Goal: Task Accomplishment & Management: Manage account settings

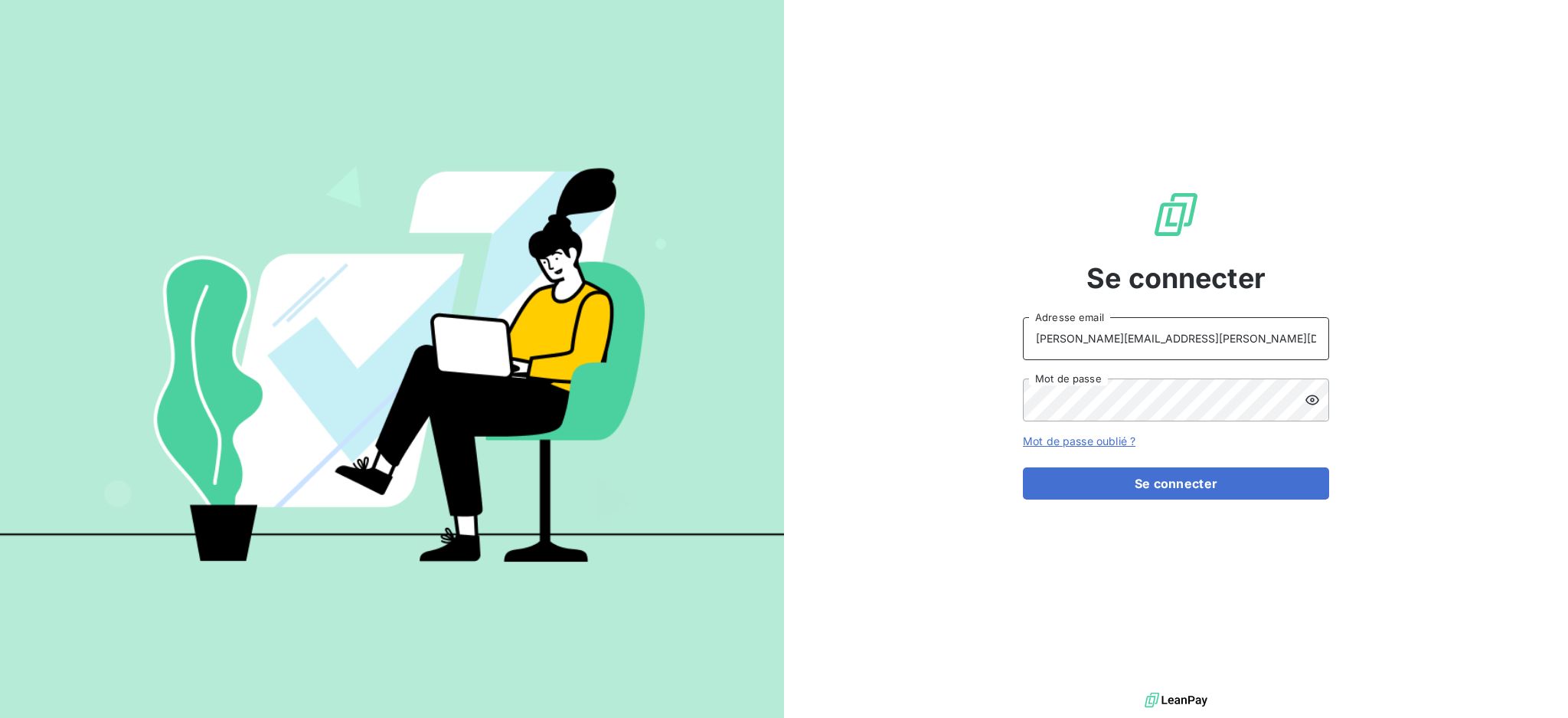
click at [1131, 330] on input "[PERSON_NAME][EMAIL_ADDRESS][PERSON_NAME][DOMAIN_NAME]" at bounding box center [1175, 338] width 306 height 43
type input "[EMAIL_ADDRESS][PERSON_NAME][DOMAIN_NAME]"
click at [1172, 479] on button "Se connecter" at bounding box center [1175, 483] width 306 height 32
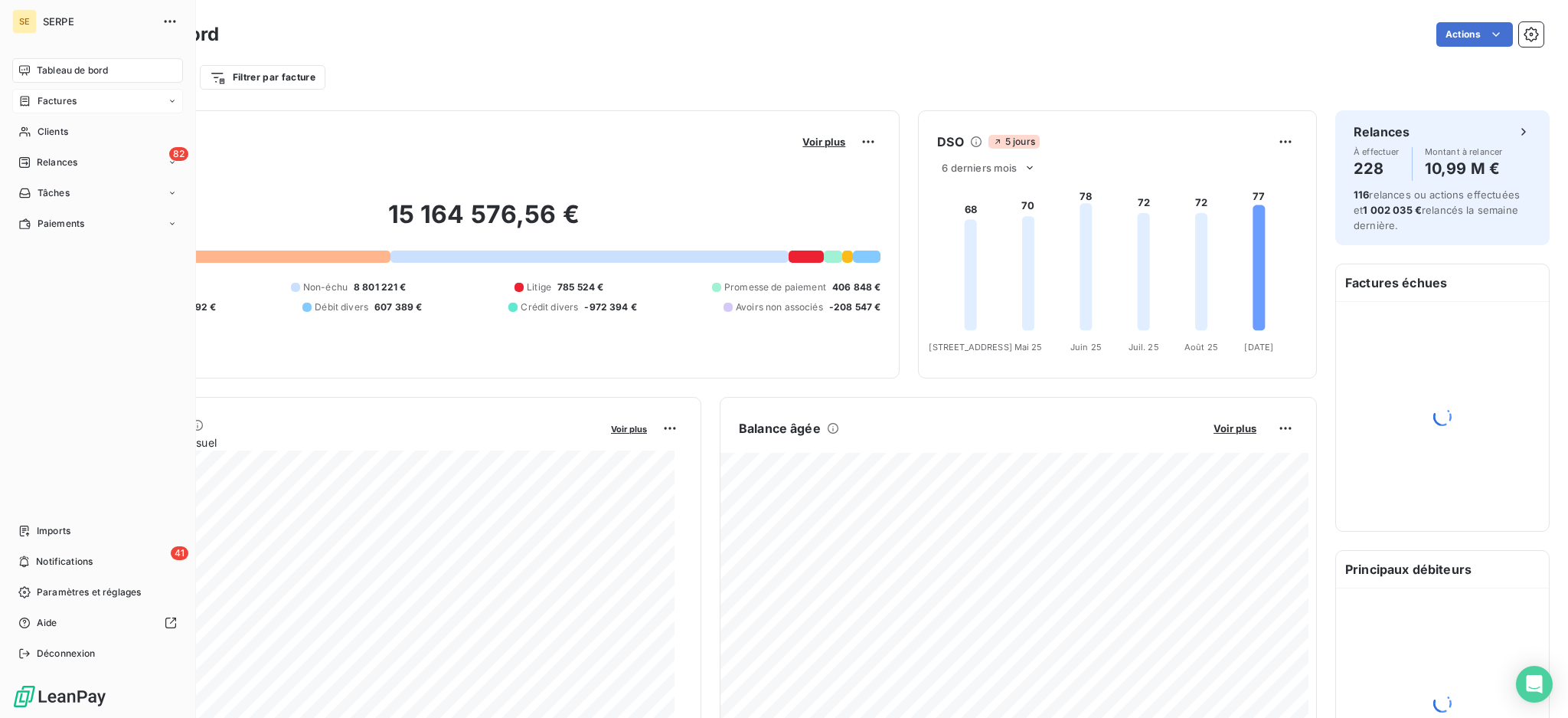
click at [54, 102] on span "Factures" at bounding box center [57, 100] width 39 height 14
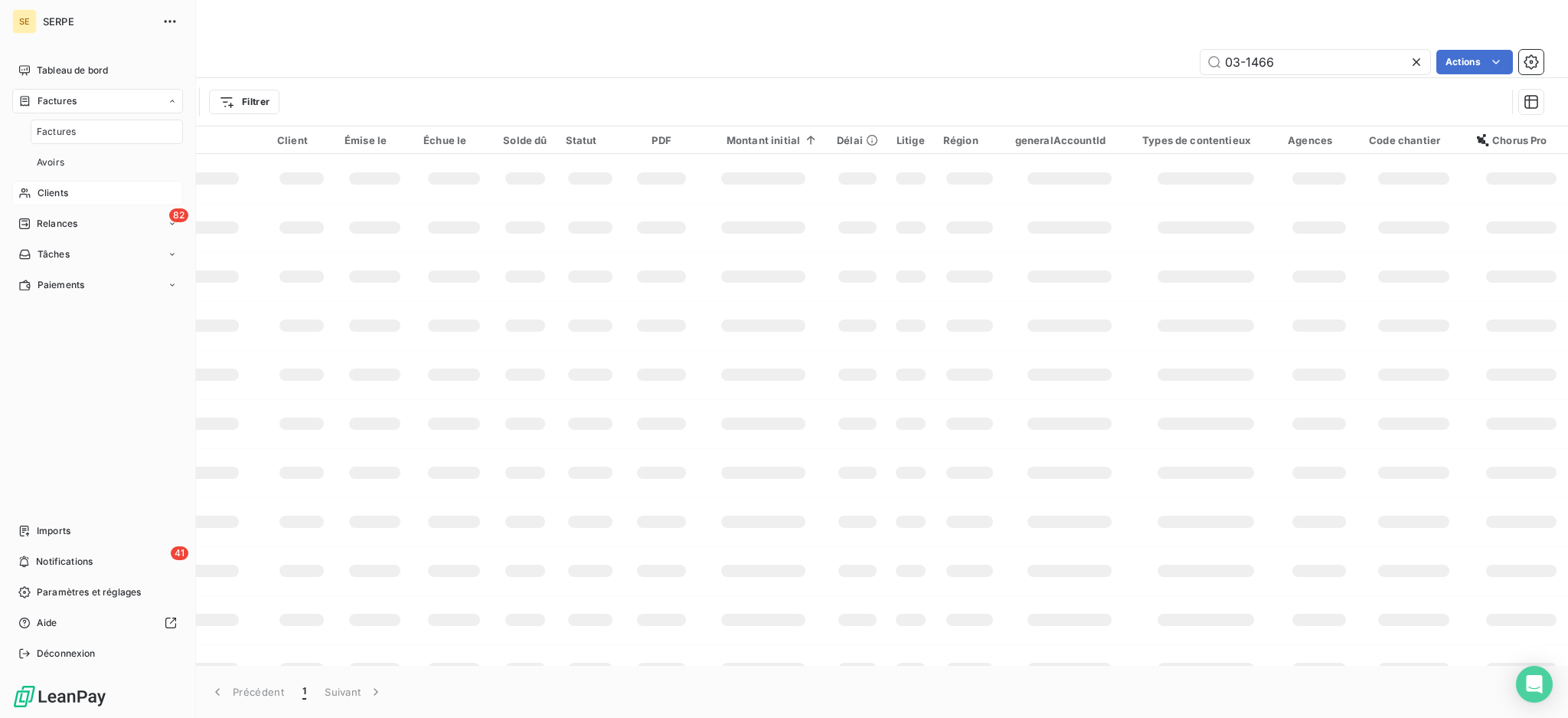
click at [62, 194] on span "Clients" at bounding box center [53, 193] width 31 height 14
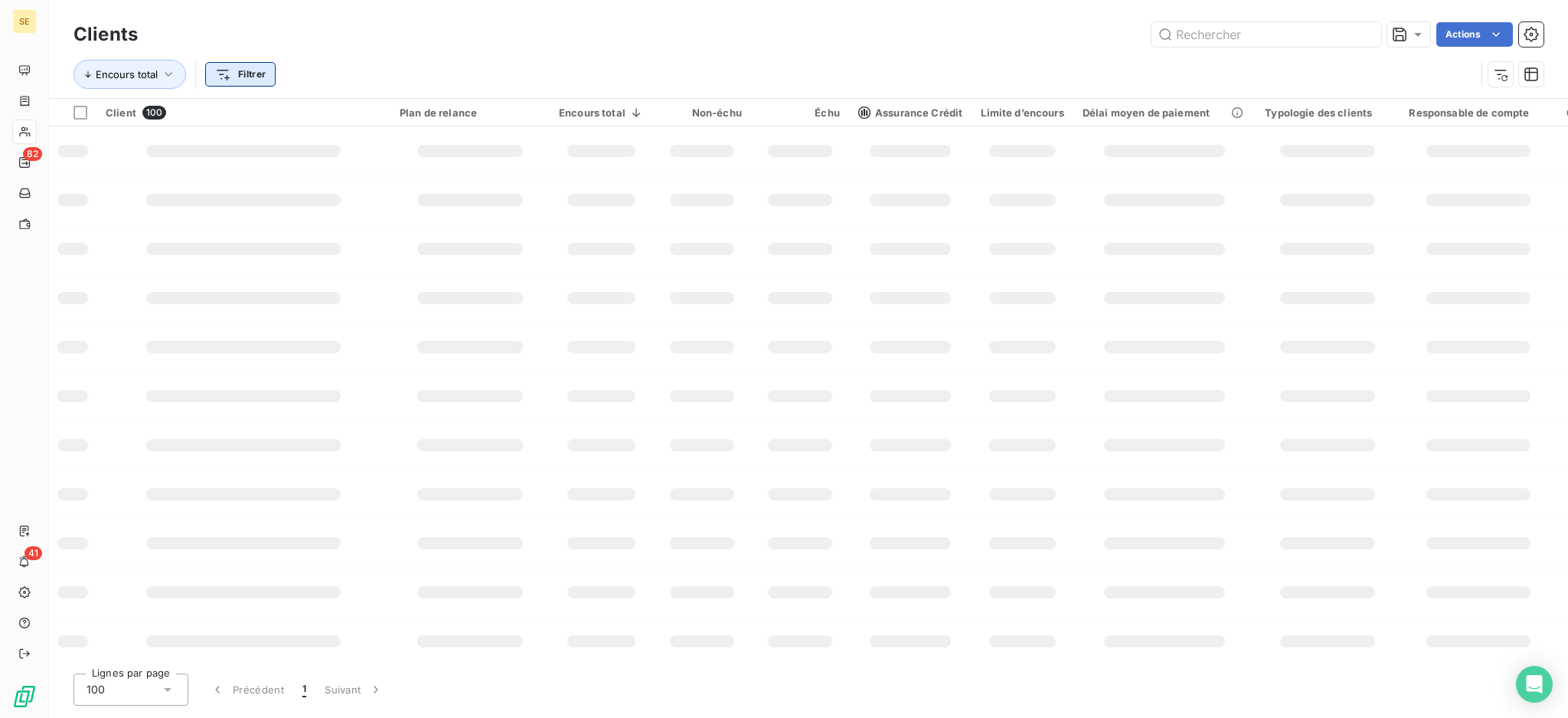
click at [243, 71] on html "SE 82 41 Clients Actions Encours total Filtrer Client 100 Plan de relance Encou…" at bounding box center [784, 359] width 1568 height 718
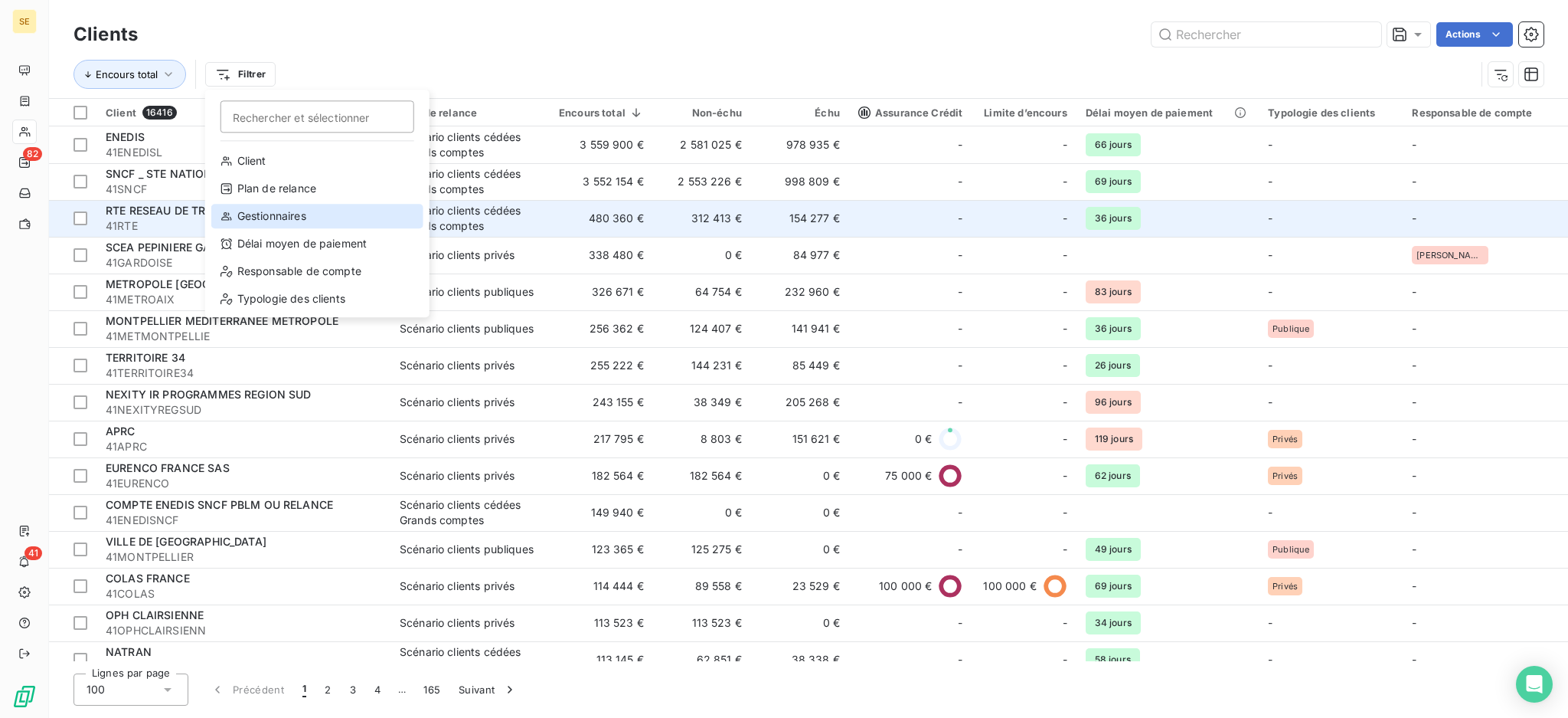
click at [273, 215] on div "Gestionnaires" at bounding box center [317, 216] width 212 height 25
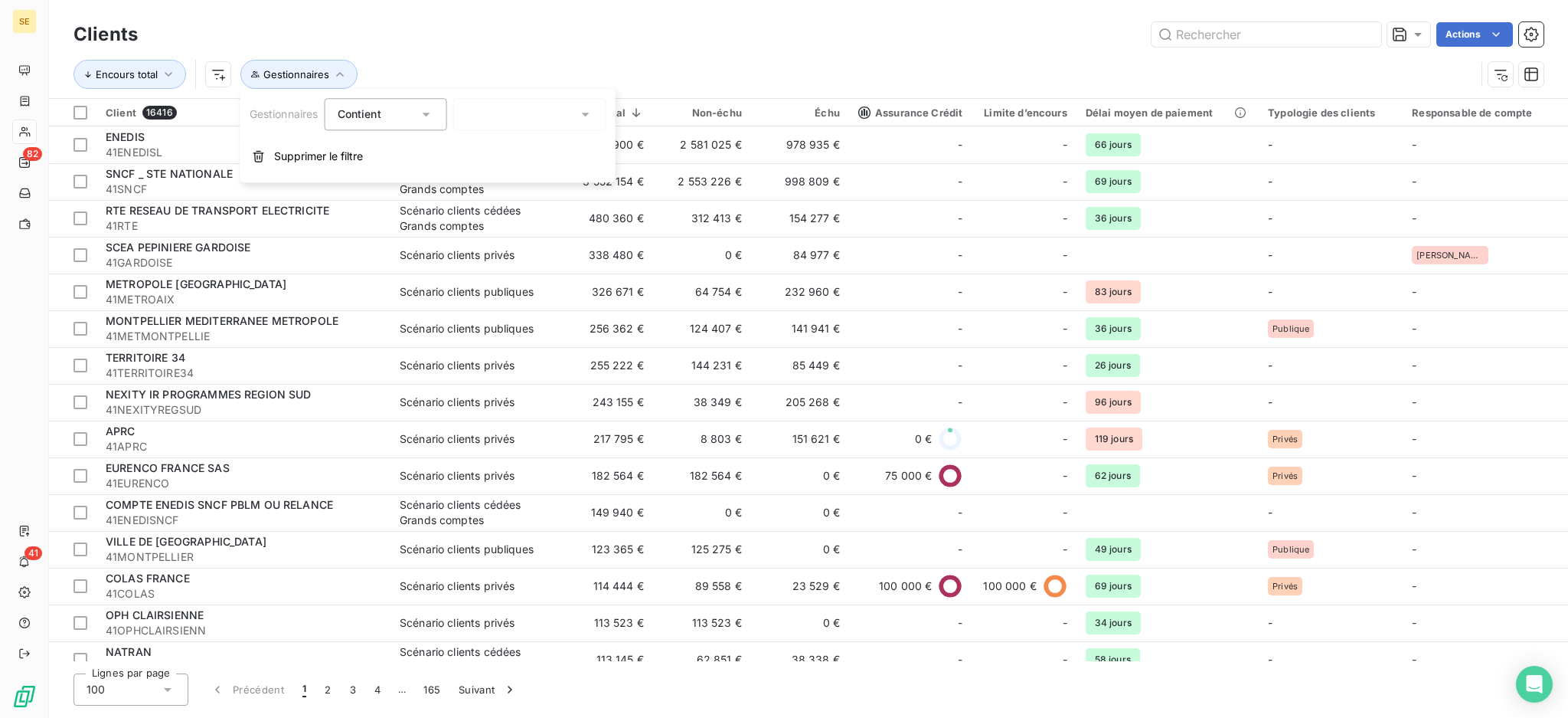
click at [588, 111] on icon at bounding box center [585, 114] width 16 height 16
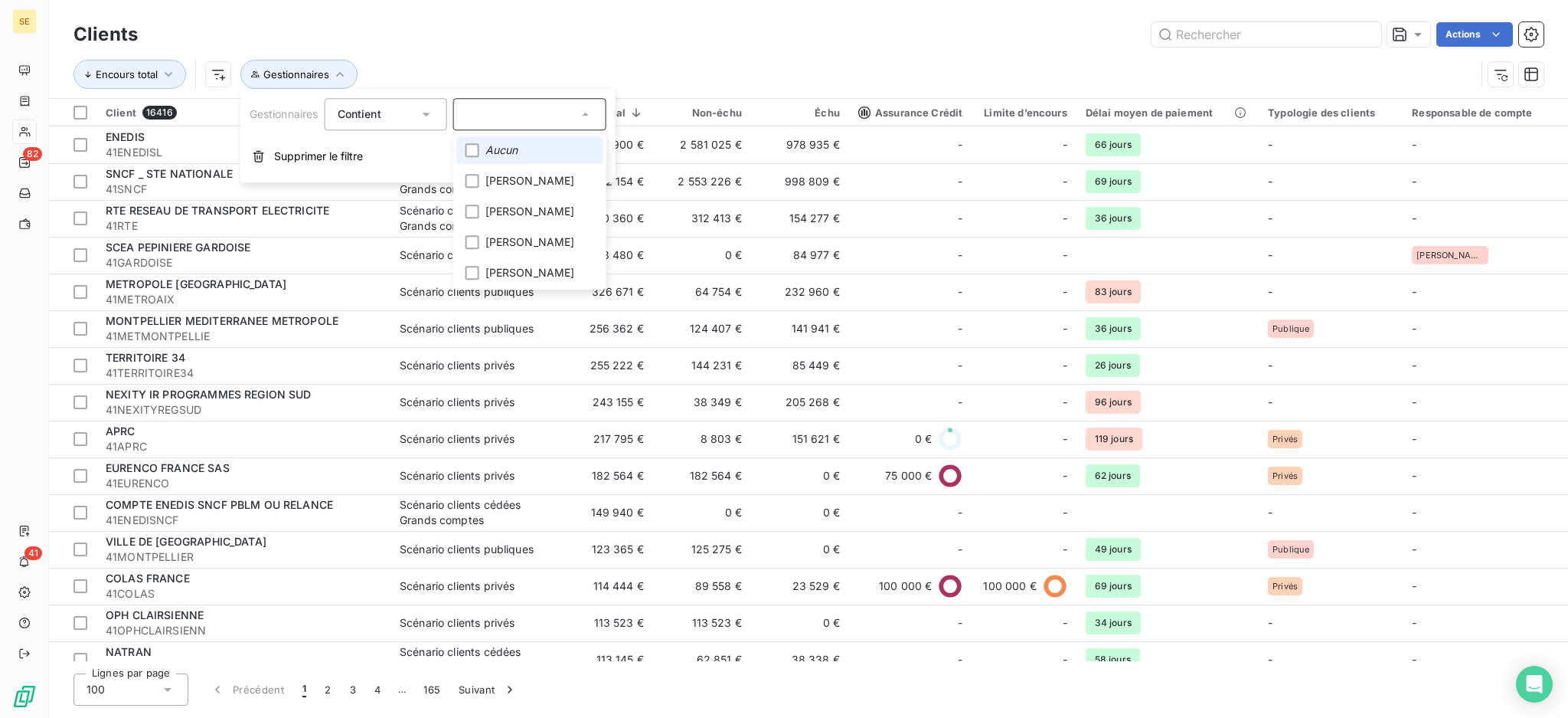
click at [517, 150] on span "Aucun" at bounding box center [502, 150] width 33 height 16
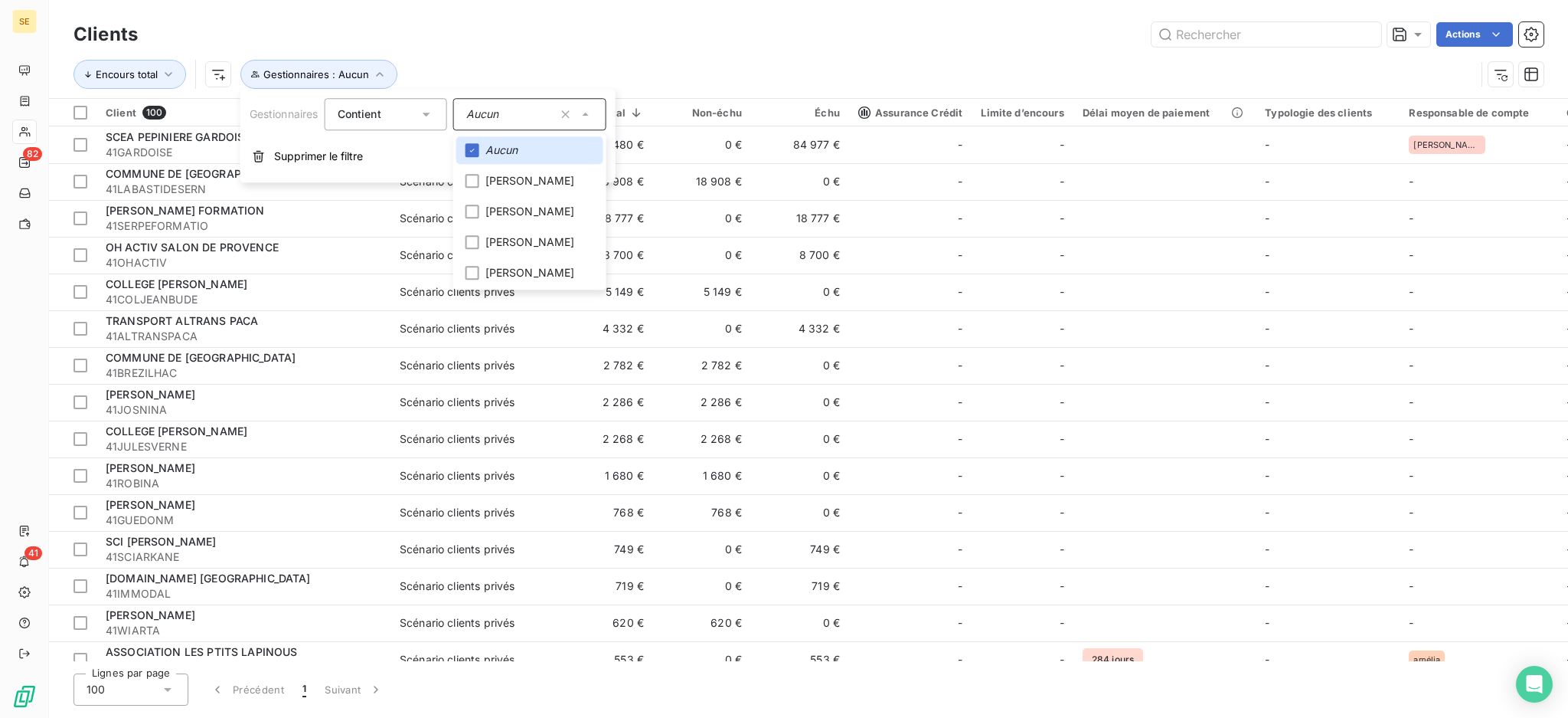
click at [654, 10] on div "Clients Actions Encours total Gestionnaires : Aucun" at bounding box center [809, 48] width 1520 height 98
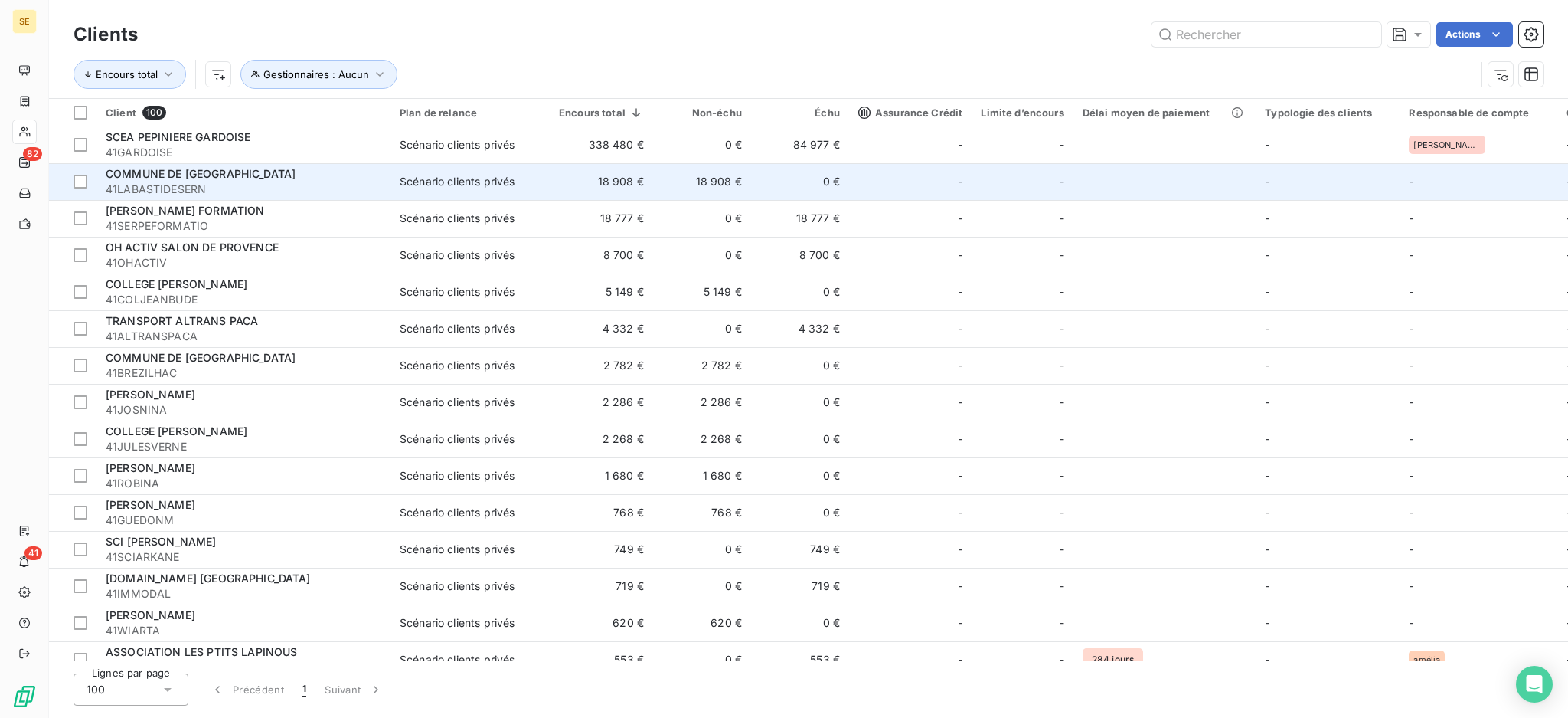
click at [215, 192] on span "41LABASTIDESERN" at bounding box center [244, 189] width 276 height 16
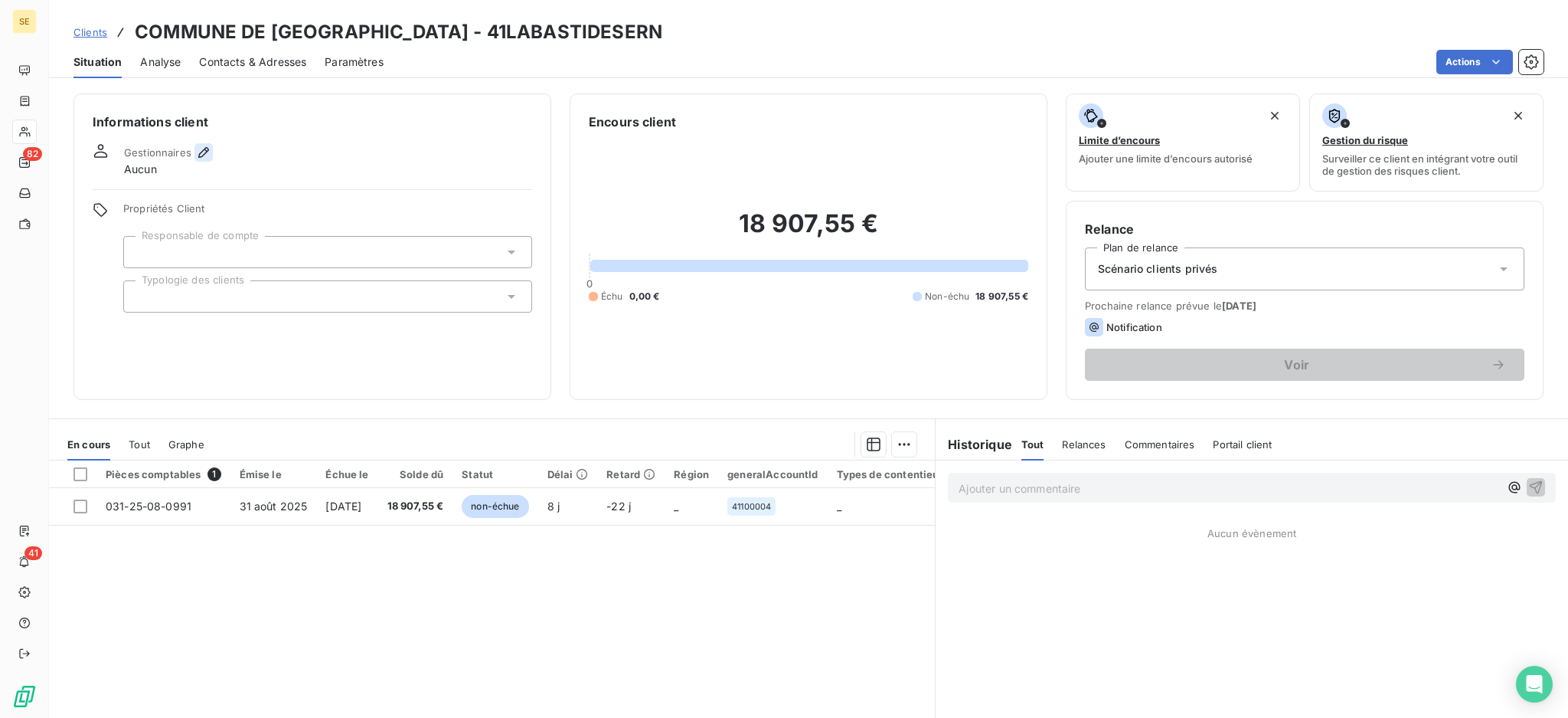
click at [200, 149] on icon "button" at bounding box center [204, 152] width 16 height 16
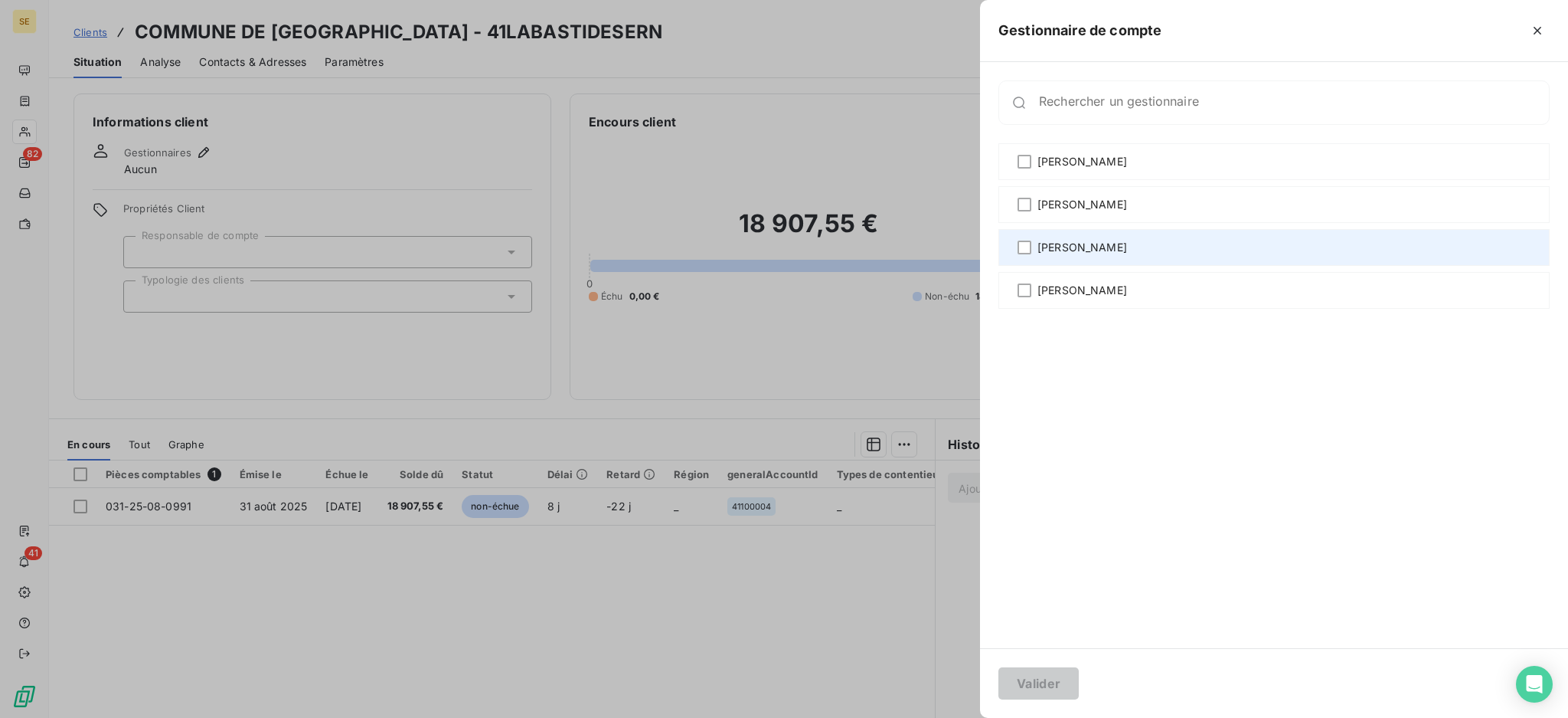
click at [1087, 245] on span "[PERSON_NAME]" at bounding box center [1082, 247] width 89 height 16
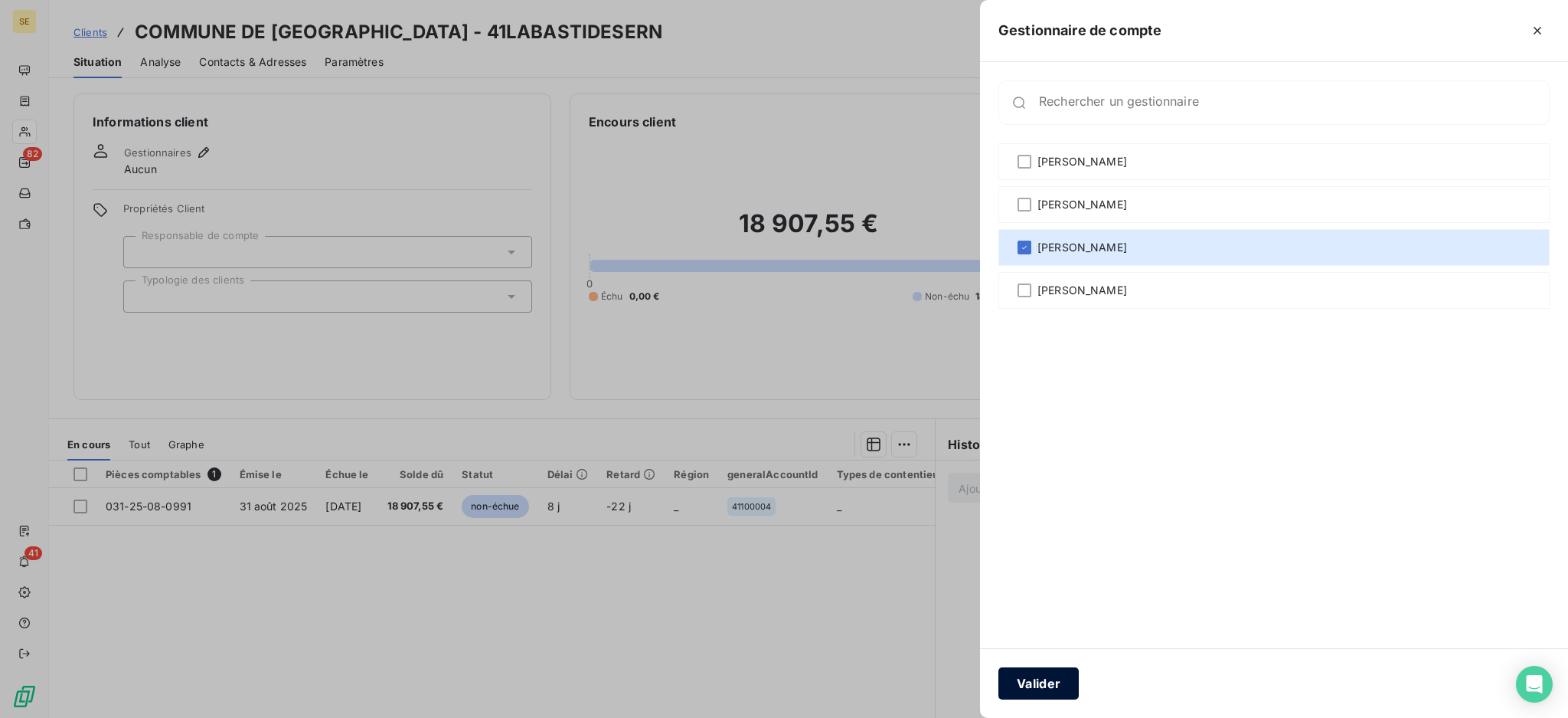
click at [1040, 675] on button "Valider" at bounding box center [1039, 682] width 80 height 32
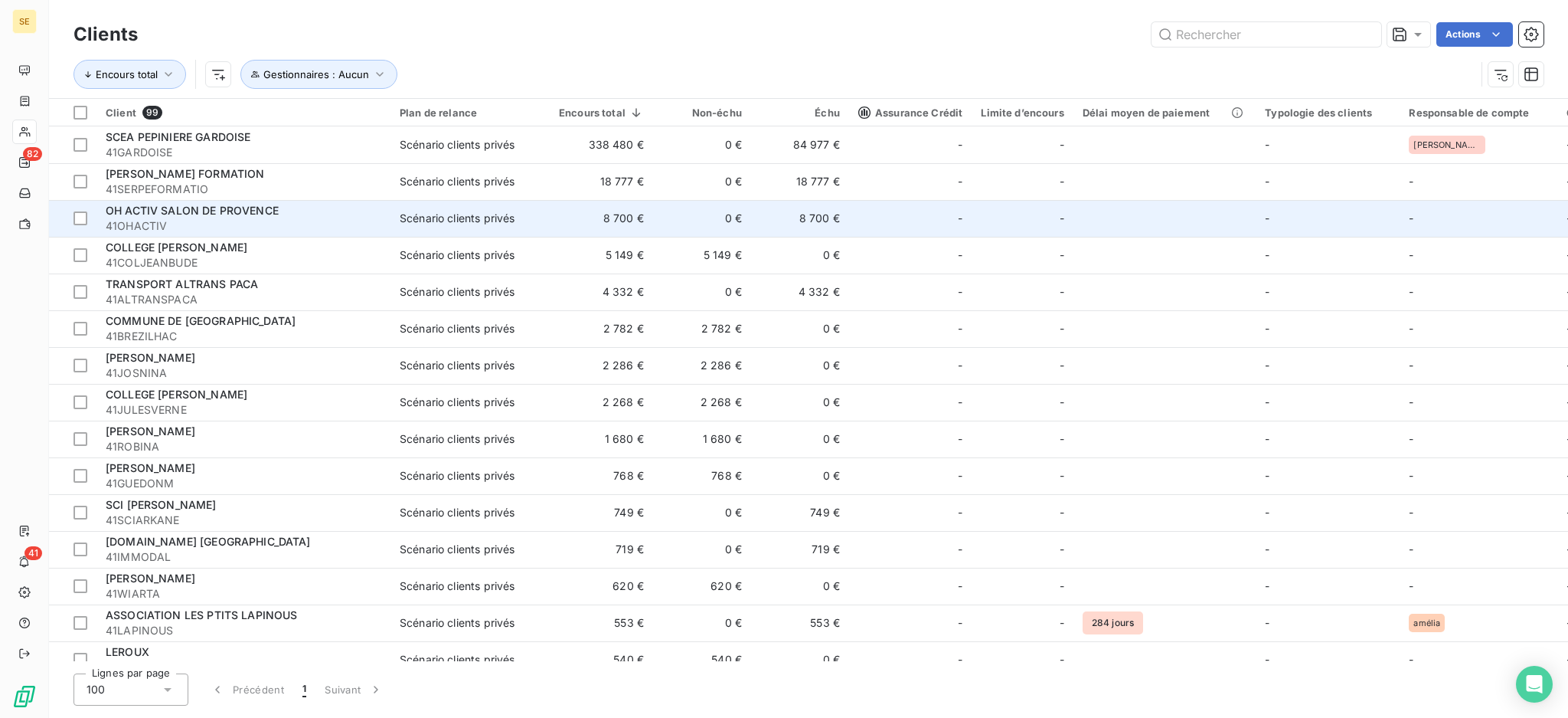
click at [126, 219] on span "41OHACTIV" at bounding box center [244, 226] width 276 height 16
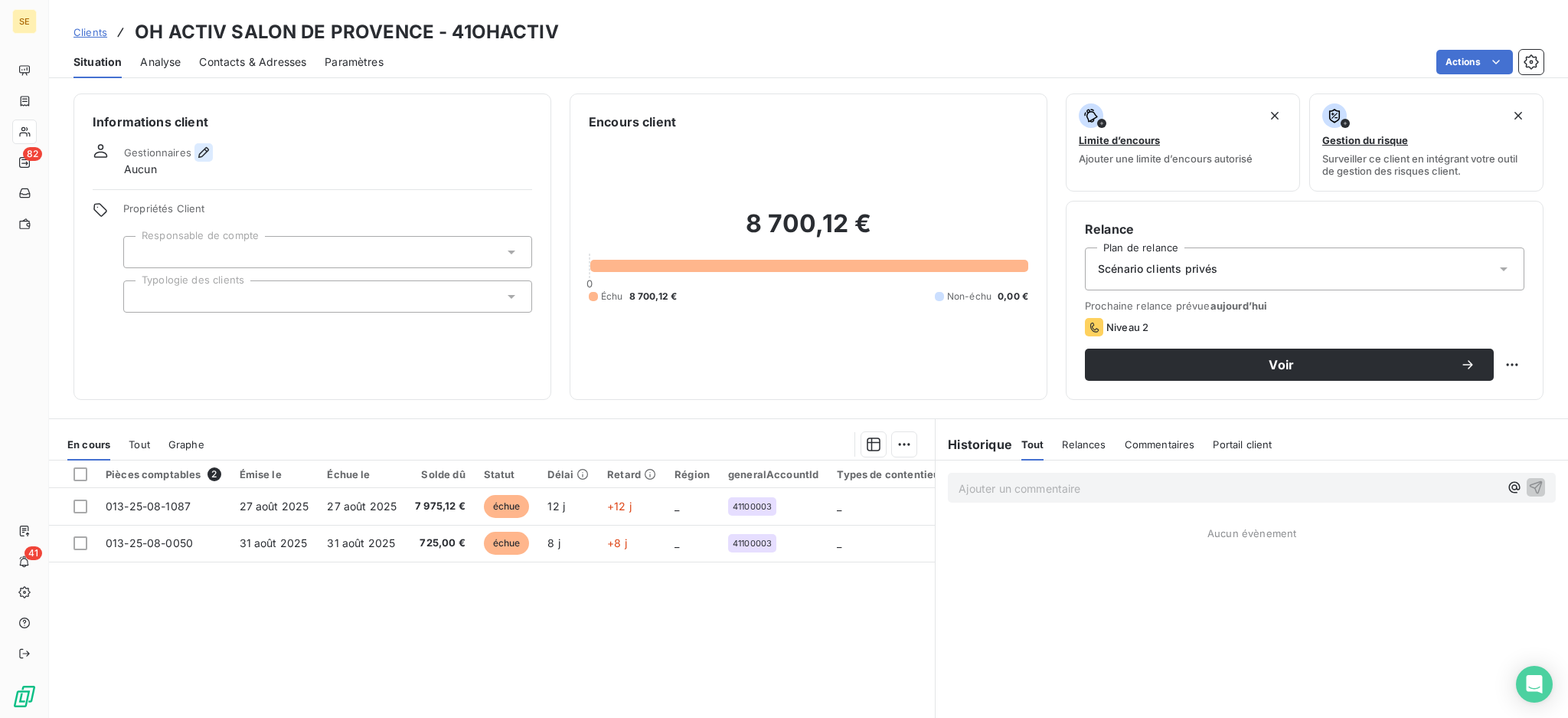
click at [197, 145] on icon "button" at bounding box center [204, 152] width 16 height 16
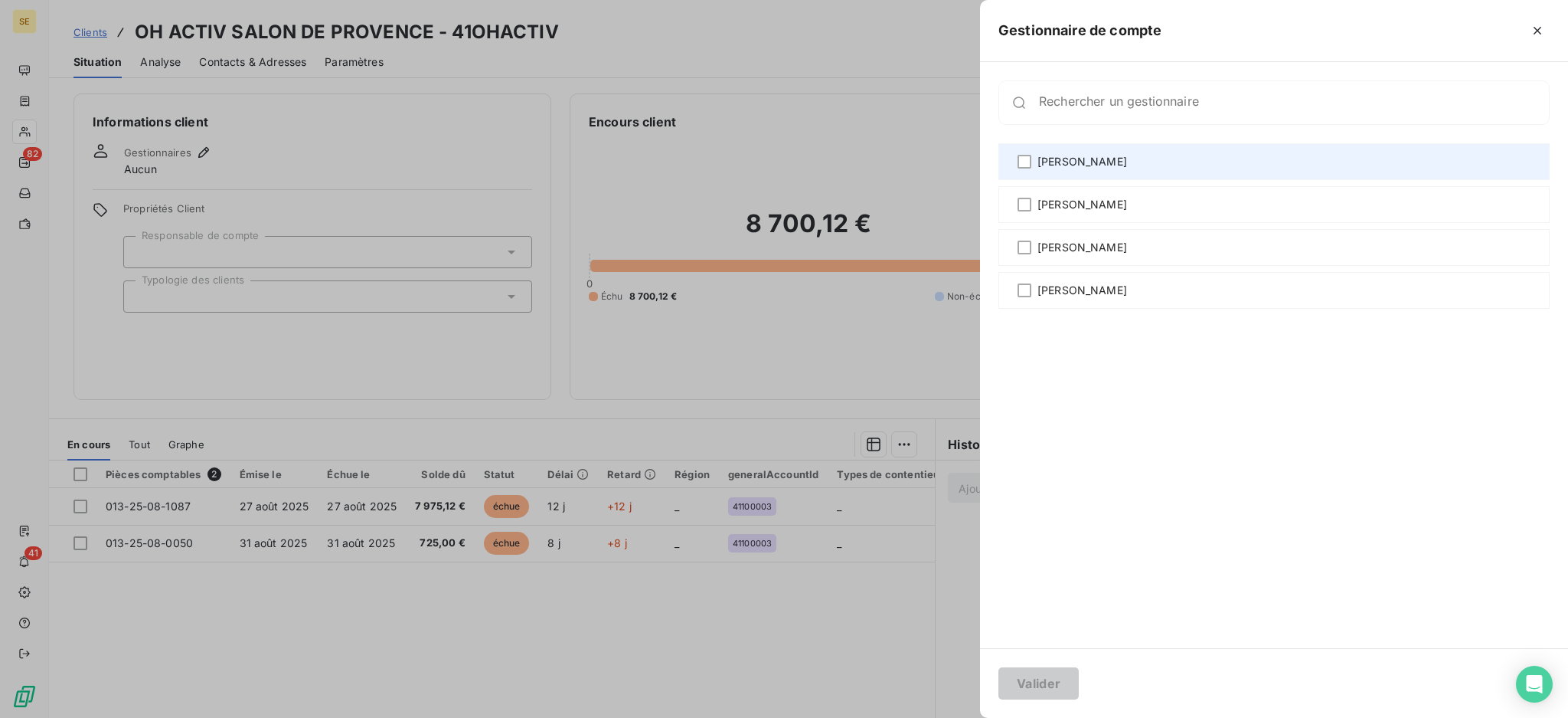
click at [1076, 154] on span "[PERSON_NAME]" at bounding box center [1082, 162] width 89 height 16
click at [1023, 157] on icon at bounding box center [1025, 162] width 9 height 9
click at [1535, 26] on icon "button" at bounding box center [1538, 30] width 16 height 16
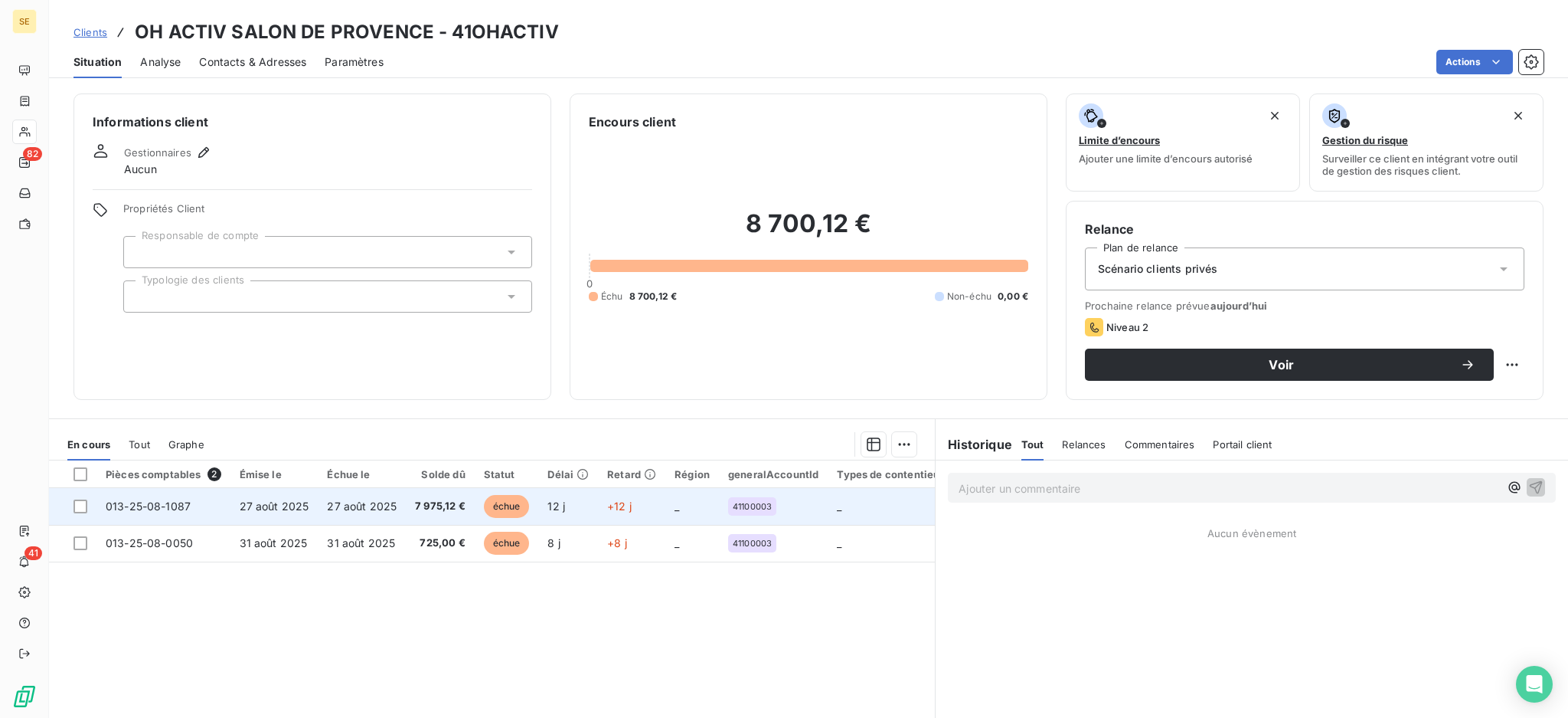
click at [313, 507] on td "27 août 2025" at bounding box center [274, 506] width 88 height 37
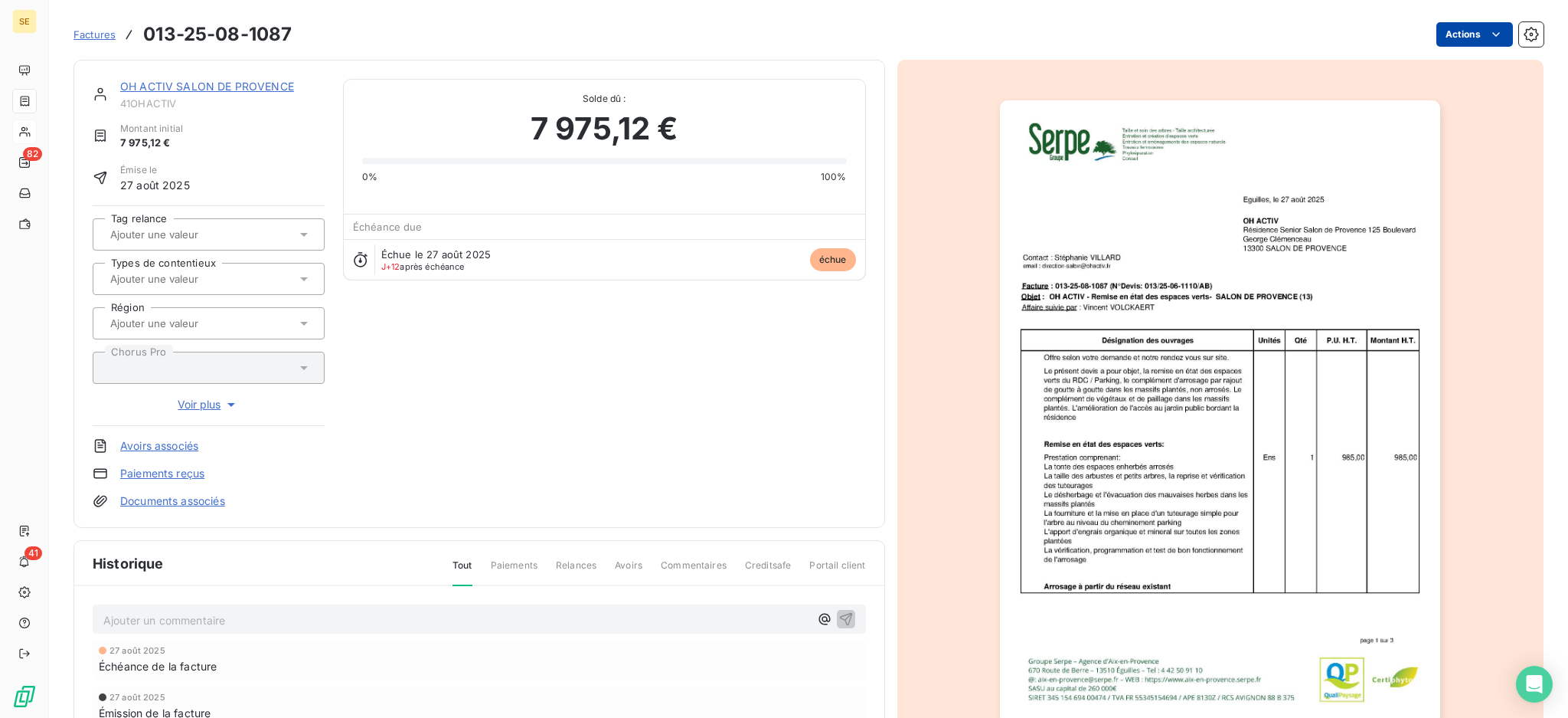
click at [1431, 40] on html "SE 82 41 Factures 013-25-08-1087 Actions OH ACTIV SALON DE PROVENCE 41OHACTIV M…" at bounding box center [784, 359] width 1568 height 718
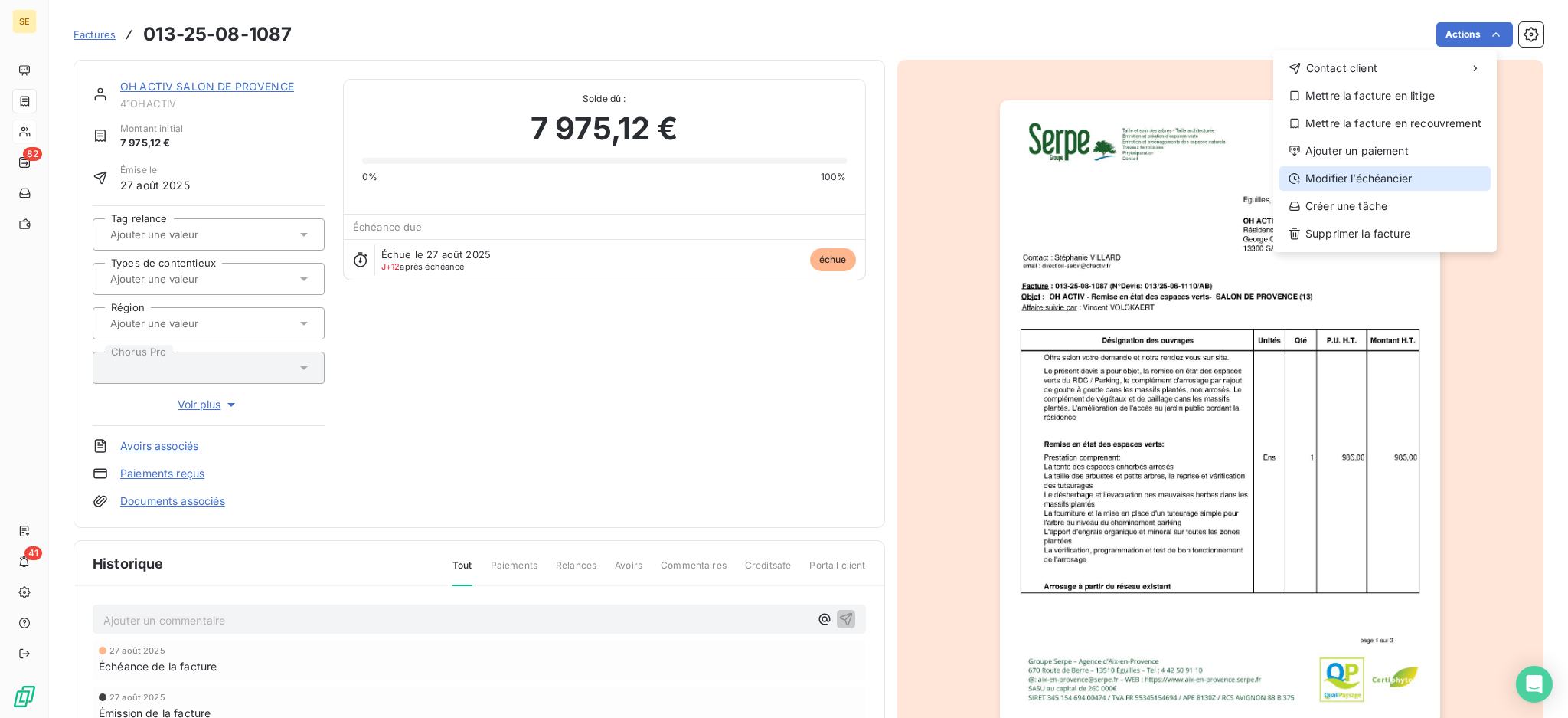
click at [1376, 167] on div "Modifier l’échéancier" at bounding box center [1384, 178] width 211 height 25
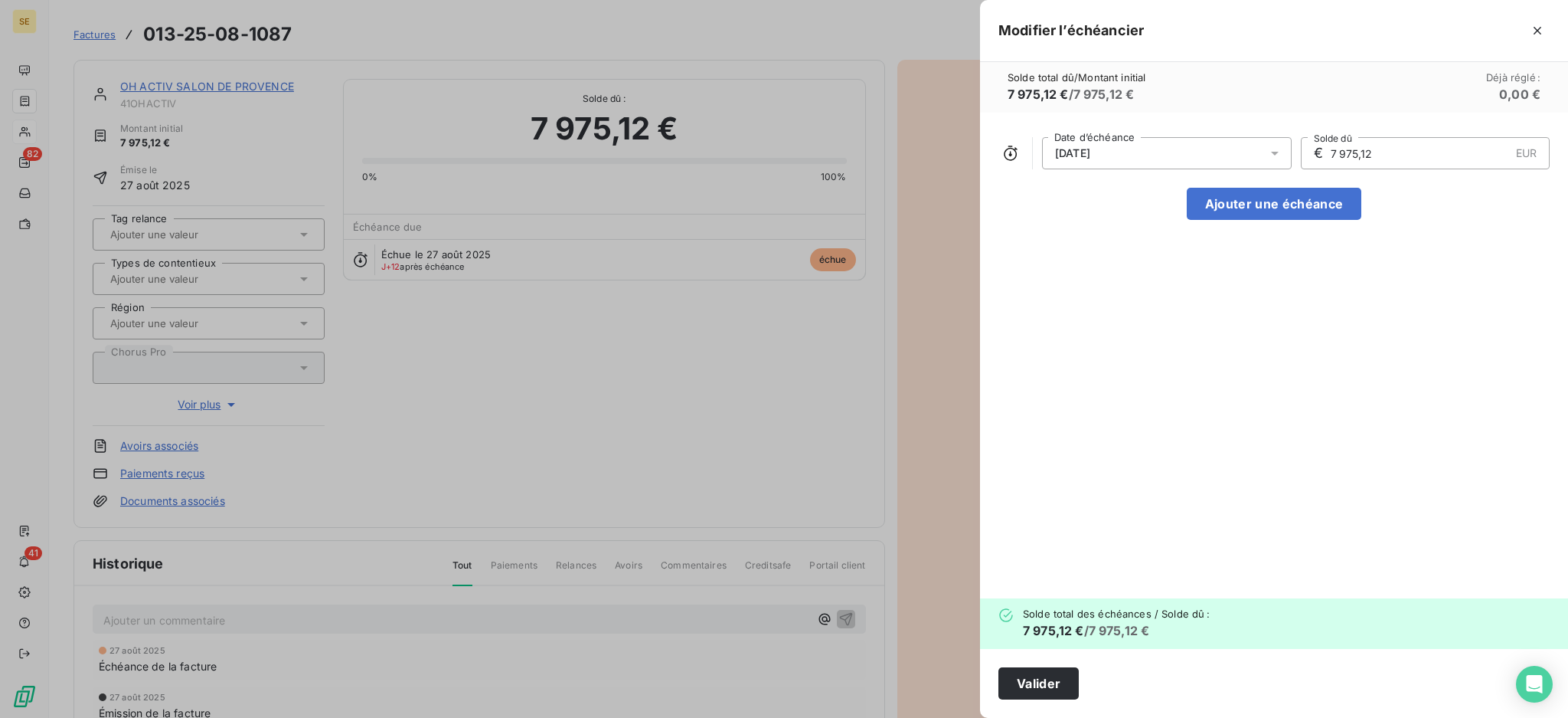
click at [1271, 152] on icon at bounding box center [1275, 153] width 7 height 4
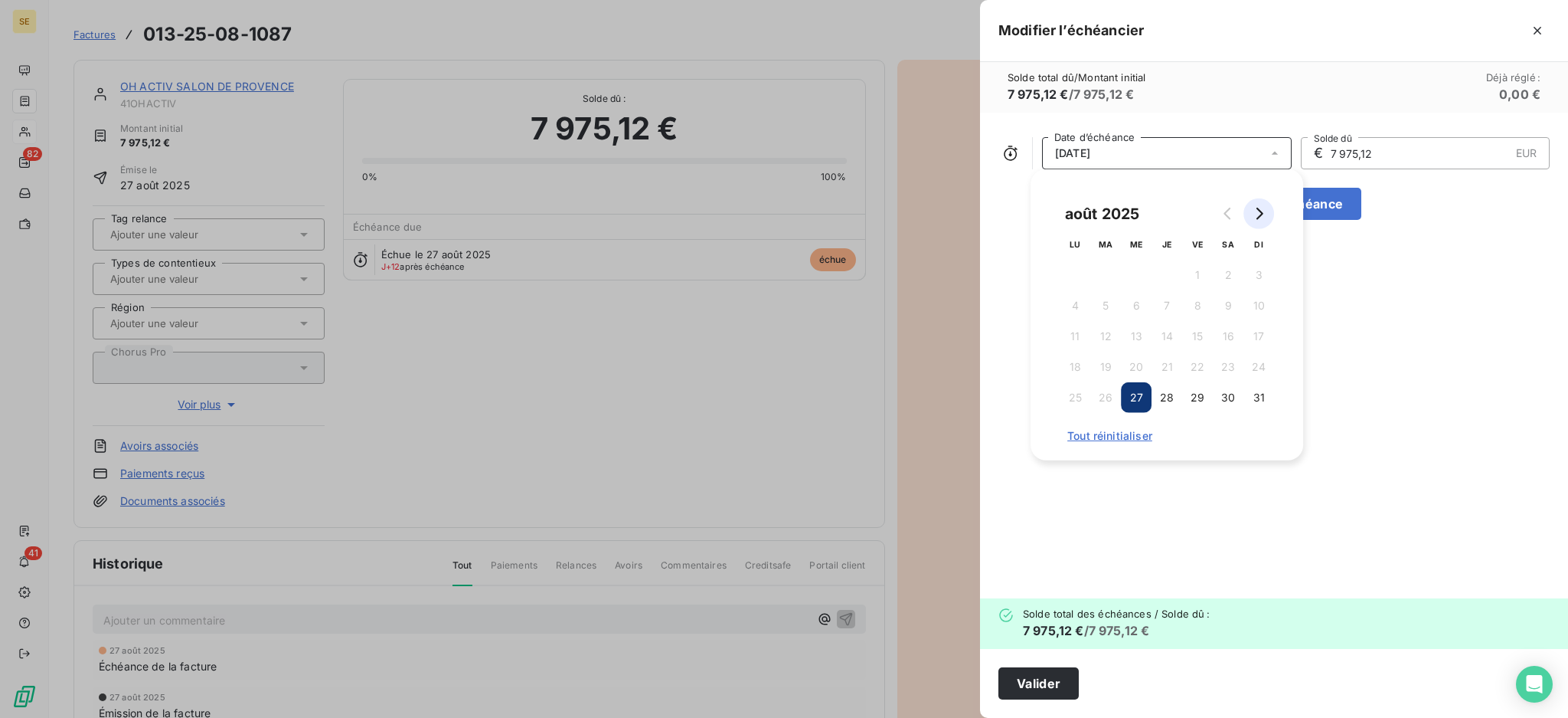
click at [1259, 216] on icon "Go to next month" at bounding box center [1258, 213] width 12 height 12
click at [1229, 365] on button "27" at bounding box center [1228, 367] width 31 height 31
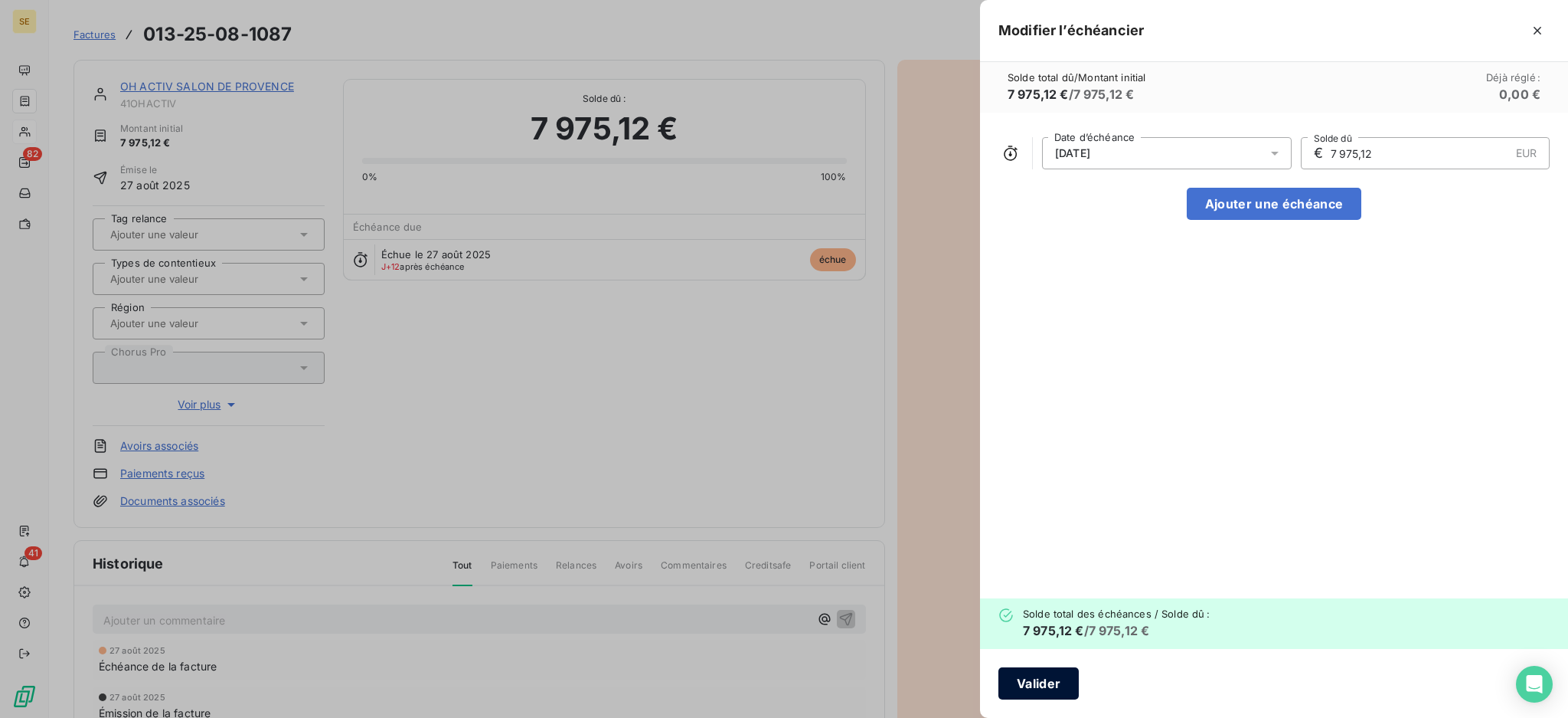
click at [1044, 681] on button "Valider" at bounding box center [1039, 682] width 80 height 32
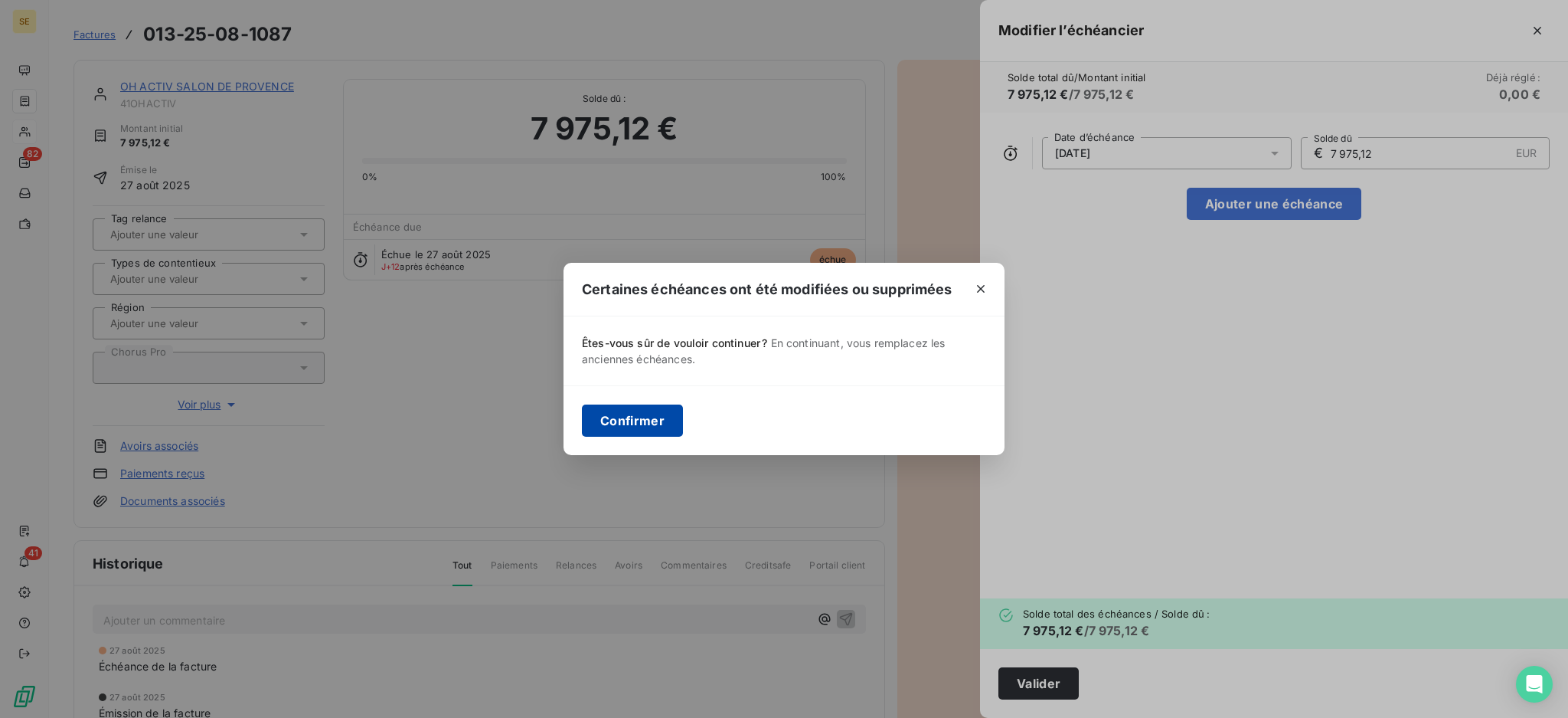
click at [628, 415] on button "Confirmer" at bounding box center [632, 420] width 101 height 32
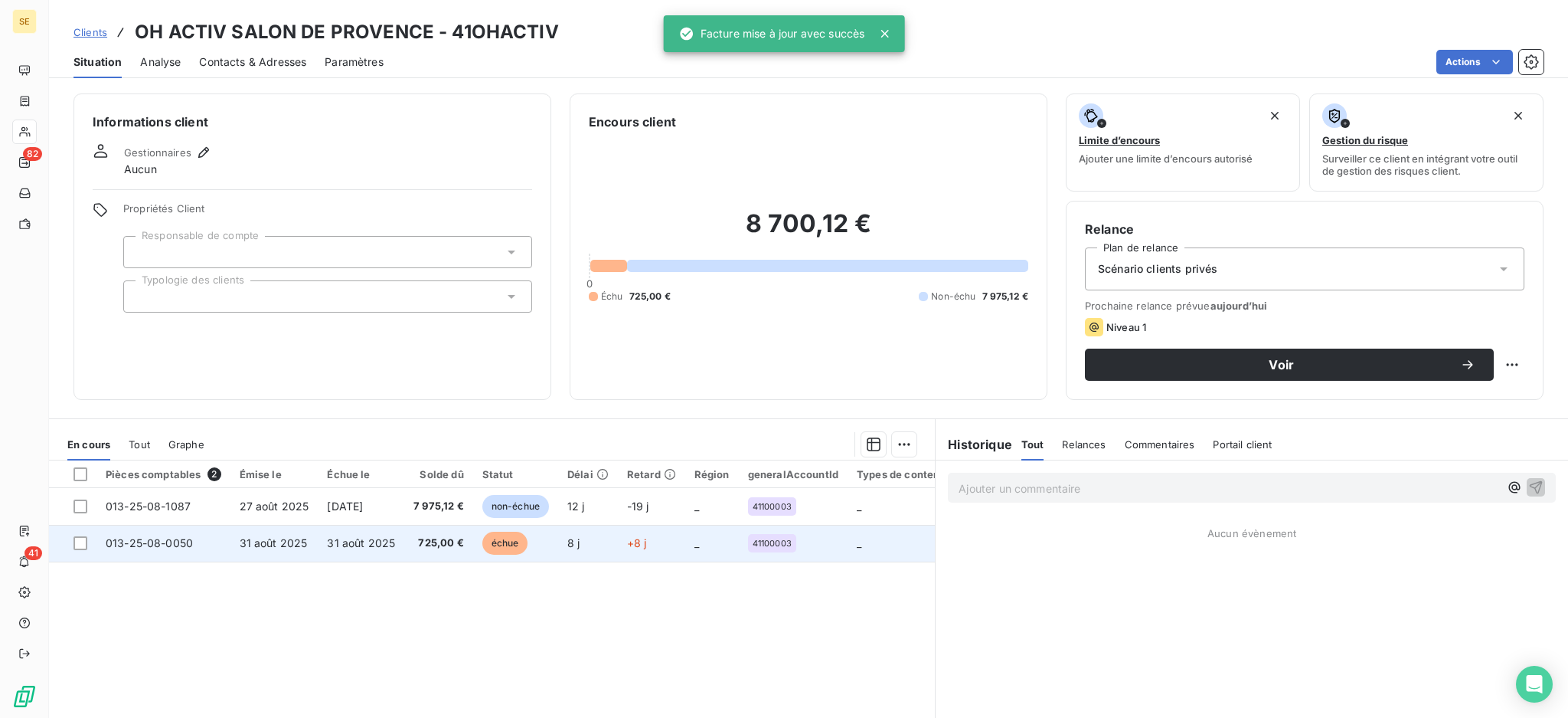
click at [507, 534] on span "échue" at bounding box center [505, 543] width 46 height 23
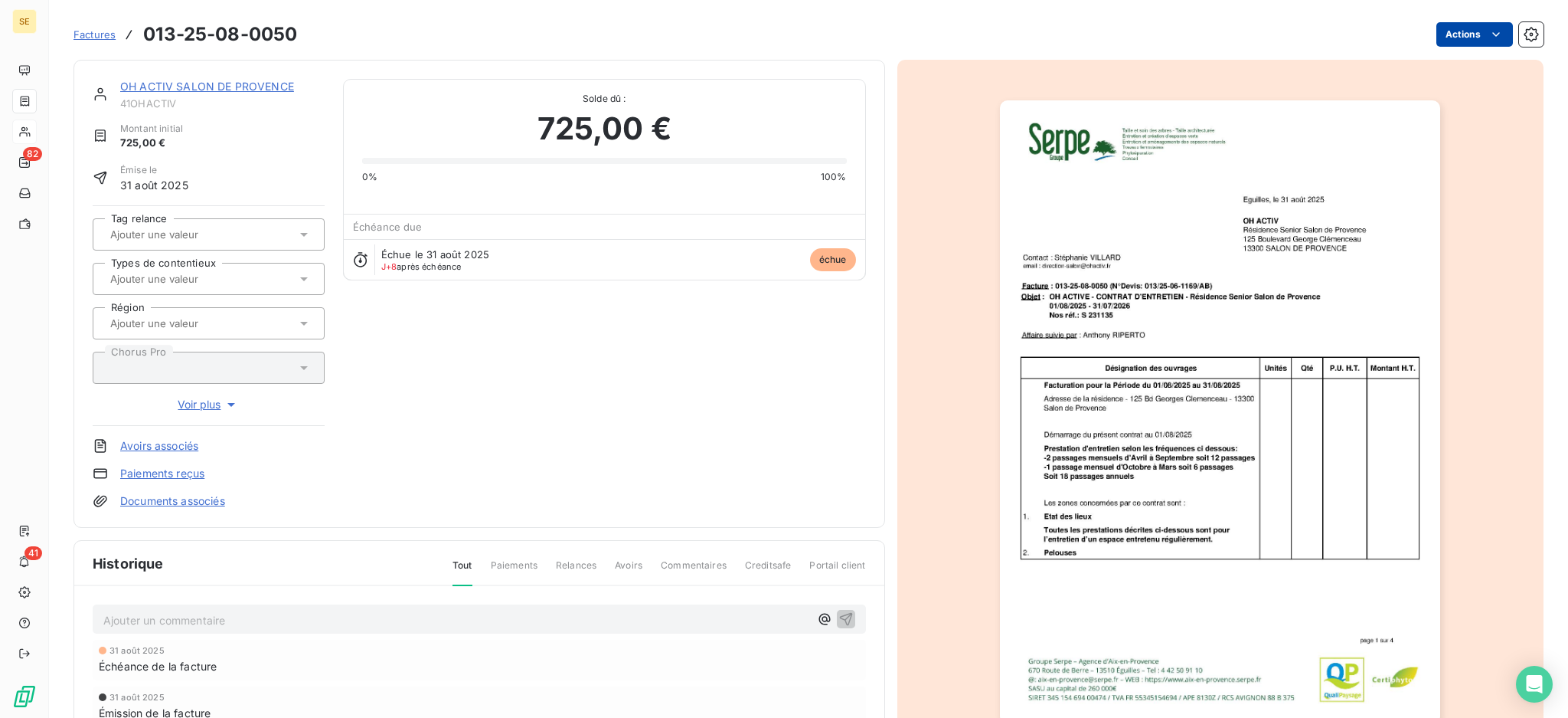
click at [1444, 29] on html "SE 82 41 Factures 013-25-08-0050 Actions OH ACTIV SALON DE PROVENCE 41OHACTIV M…" at bounding box center [784, 359] width 1568 height 718
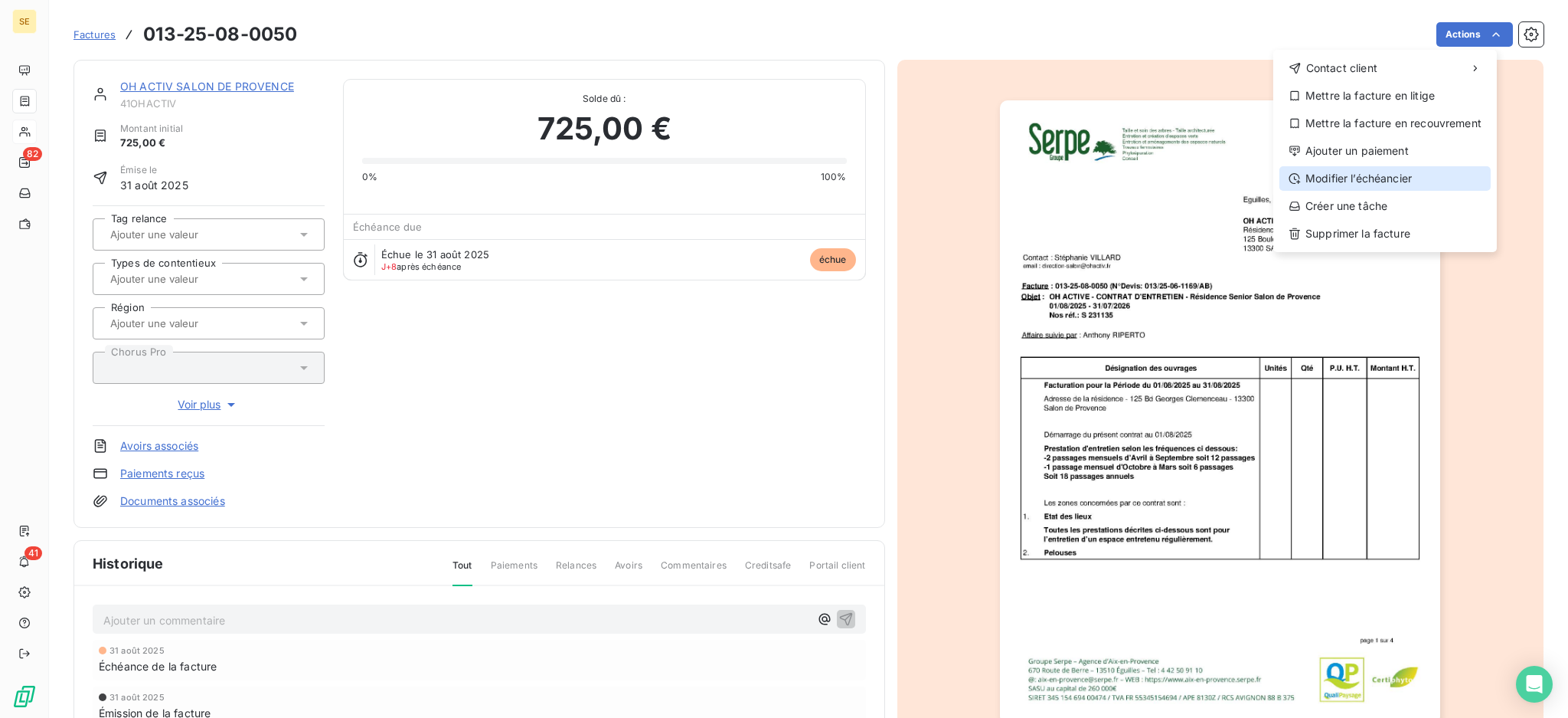
click at [1407, 182] on div "Modifier l’échéancier" at bounding box center [1384, 178] width 211 height 25
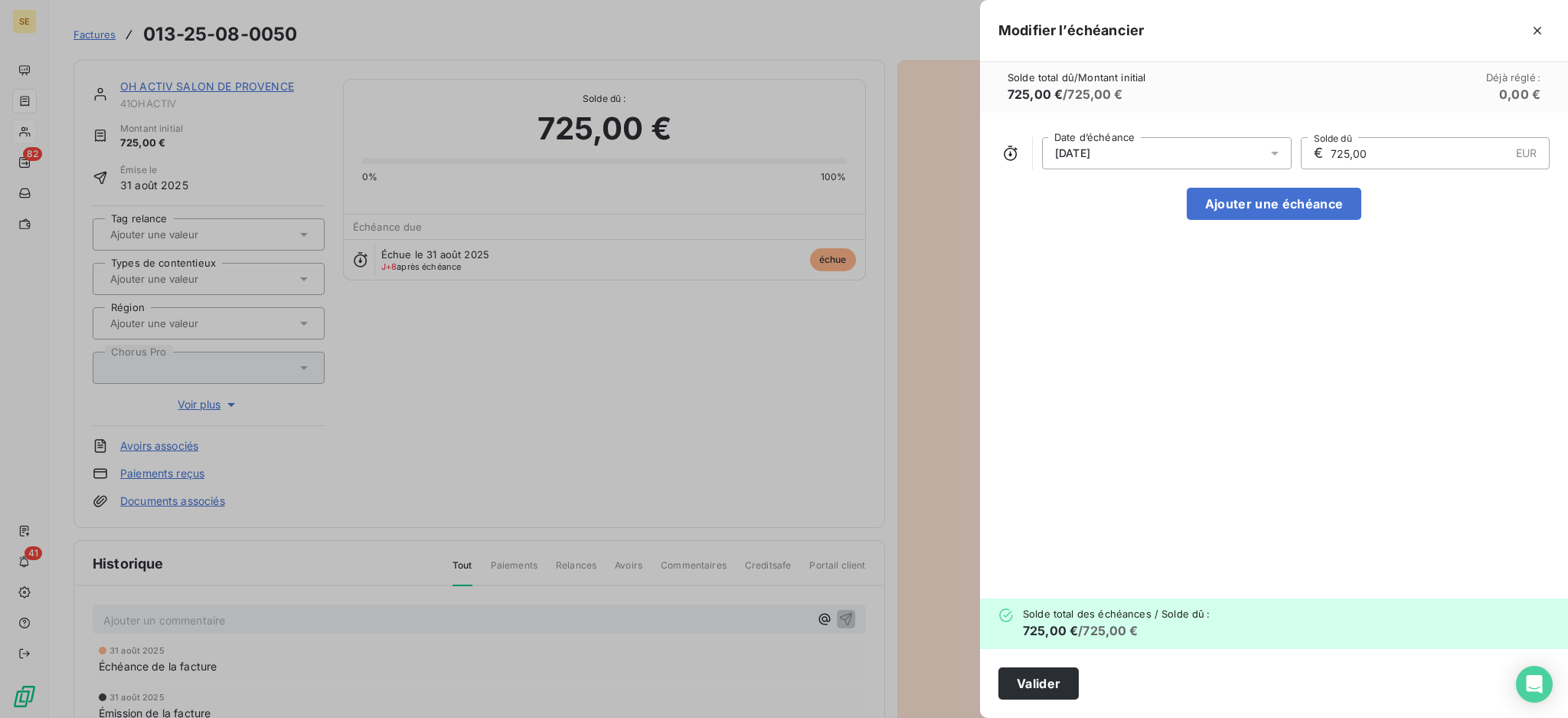
click at [1274, 151] on icon at bounding box center [1275, 153] width 16 height 16
click at [1260, 212] on icon "Go to next month" at bounding box center [1260, 213] width 7 height 12
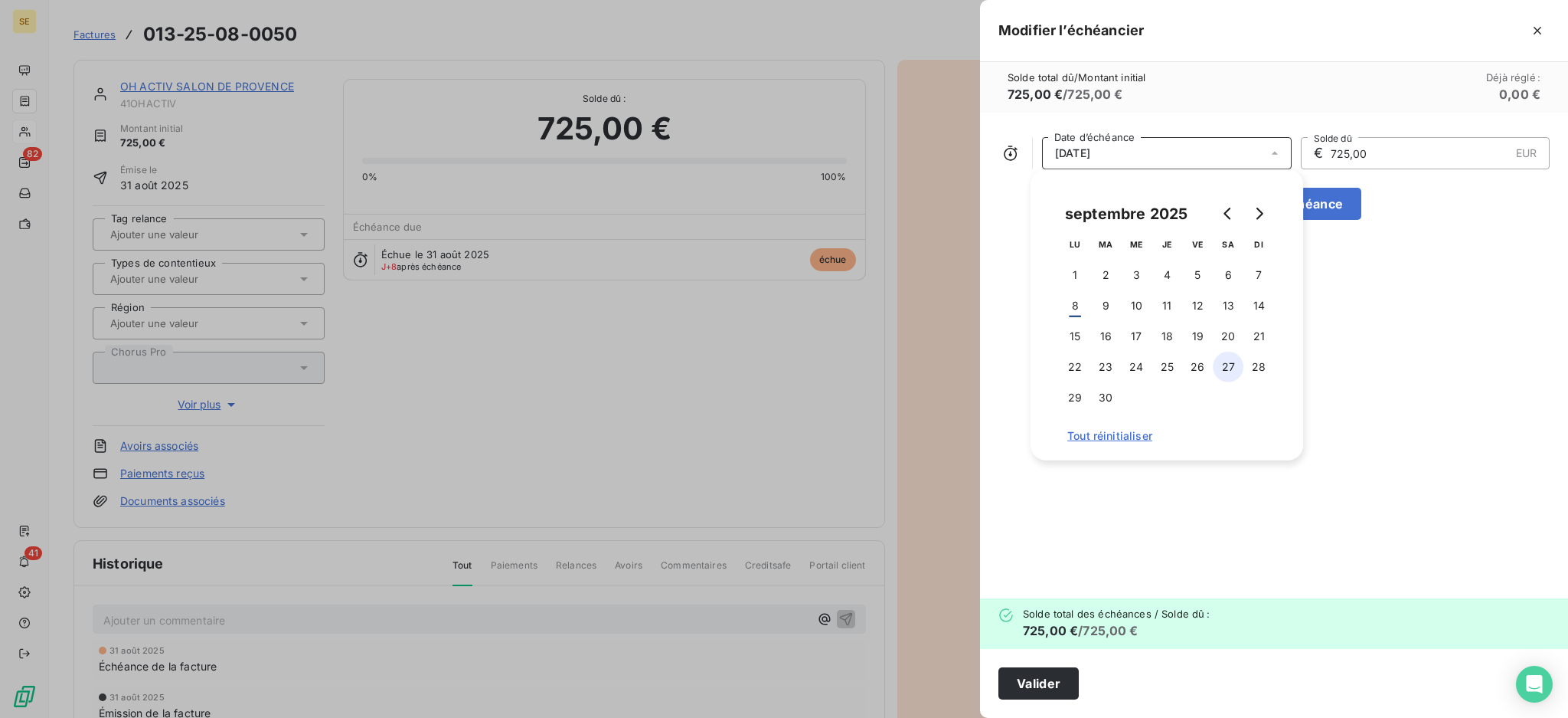
click at [1226, 363] on button "27" at bounding box center [1228, 367] width 31 height 31
click at [1041, 684] on button "Valider" at bounding box center [1039, 682] width 80 height 32
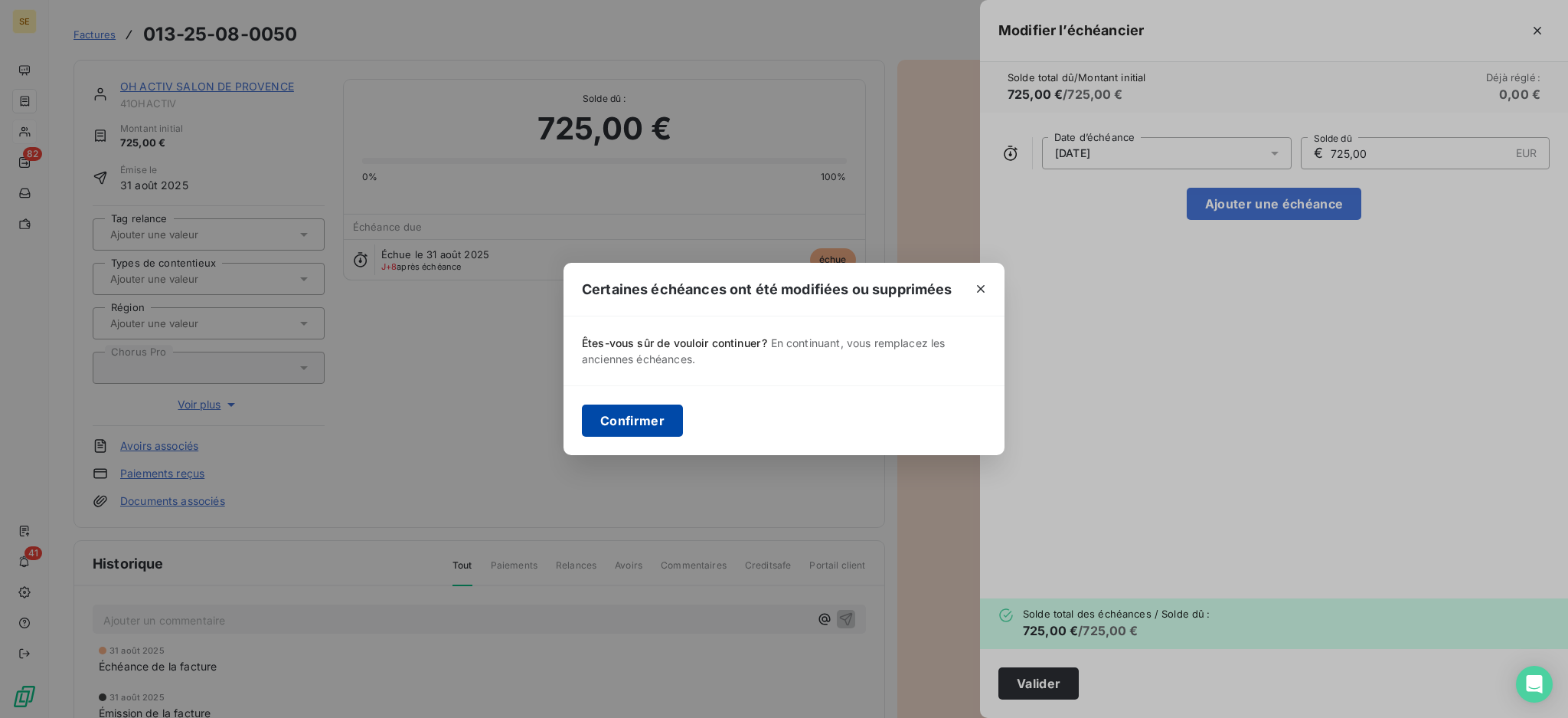
click at [616, 415] on button "Confirmer" at bounding box center [632, 420] width 101 height 32
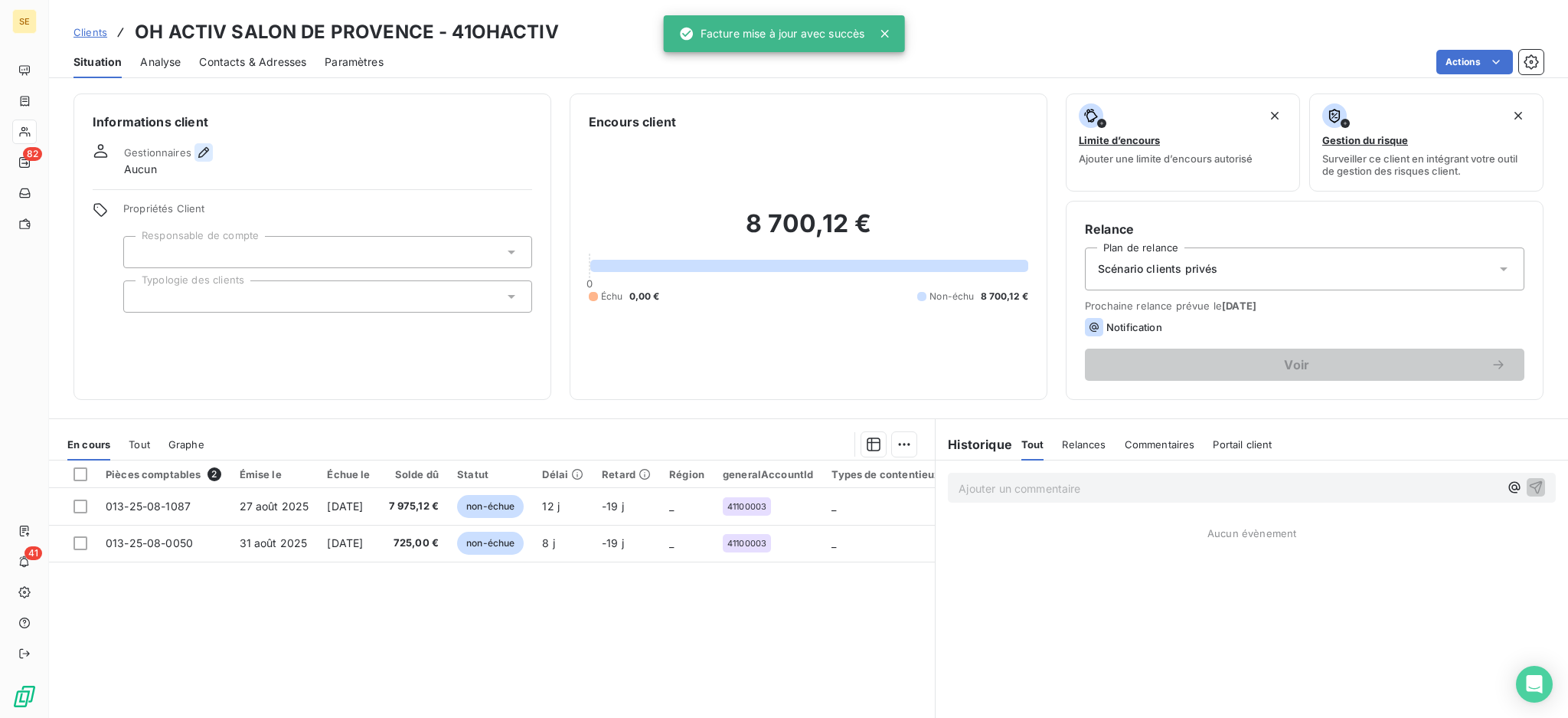
click at [202, 147] on icon "button" at bounding box center [204, 152] width 16 height 16
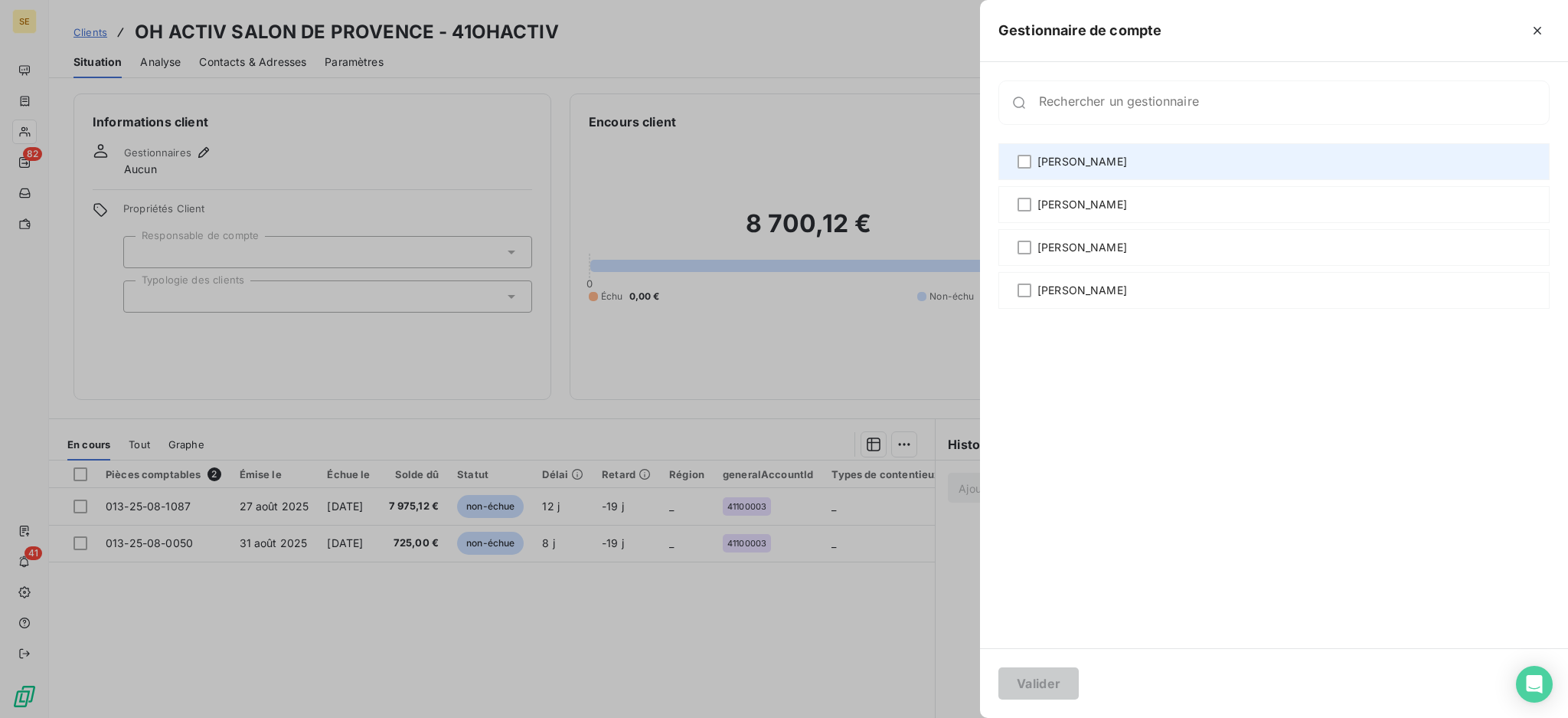
click at [1079, 165] on span "[PERSON_NAME]" at bounding box center [1082, 162] width 89 height 16
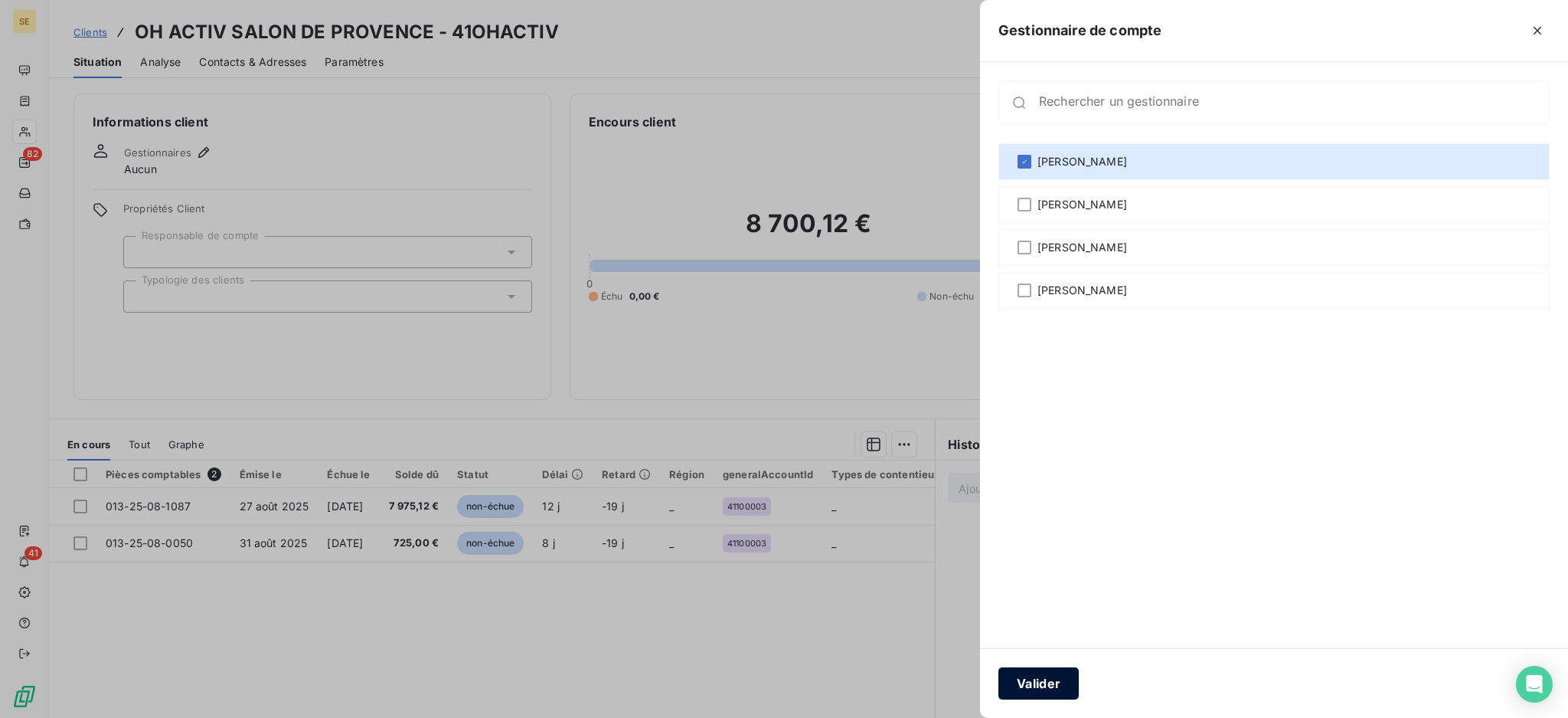
click at [1046, 694] on button "Valider" at bounding box center [1039, 682] width 80 height 32
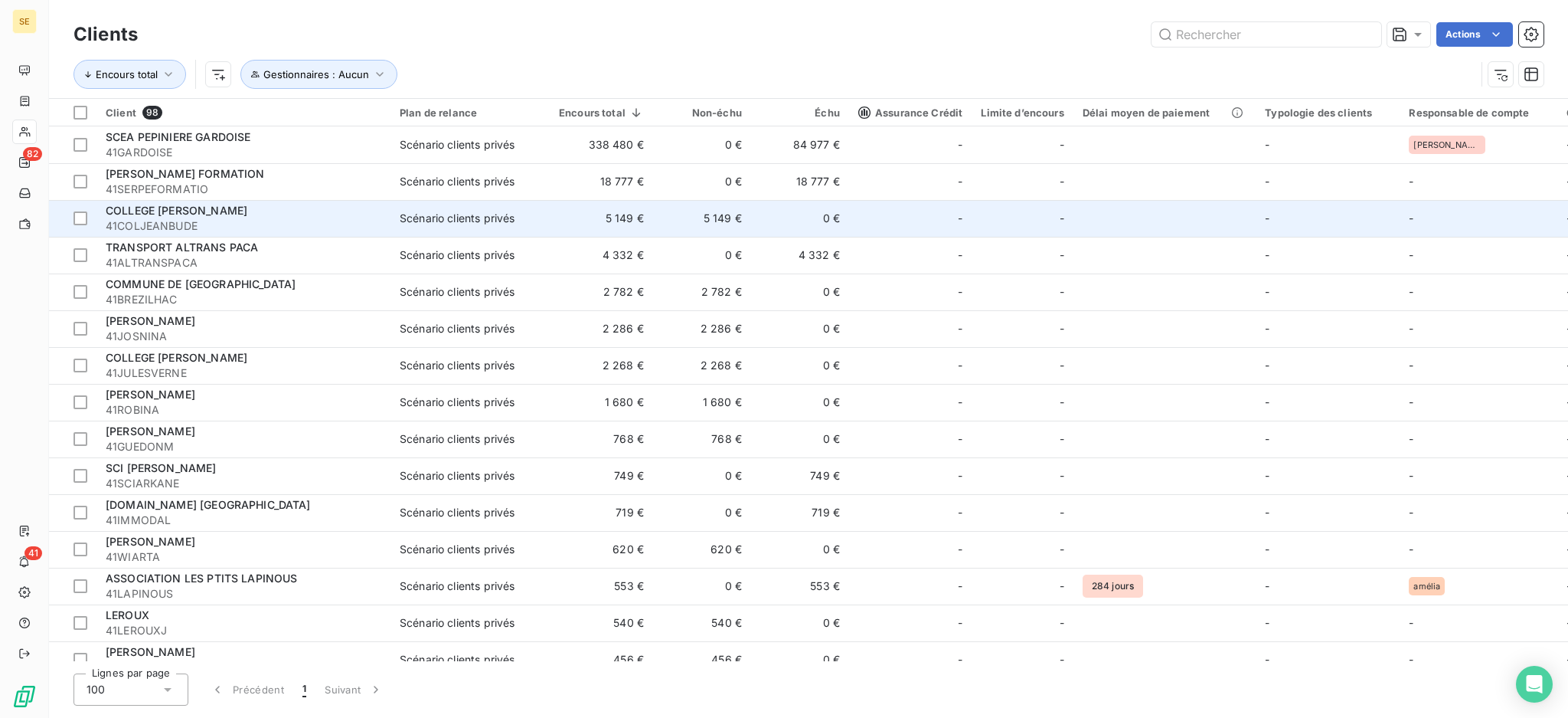
click at [172, 216] on span "COLLEGE [PERSON_NAME]" at bounding box center [176, 210] width 142 height 13
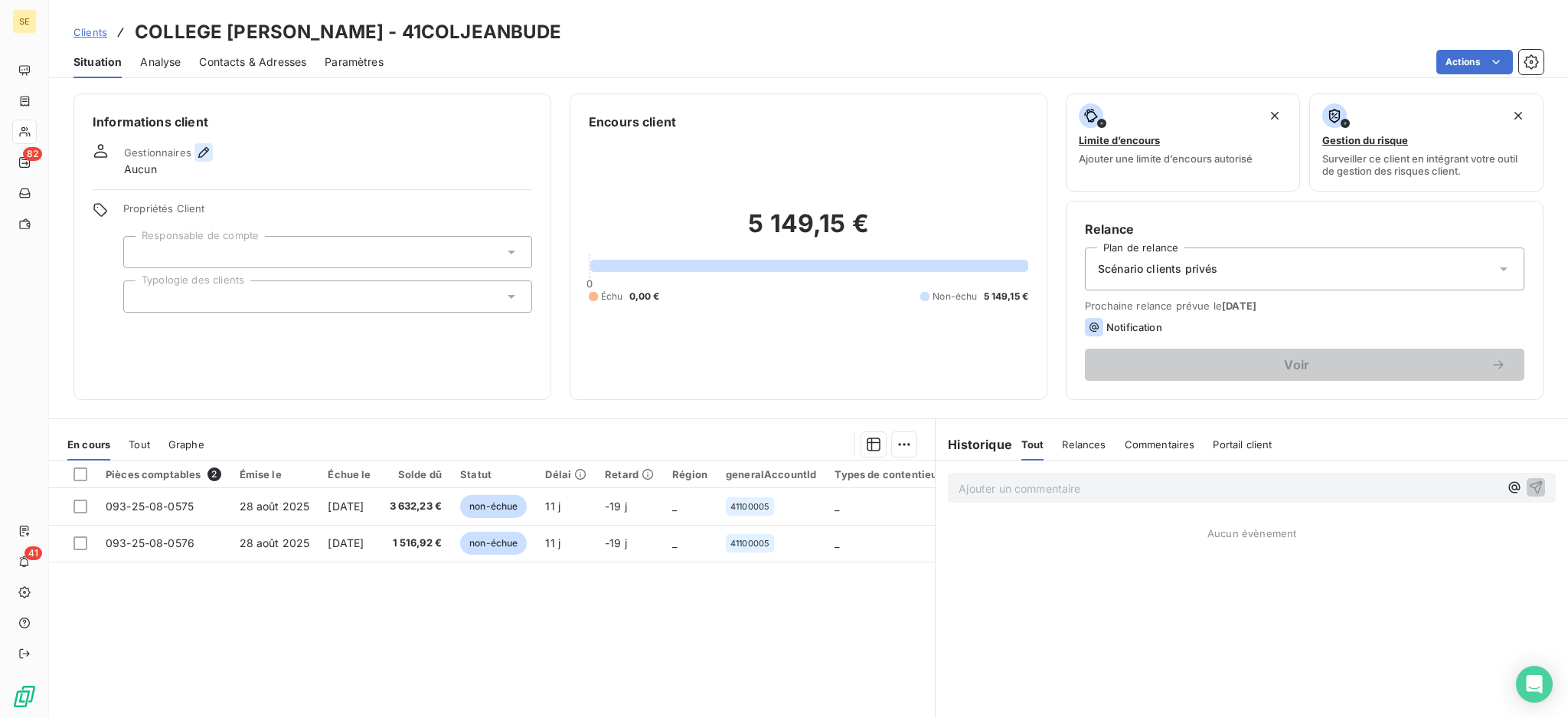
click at [200, 161] on div "Gestionnaires Aucun" at bounding box center [168, 160] width 89 height 34
click at [206, 147] on icon "button" at bounding box center [204, 152] width 16 height 16
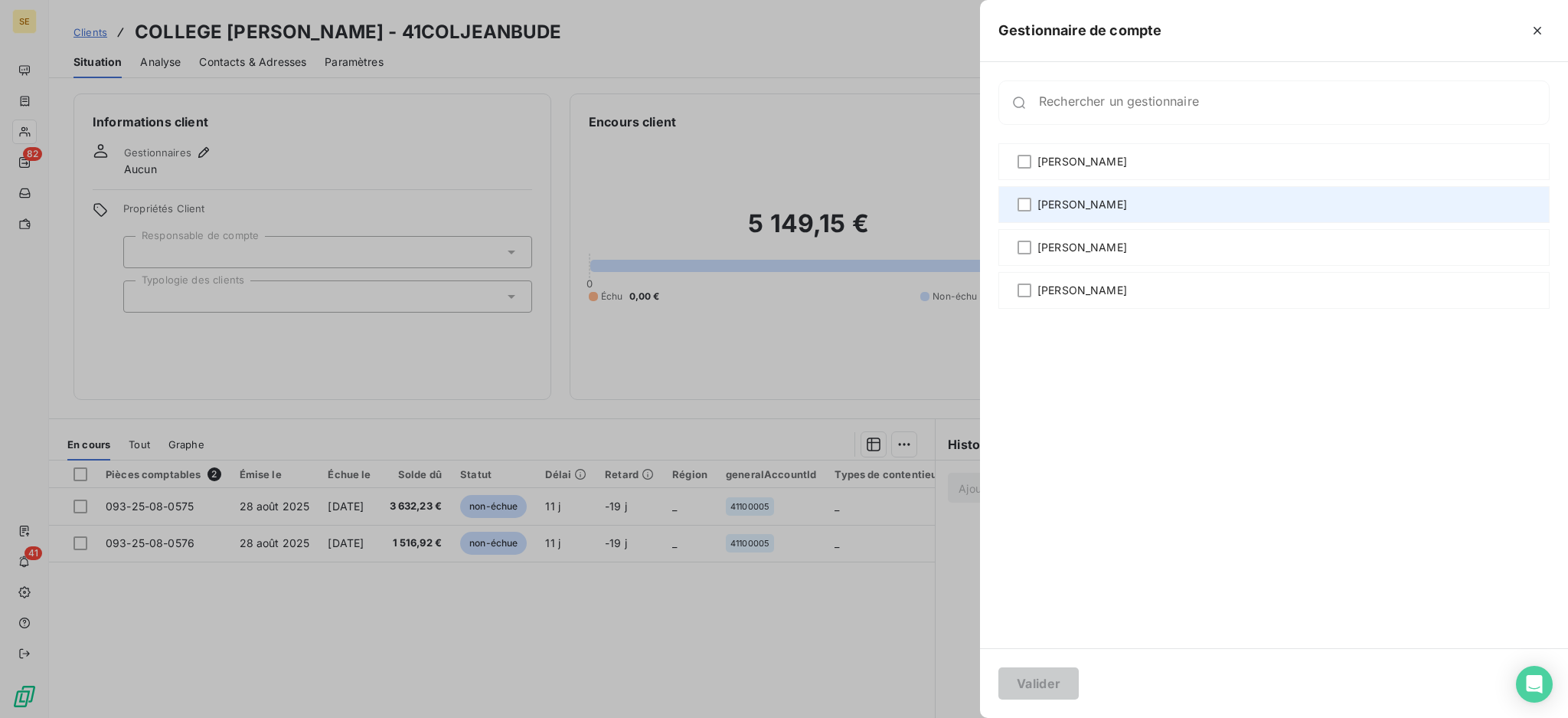
click at [1051, 206] on span "[PERSON_NAME]" at bounding box center [1082, 205] width 89 height 16
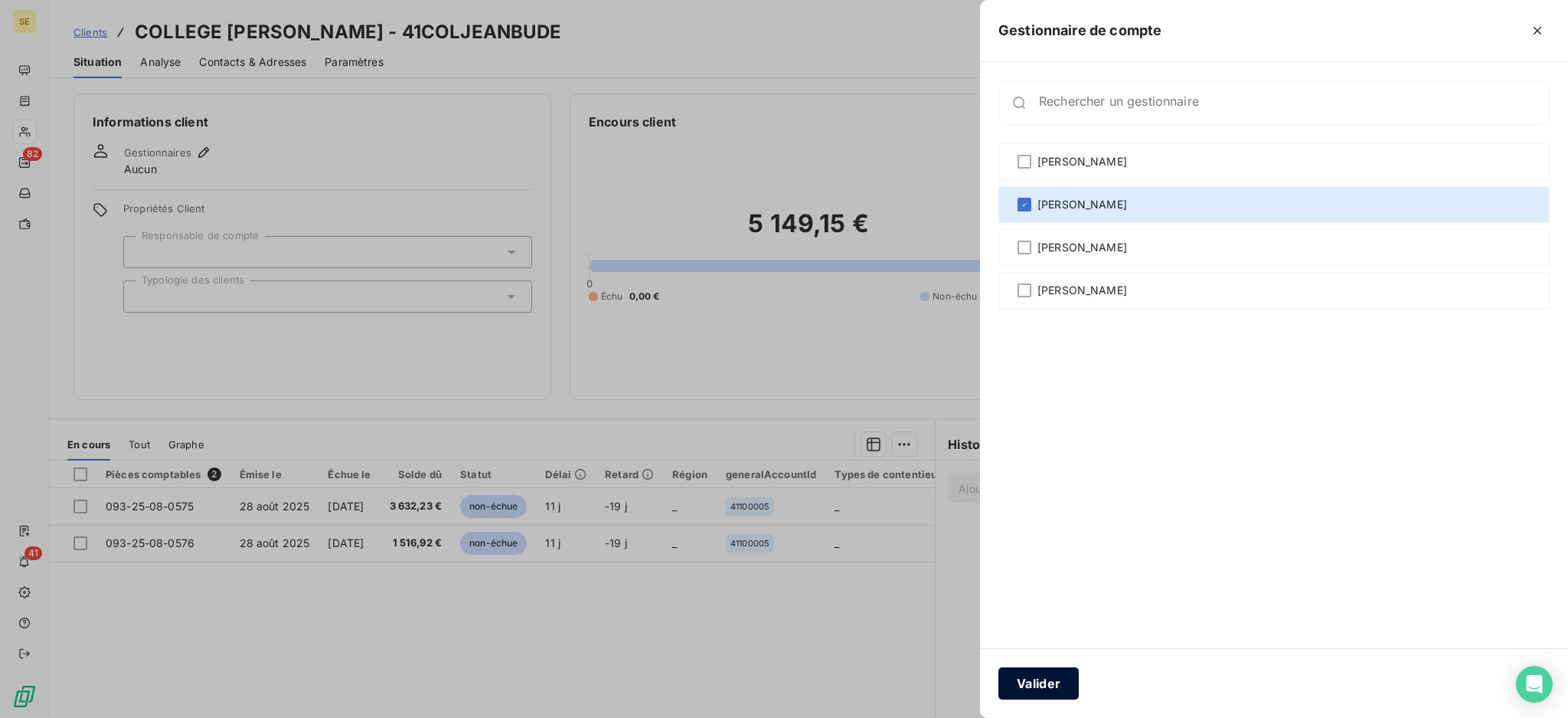
click at [1060, 685] on button "Valider" at bounding box center [1039, 682] width 80 height 32
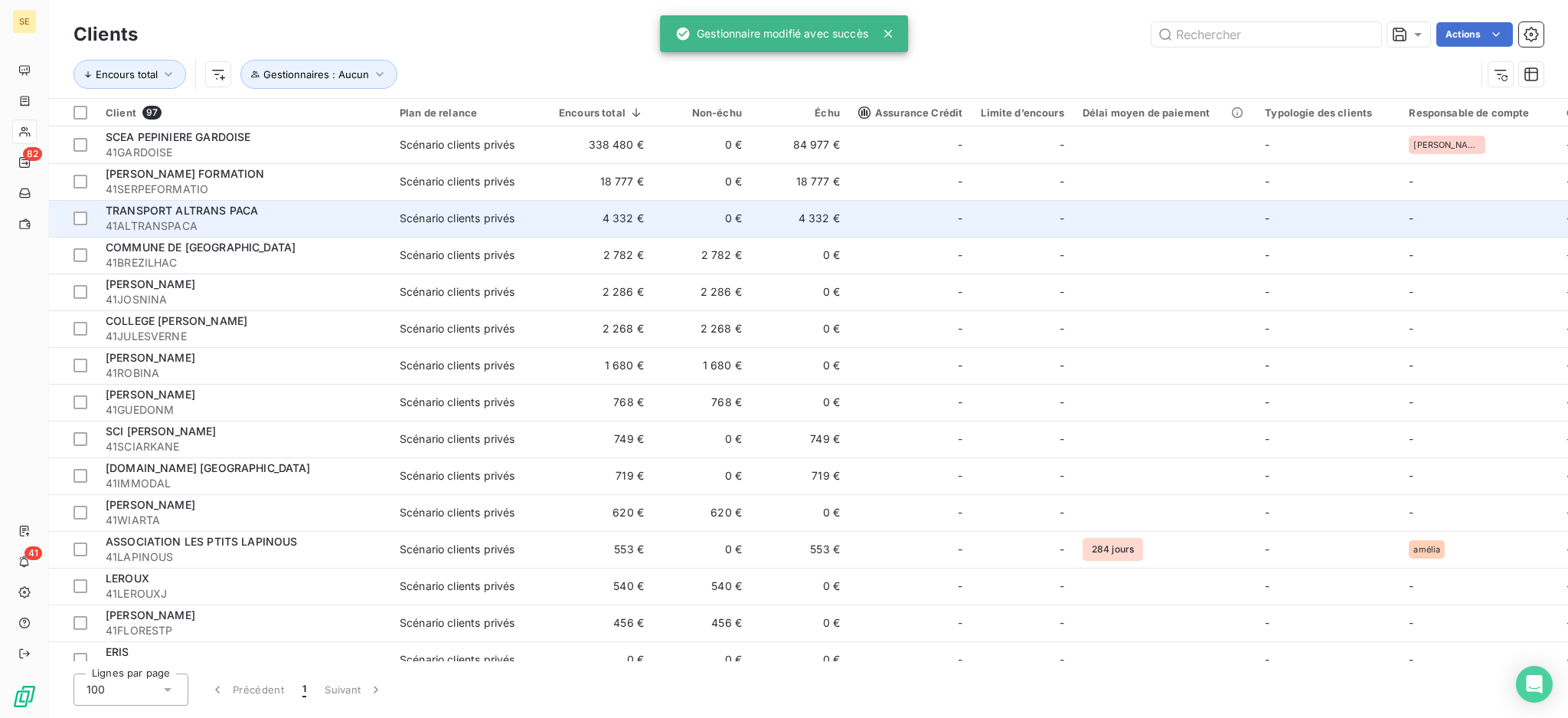
click at [144, 227] on span "41ALTRANSPACA" at bounding box center [244, 226] width 276 height 16
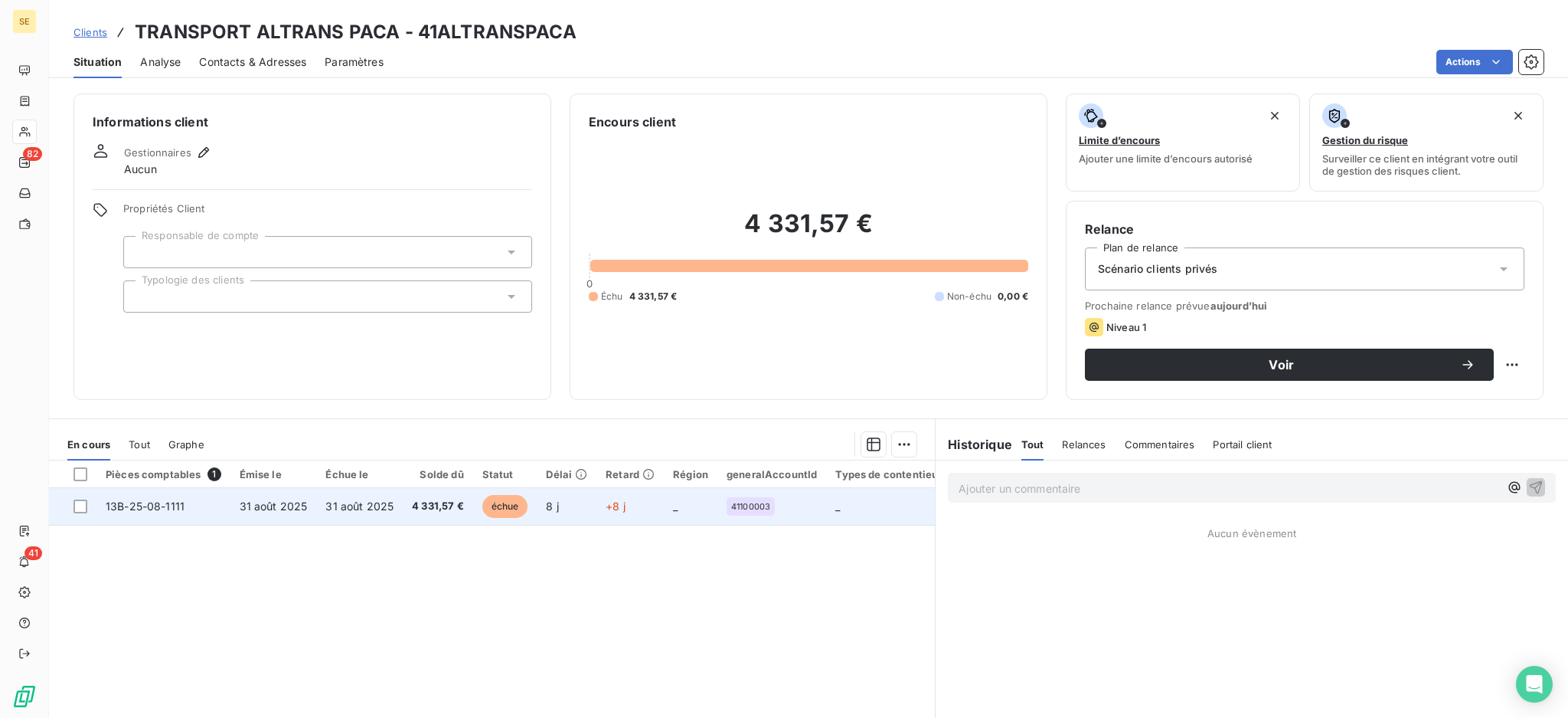
click at [353, 504] on span "31 août 2025" at bounding box center [359, 506] width 68 height 13
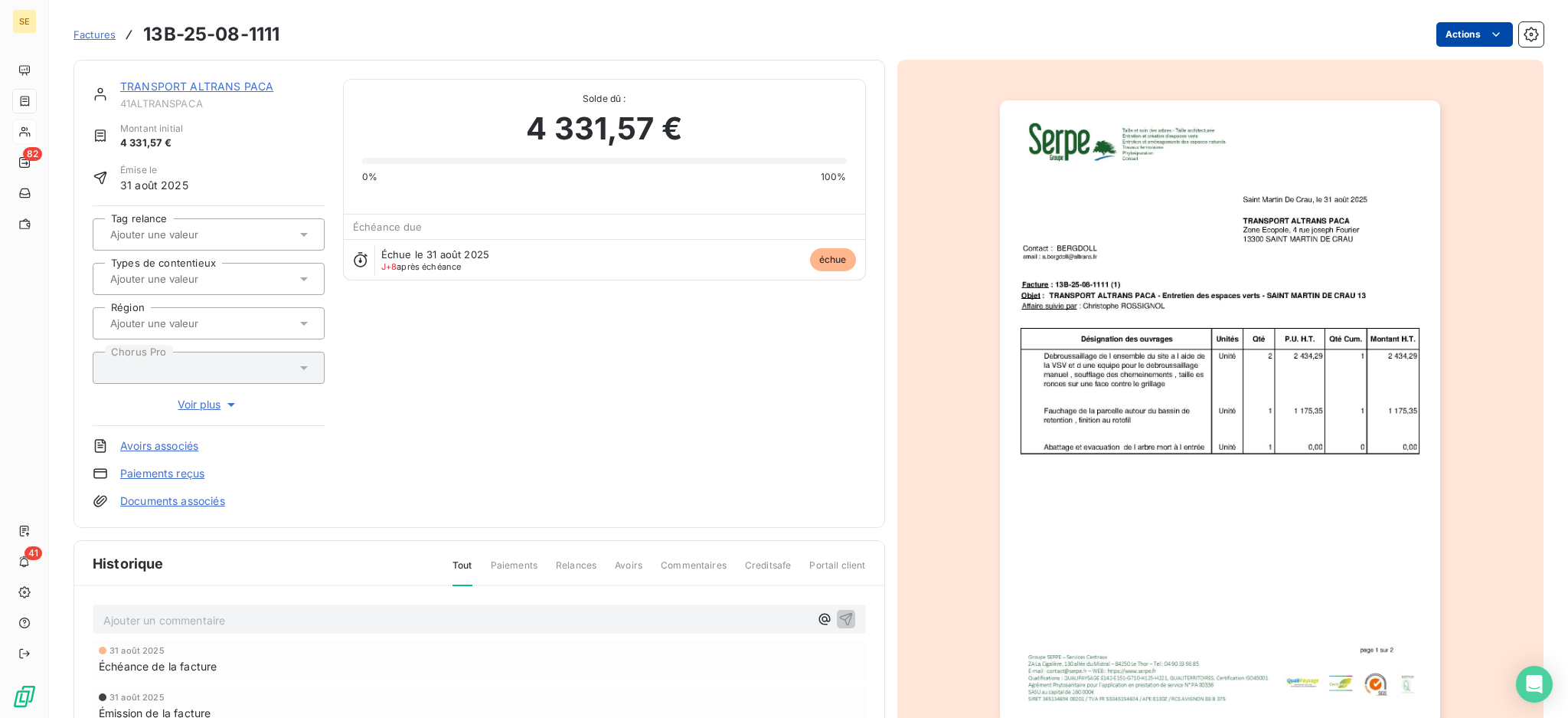
click at [1454, 27] on html "SE 82 41 Factures 13B-25-08-1111 Actions TRANSPORT ALTRANS PACA 41ALTRANSPACA M…" at bounding box center [784, 359] width 1568 height 718
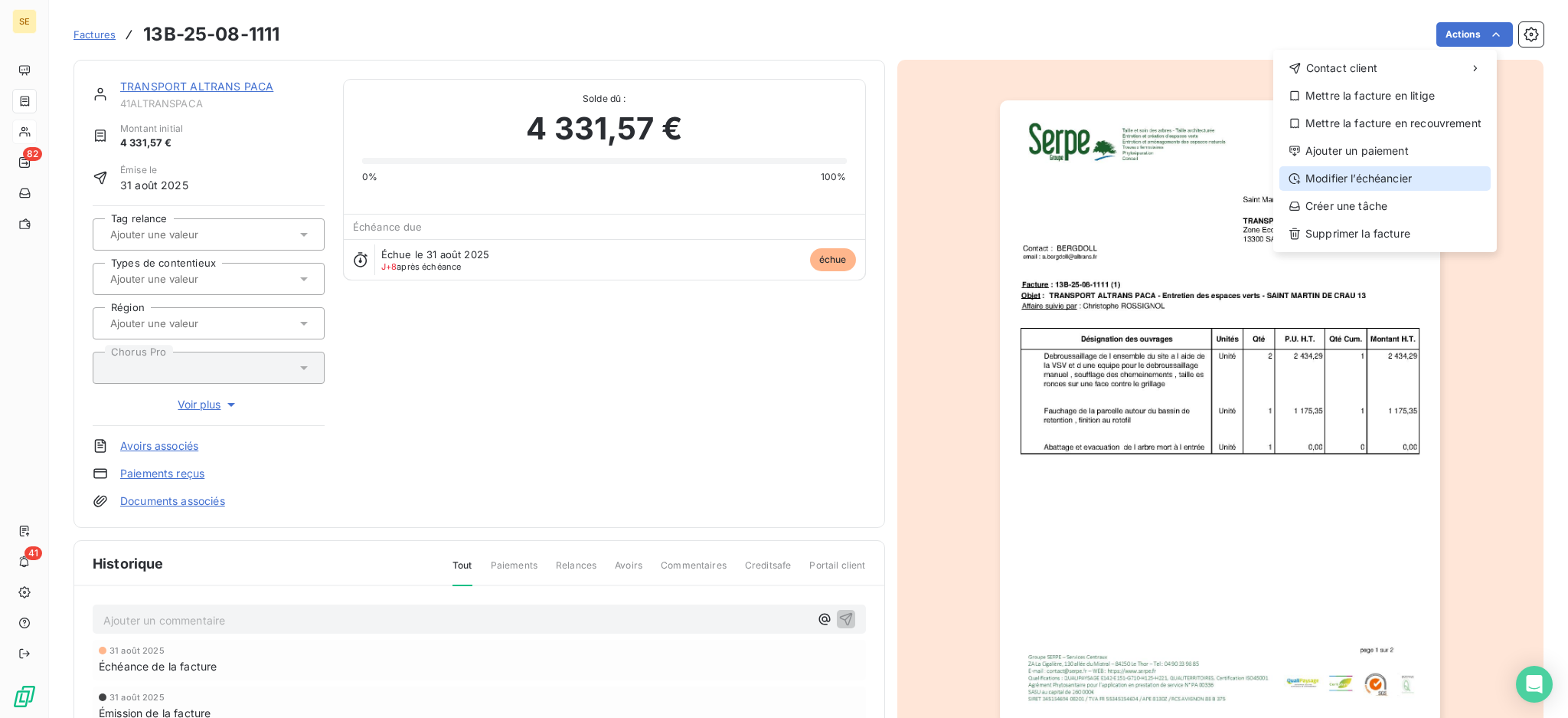
click at [1387, 180] on div "Modifier l’échéancier" at bounding box center [1384, 178] width 211 height 25
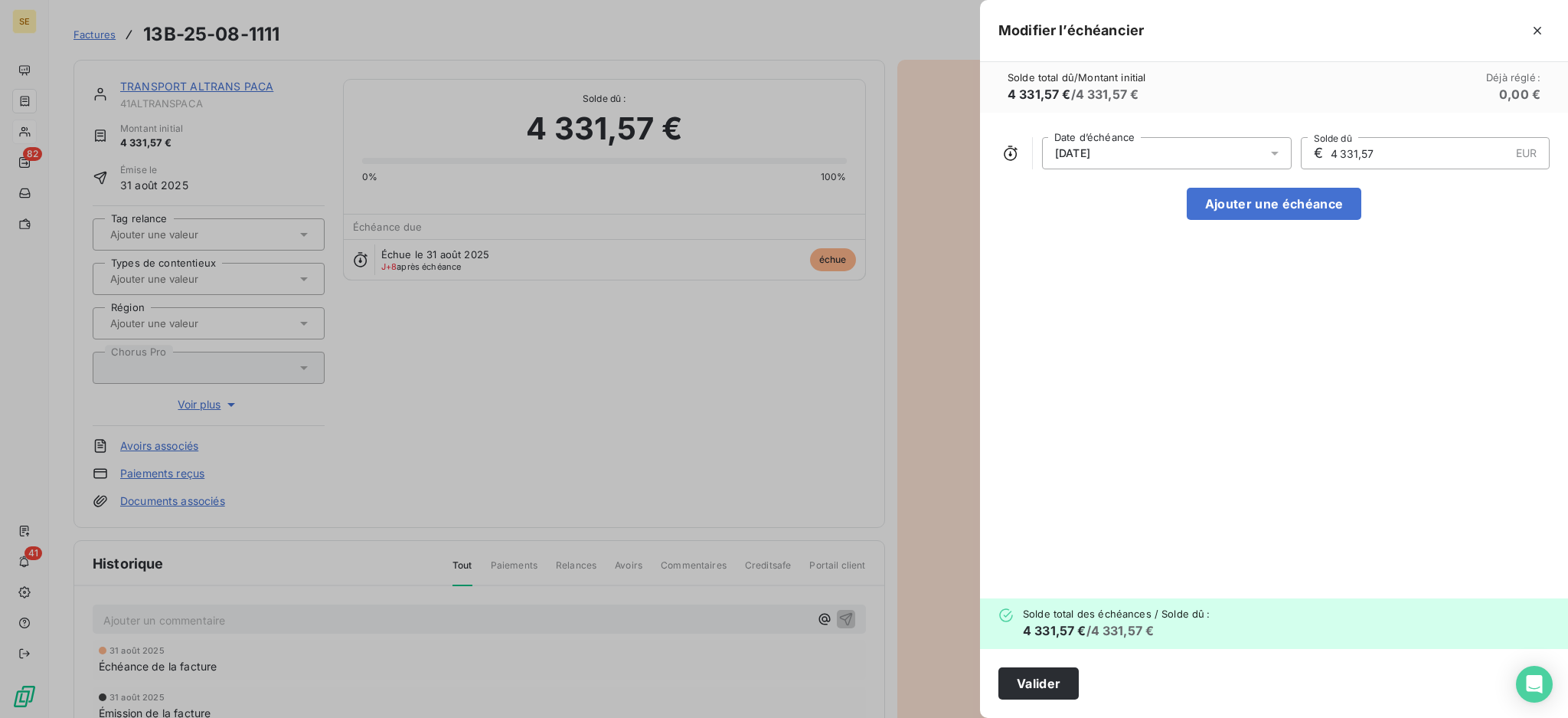
click at [1271, 154] on icon at bounding box center [1275, 153] width 16 height 16
click at [1263, 220] on button "Go to next month" at bounding box center [1259, 214] width 31 height 31
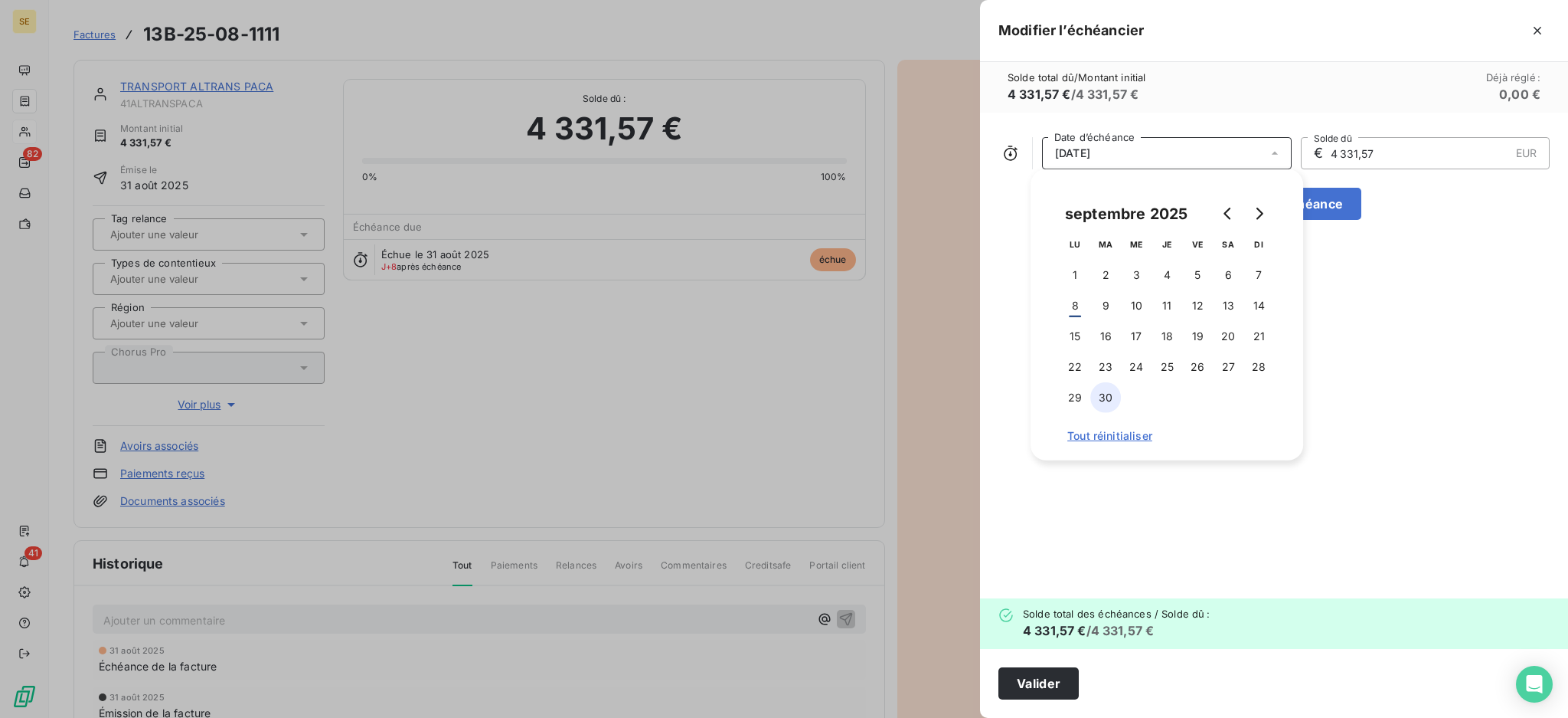
click at [1106, 403] on button "30" at bounding box center [1106, 397] width 31 height 31
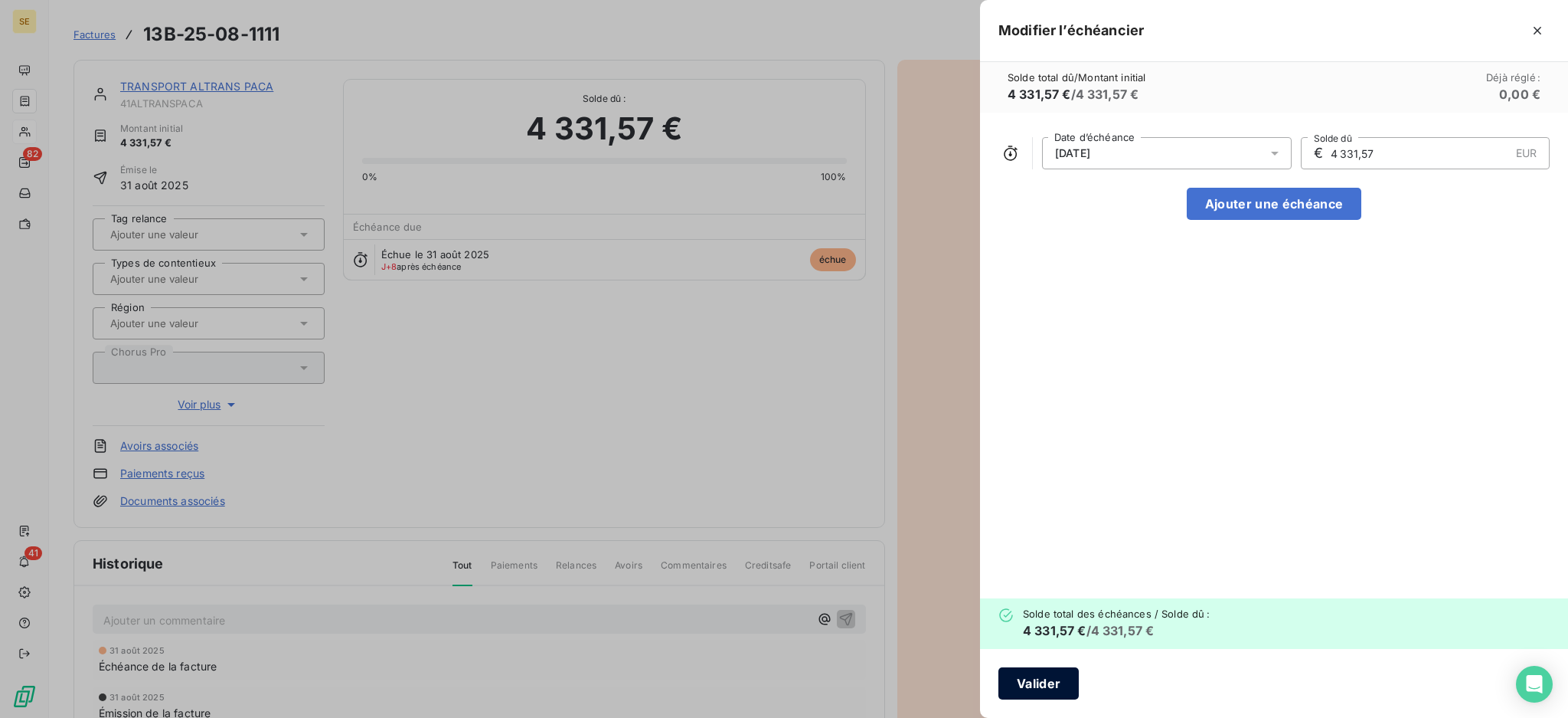
click at [1047, 675] on button "Valider" at bounding box center [1039, 682] width 80 height 32
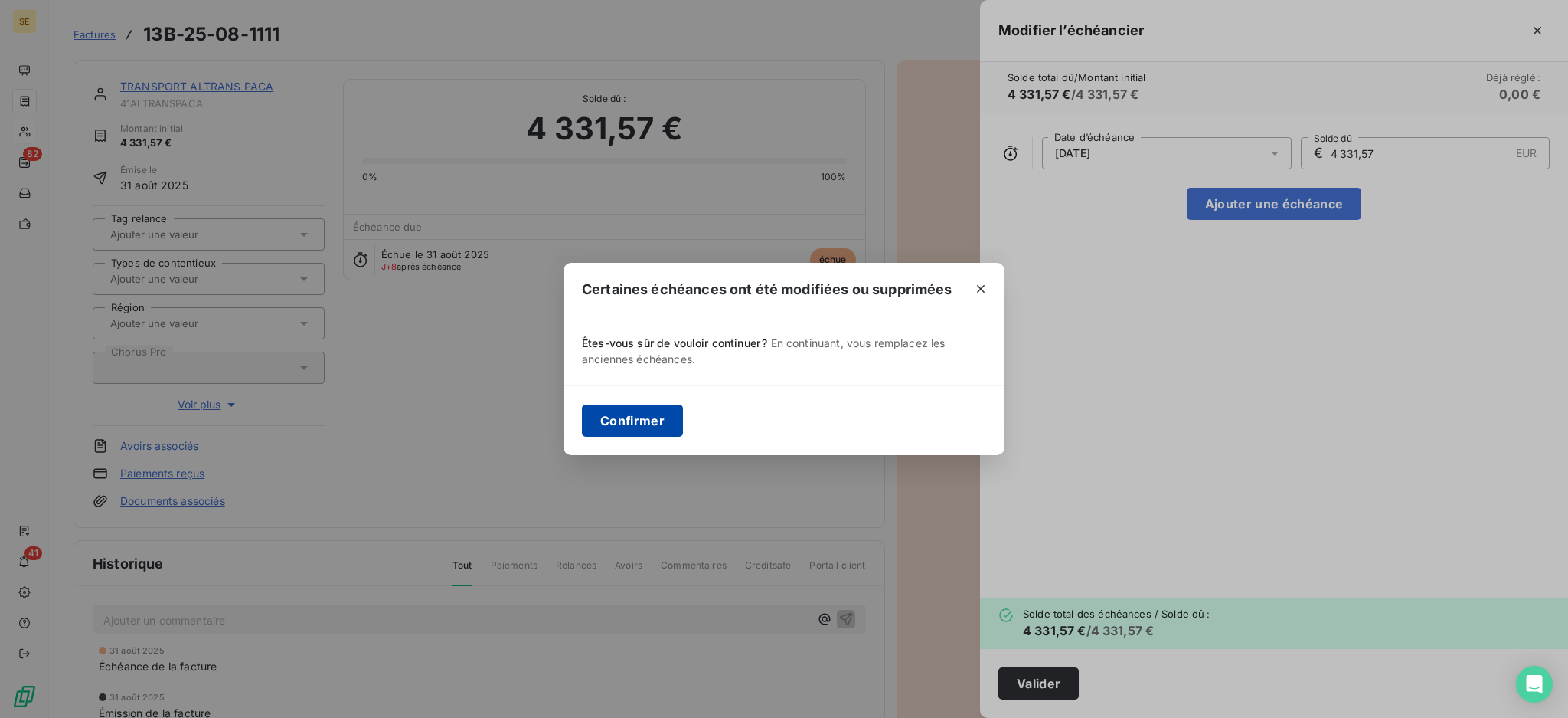
click at [616, 416] on button "Confirmer" at bounding box center [632, 420] width 101 height 32
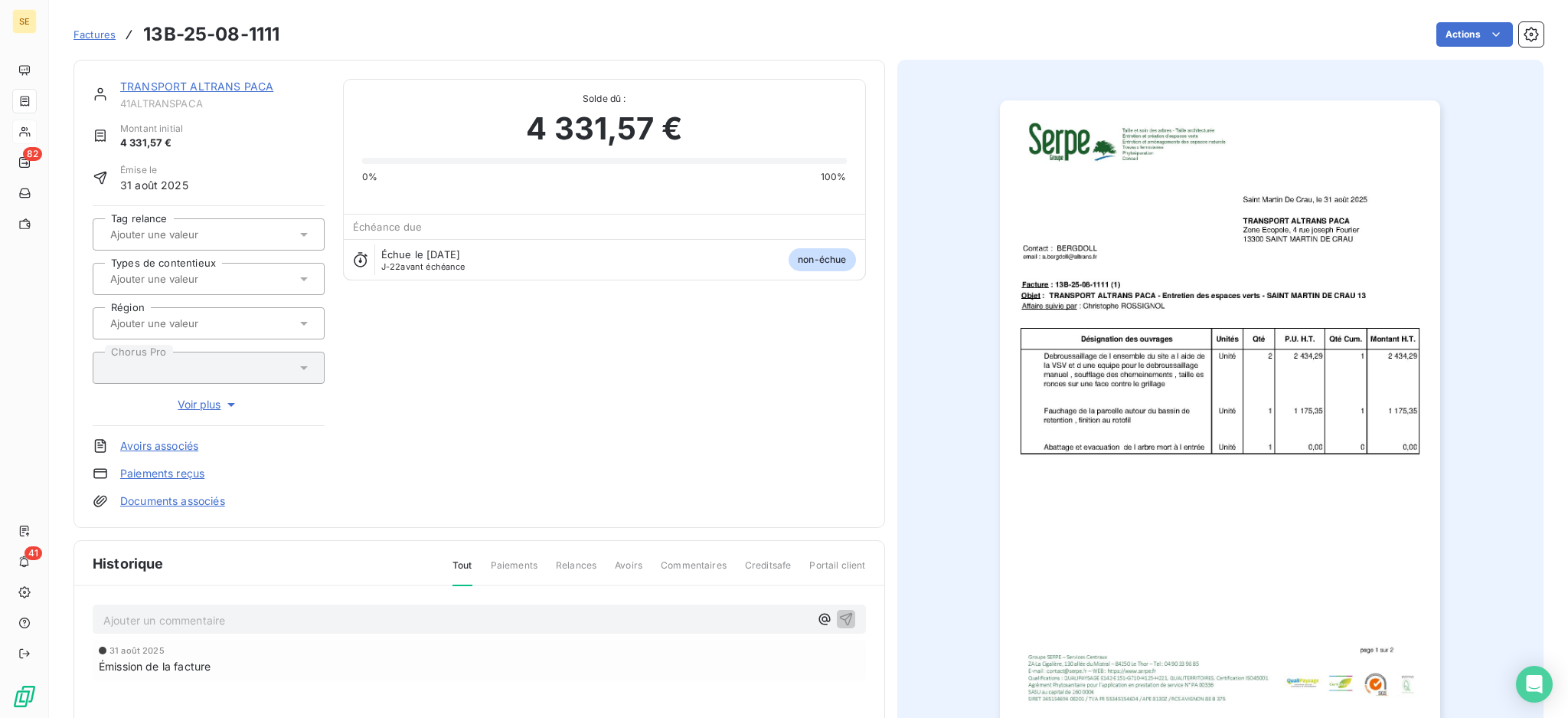
click at [172, 92] on link "TRANSPORT ALTRANS PACA" at bounding box center [197, 86] width 153 height 13
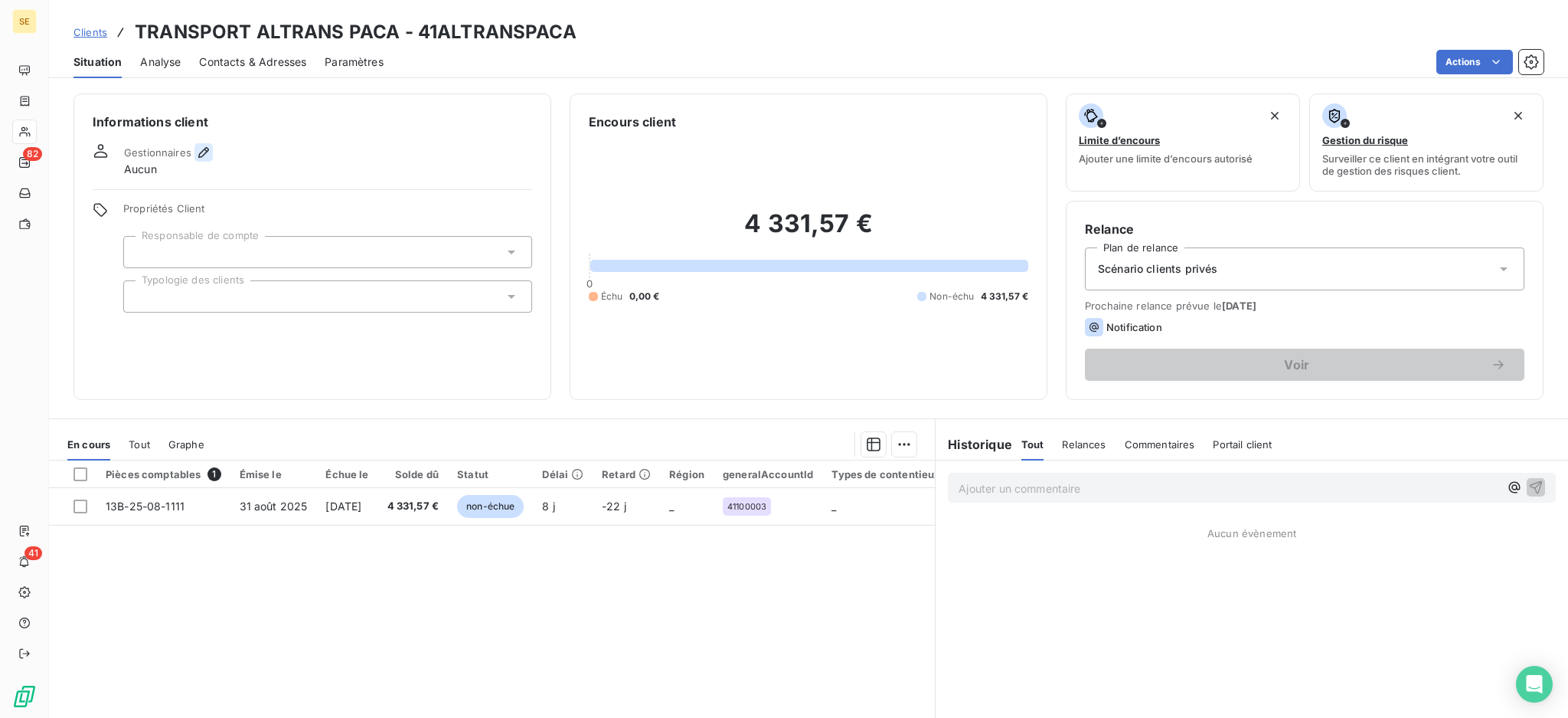
click at [201, 147] on icon "button" at bounding box center [204, 152] width 16 height 16
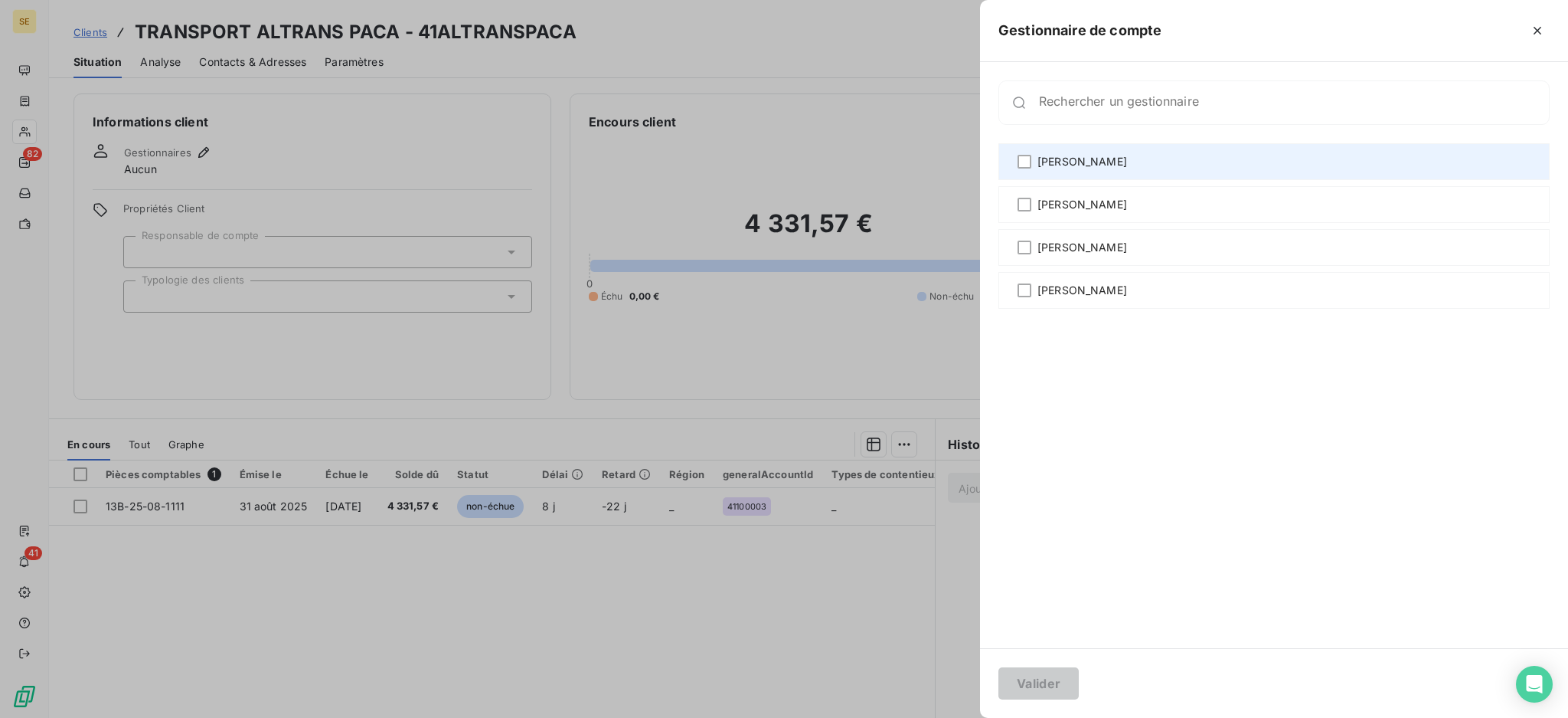
click at [1081, 165] on span "[PERSON_NAME]" at bounding box center [1082, 162] width 89 height 16
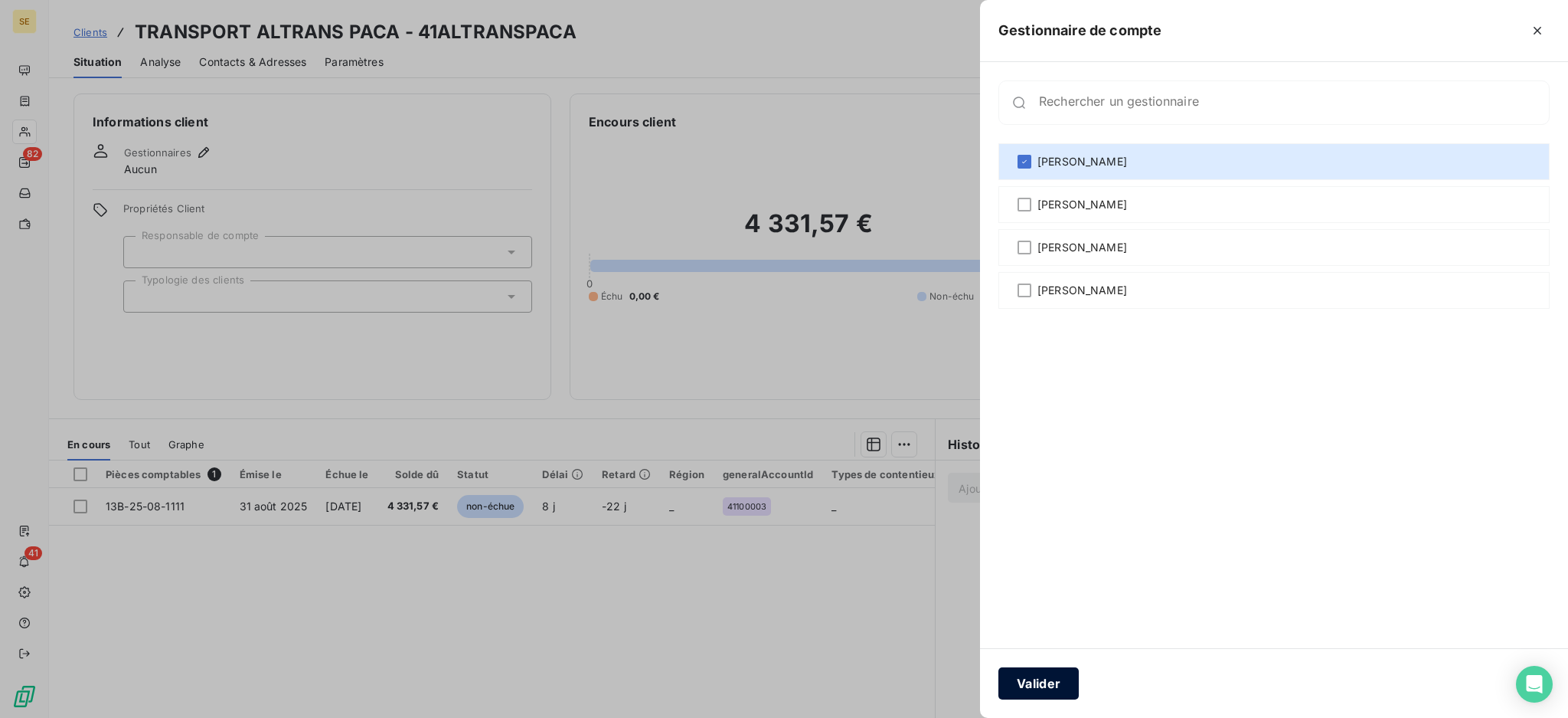
click at [1045, 682] on button "Valider" at bounding box center [1039, 682] width 80 height 32
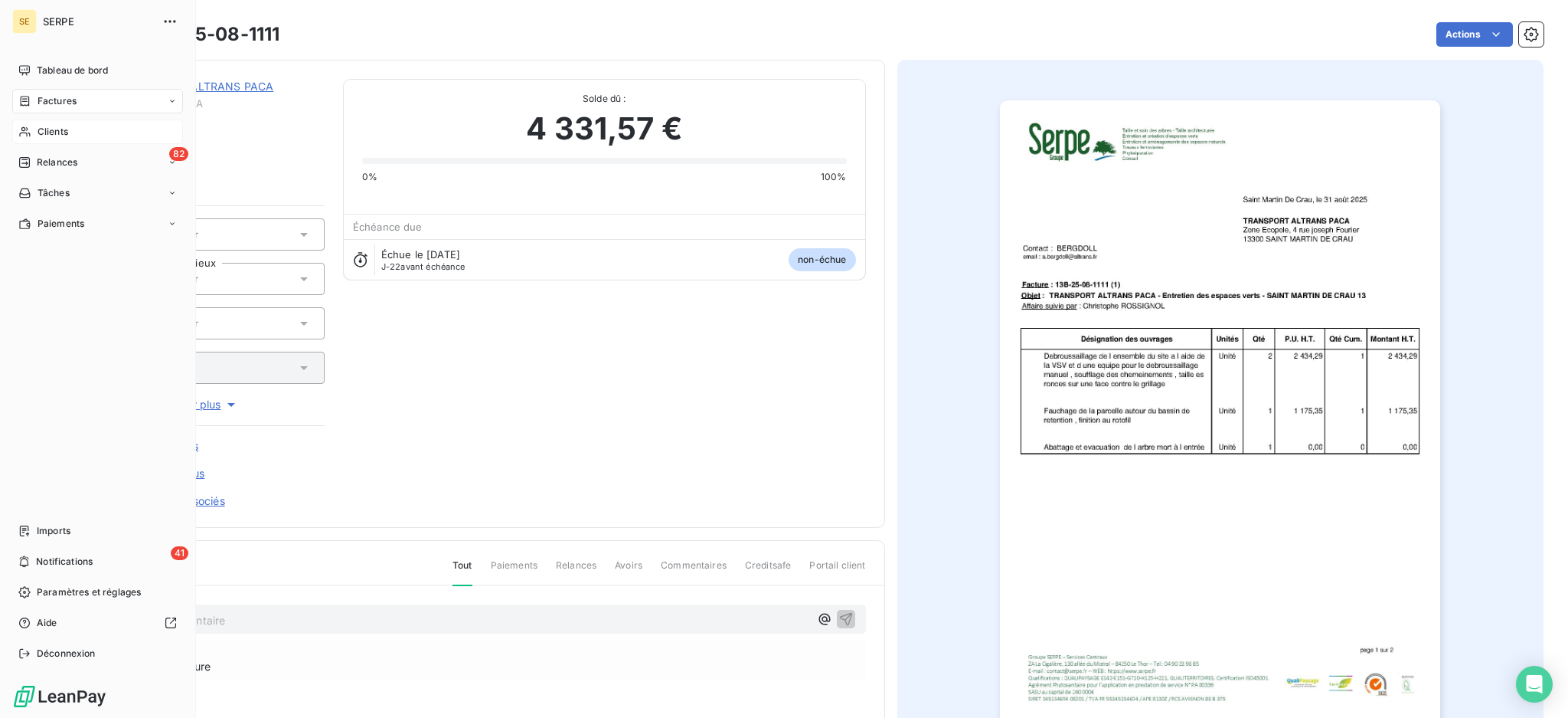
click at [63, 131] on span "Clients" at bounding box center [53, 132] width 31 height 14
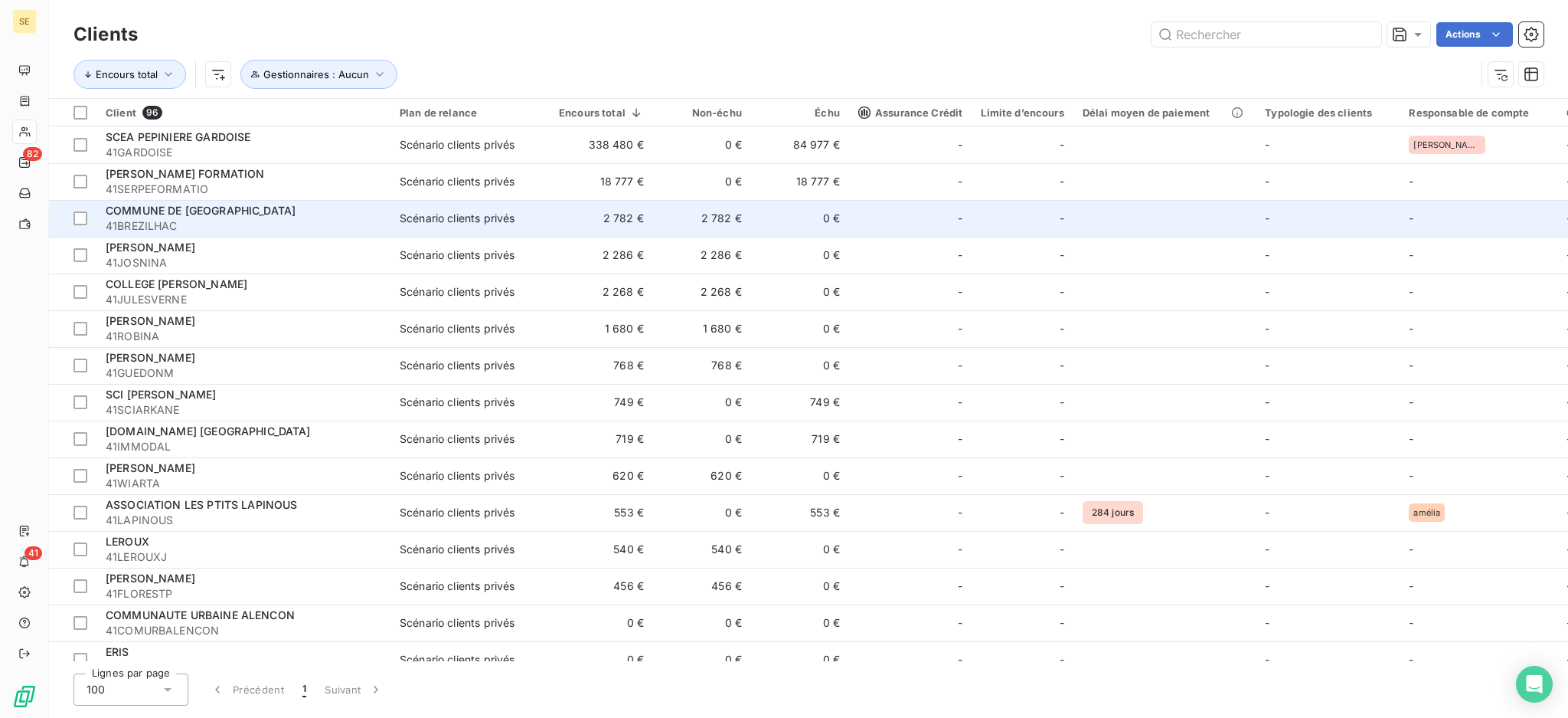
click at [149, 215] on span "COMMUNE DE [GEOGRAPHIC_DATA]" at bounding box center [201, 210] width 190 height 13
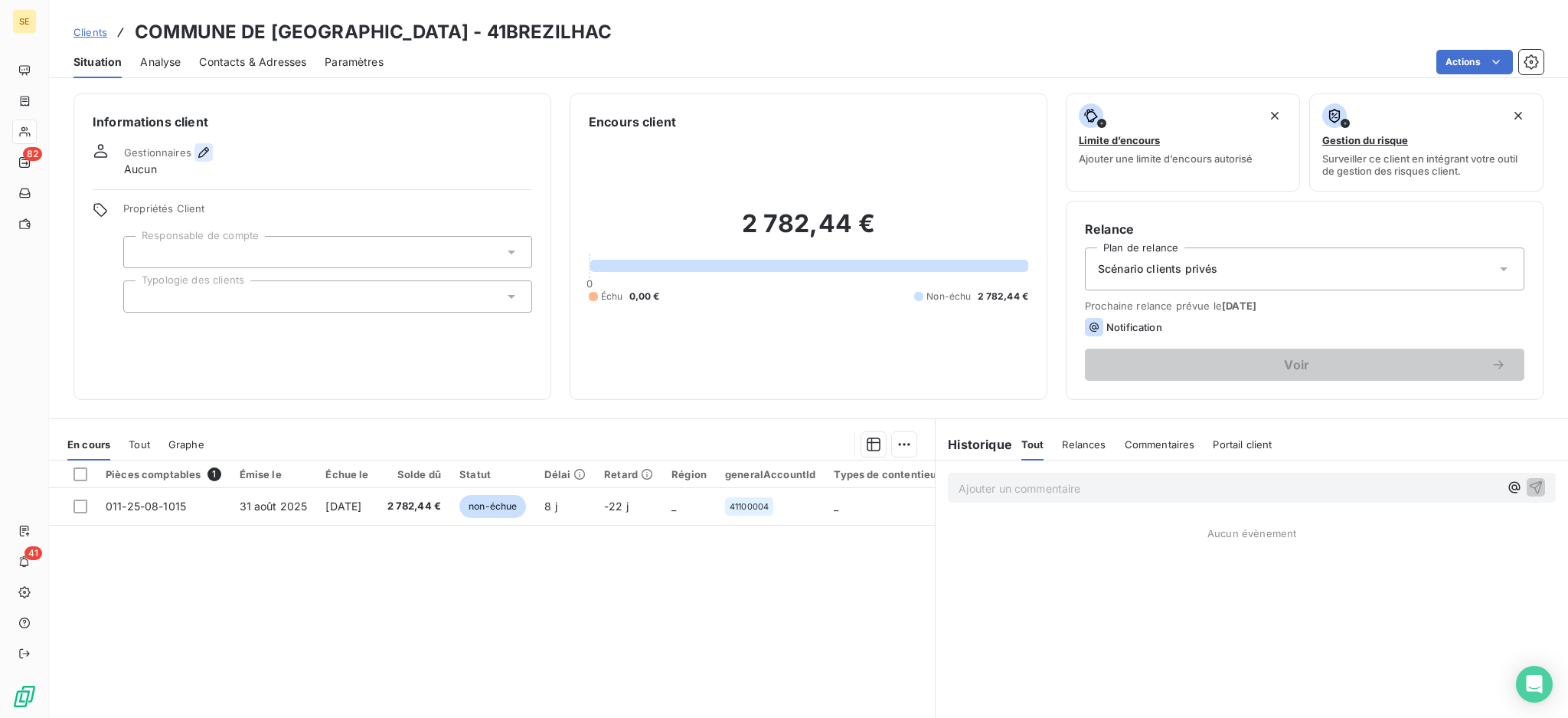
click at [198, 154] on icon "button" at bounding box center [204, 153] width 11 height 11
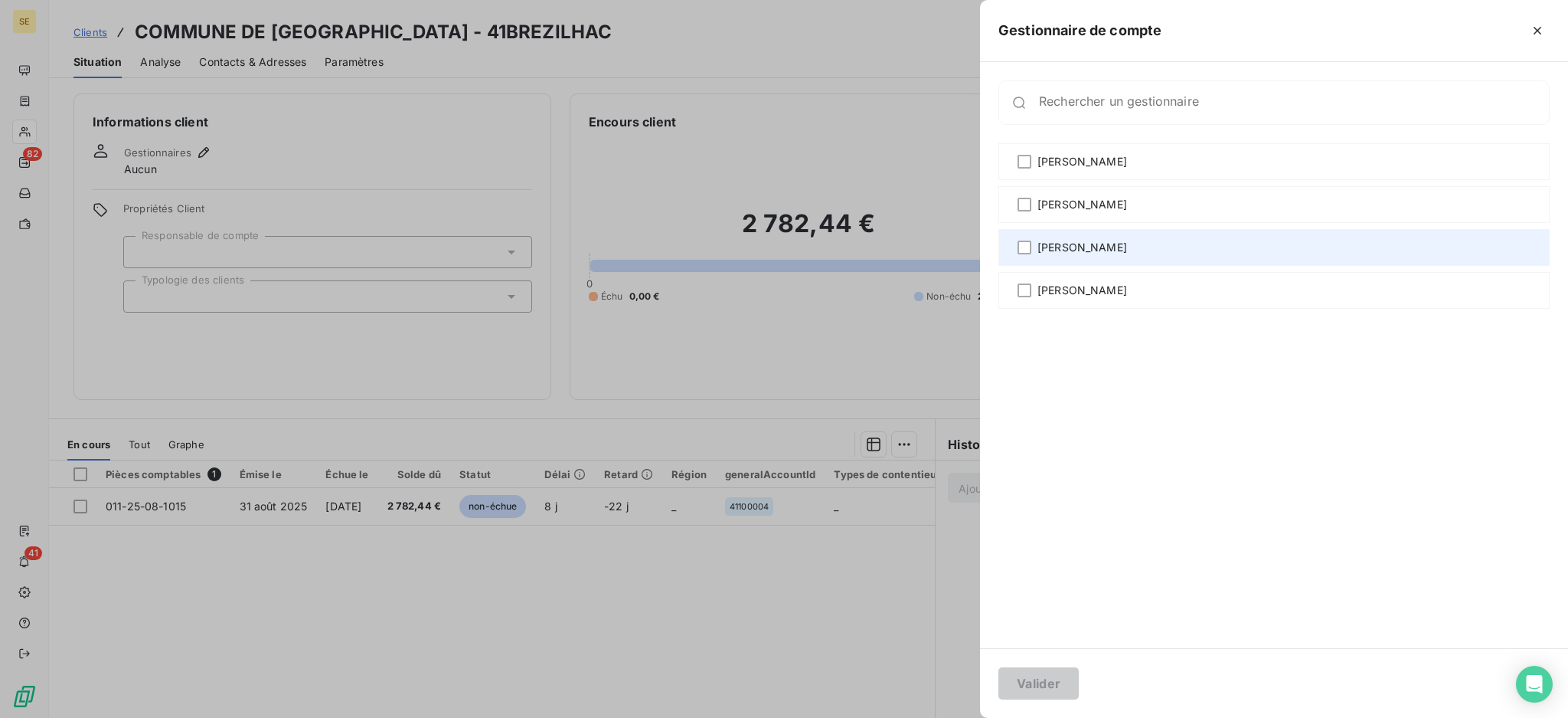
click at [1056, 245] on span "[PERSON_NAME]" at bounding box center [1082, 247] width 89 height 16
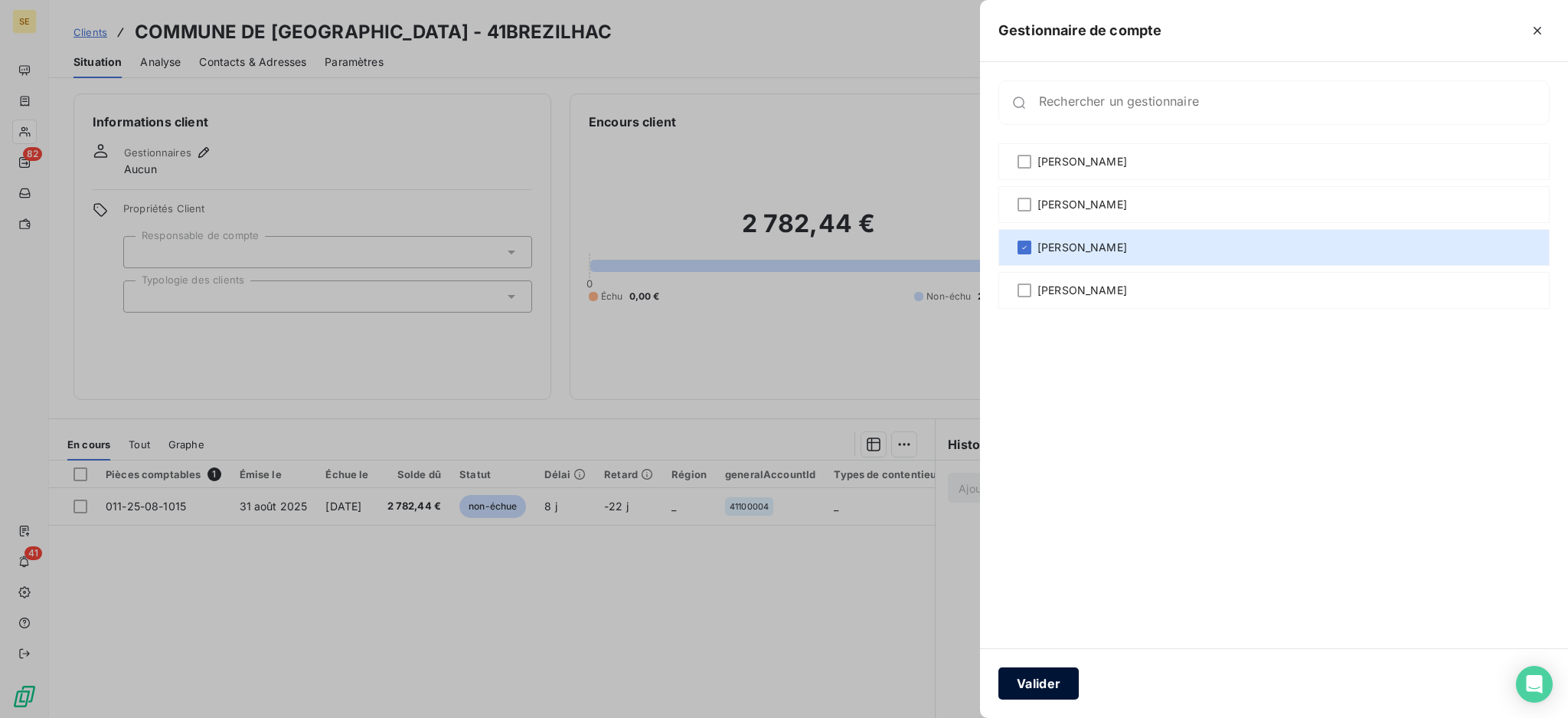
click at [1036, 681] on button "Valider" at bounding box center [1039, 682] width 80 height 32
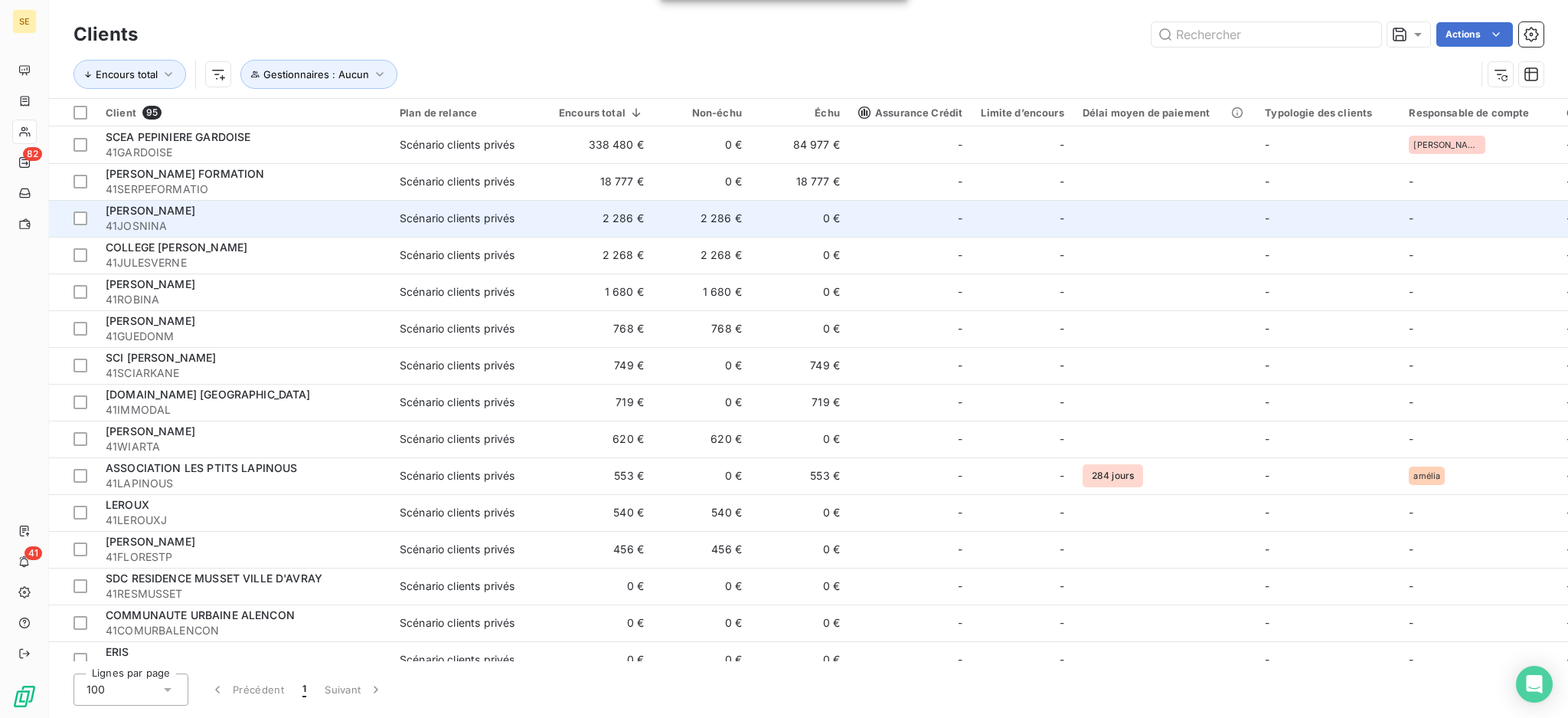
click at [136, 221] on span "41JOSNINA" at bounding box center [244, 226] width 276 height 16
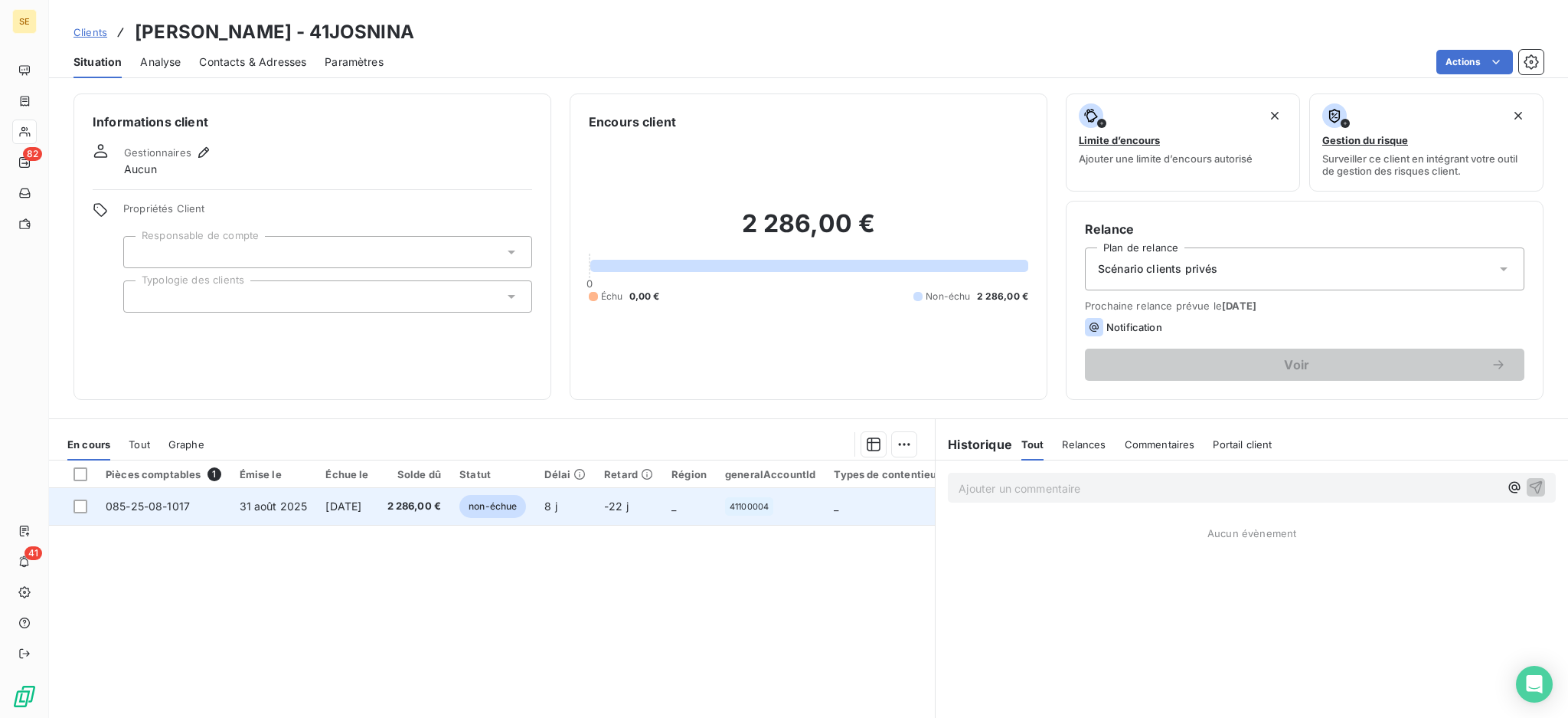
click at [170, 512] on td "085-25-08-1017" at bounding box center [163, 506] width 134 height 37
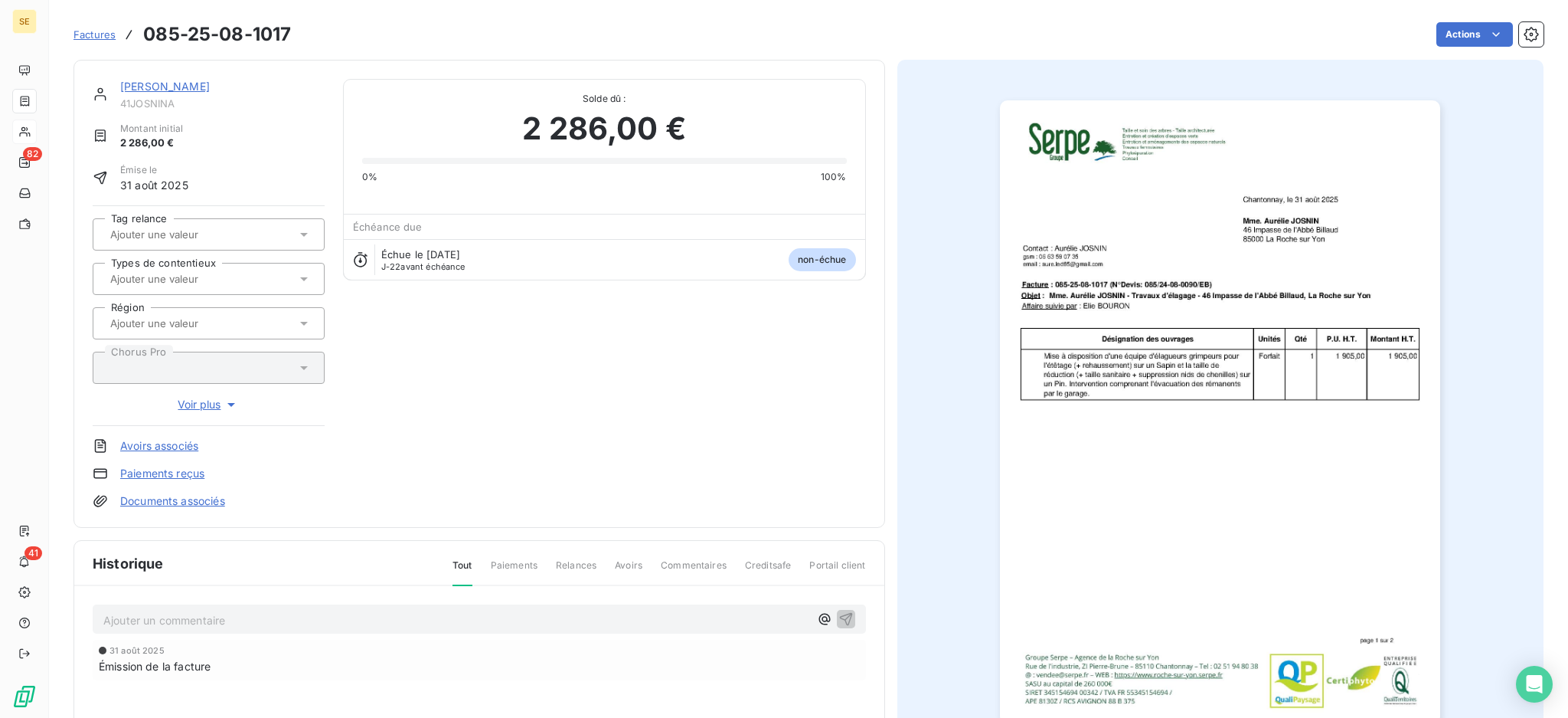
click at [156, 90] on link "[PERSON_NAME]" at bounding box center [165, 86] width 89 height 13
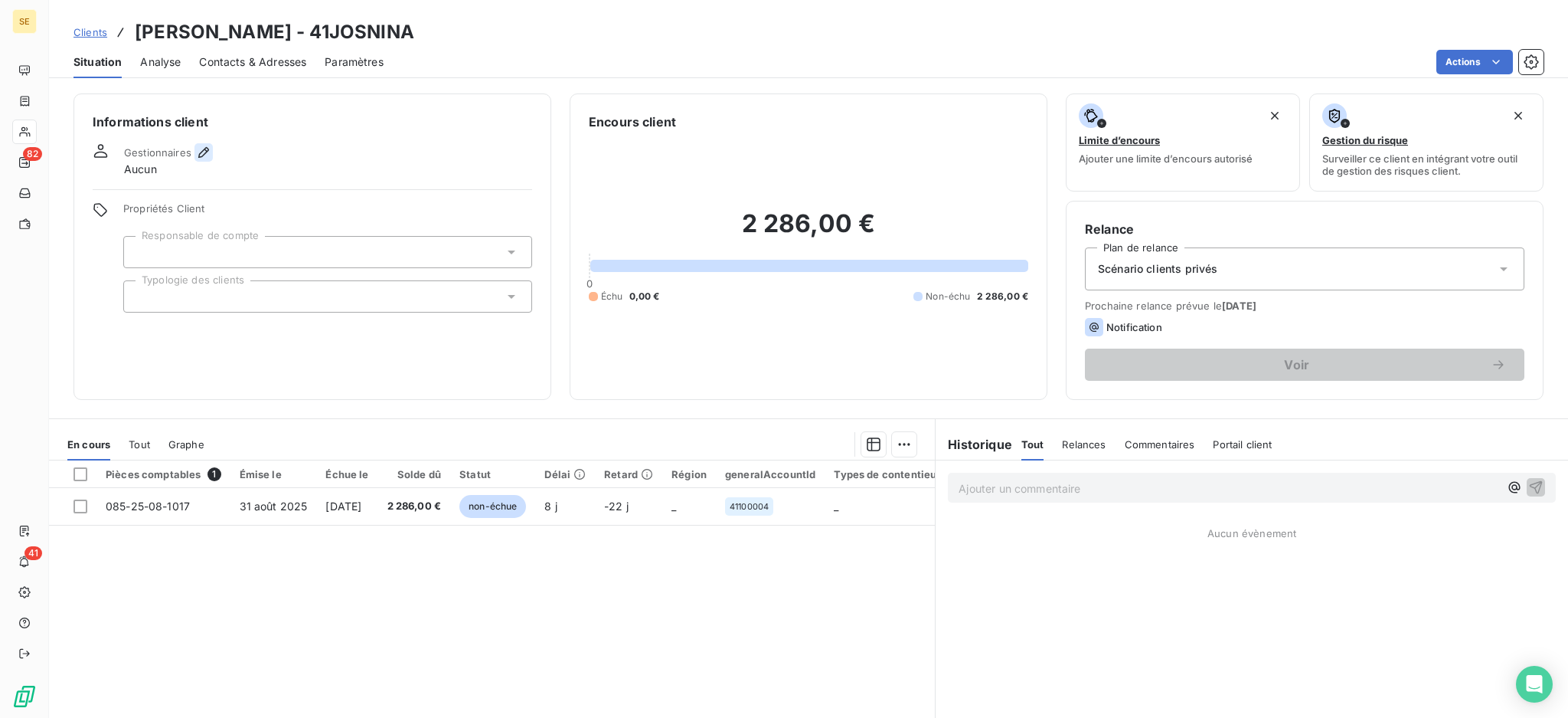
click at [195, 149] on button "button" at bounding box center [204, 153] width 18 height 18
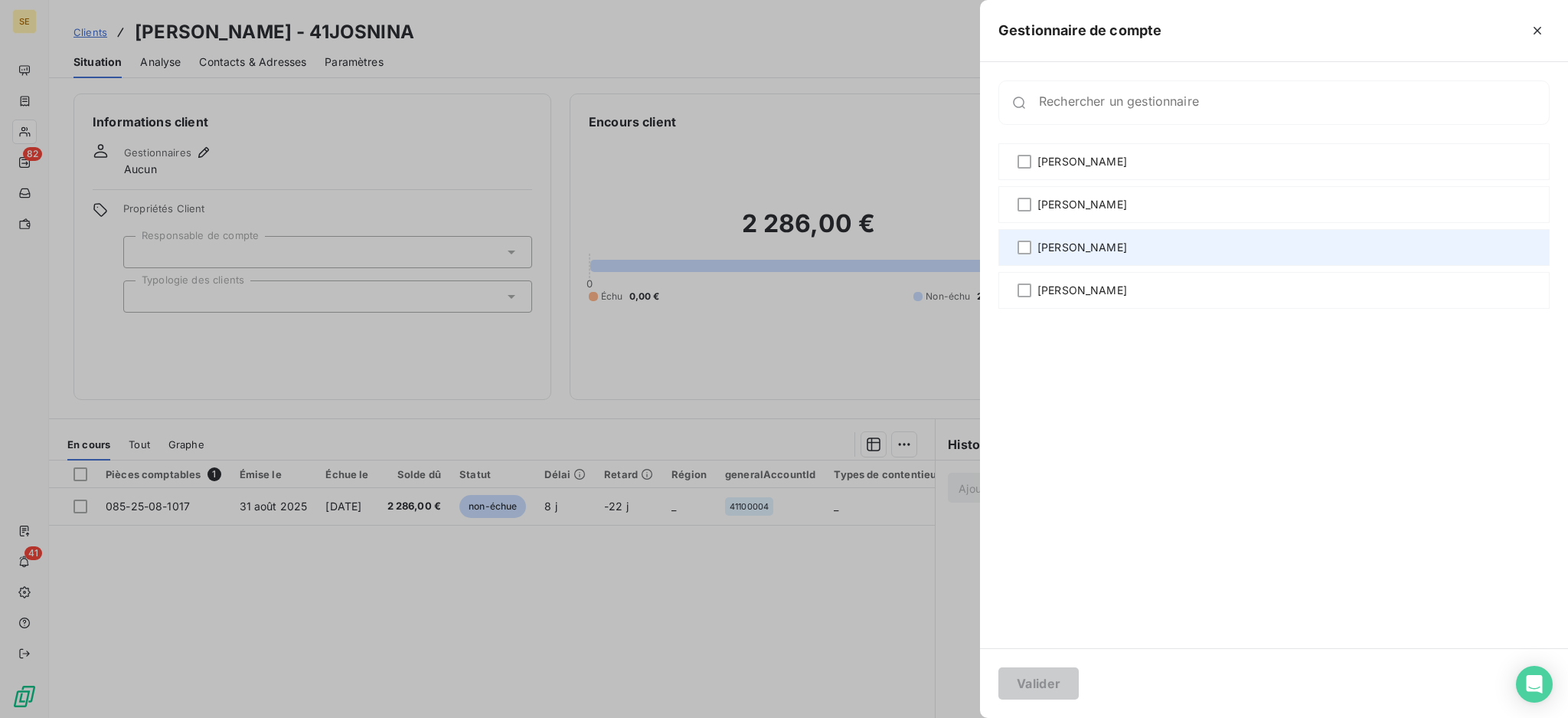
click at [1045, 248] on span "[PERSON_NAME]" at bounding box center [1082, 247] width 89 height 16
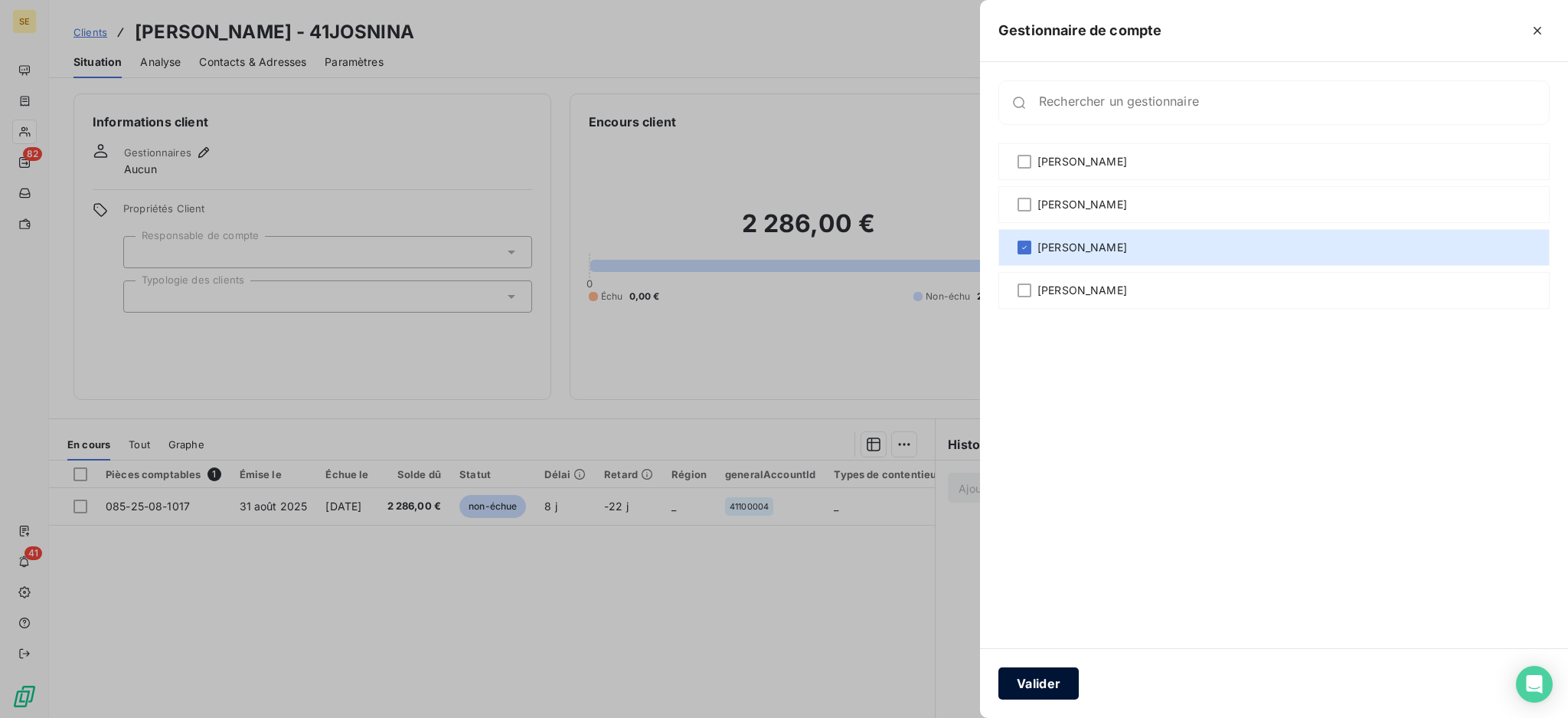
click at [1070, 684] on button "Valider" at bounding box center [1039, 682] width 80 height 32
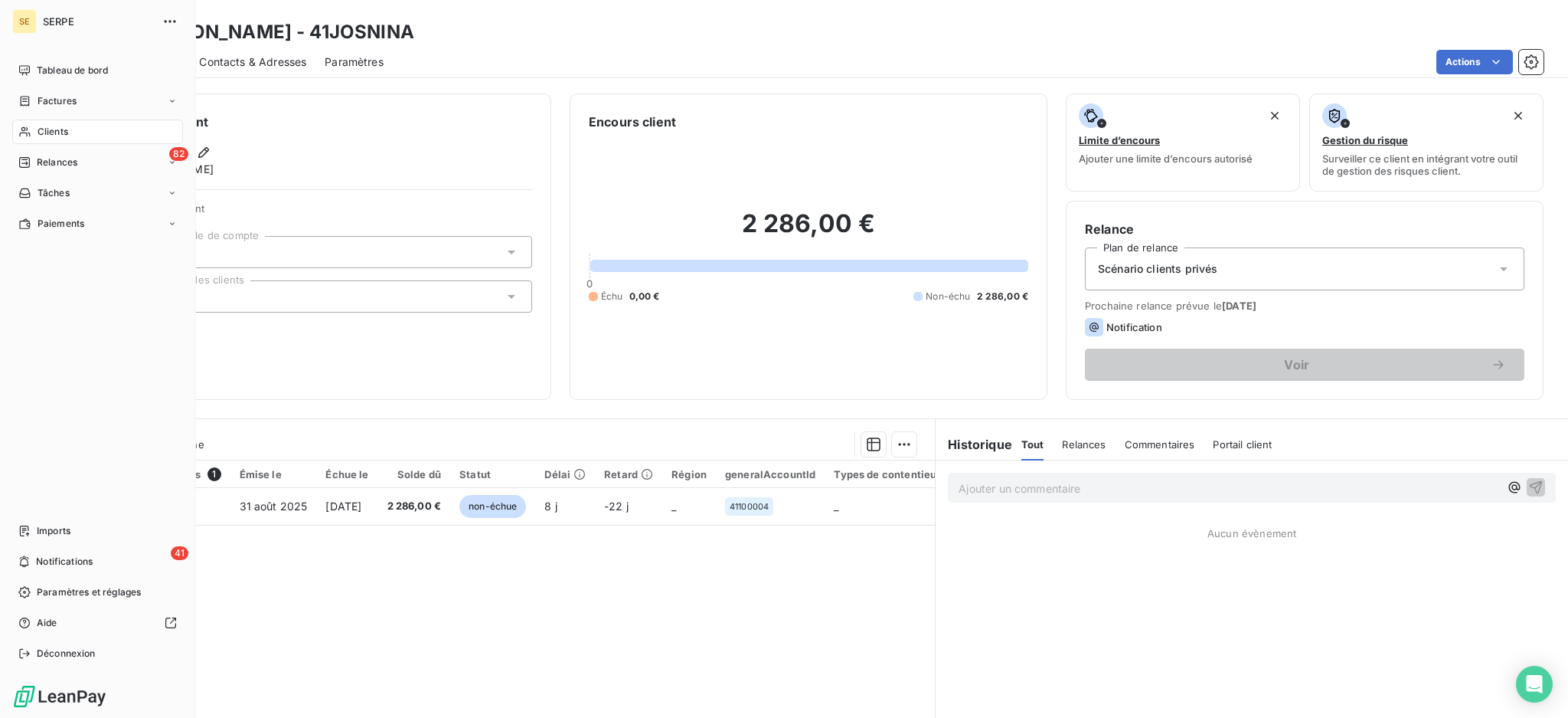
click at [74, 131] on div "Clients" at bounding box center [97, 132] width 171 height 25
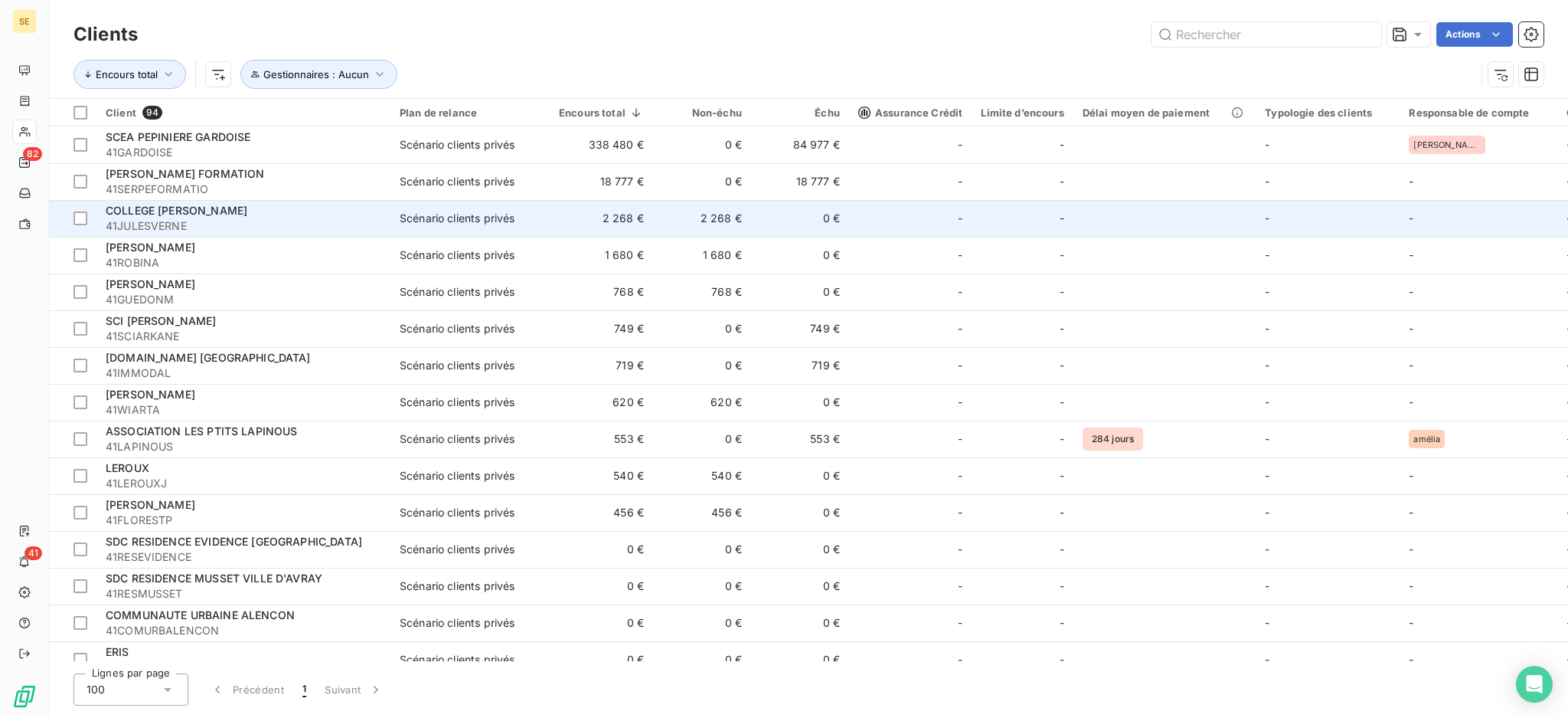
click at [130, 227] on span "41JULESVERNE" at bounding box center [244, 226] width 276 height 16
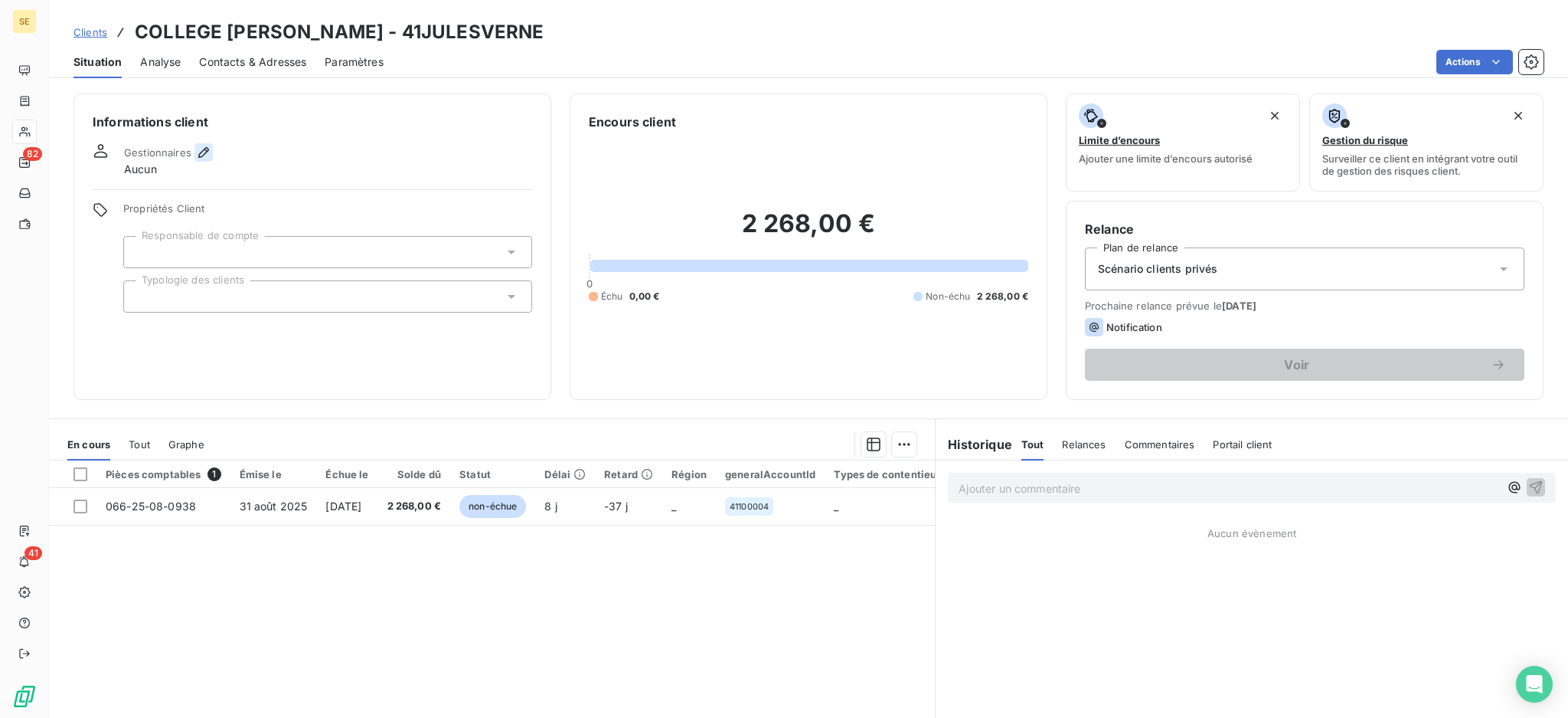
click at [202, 153] on icon "button" at bounding box center [204, 152] width 16 height 16
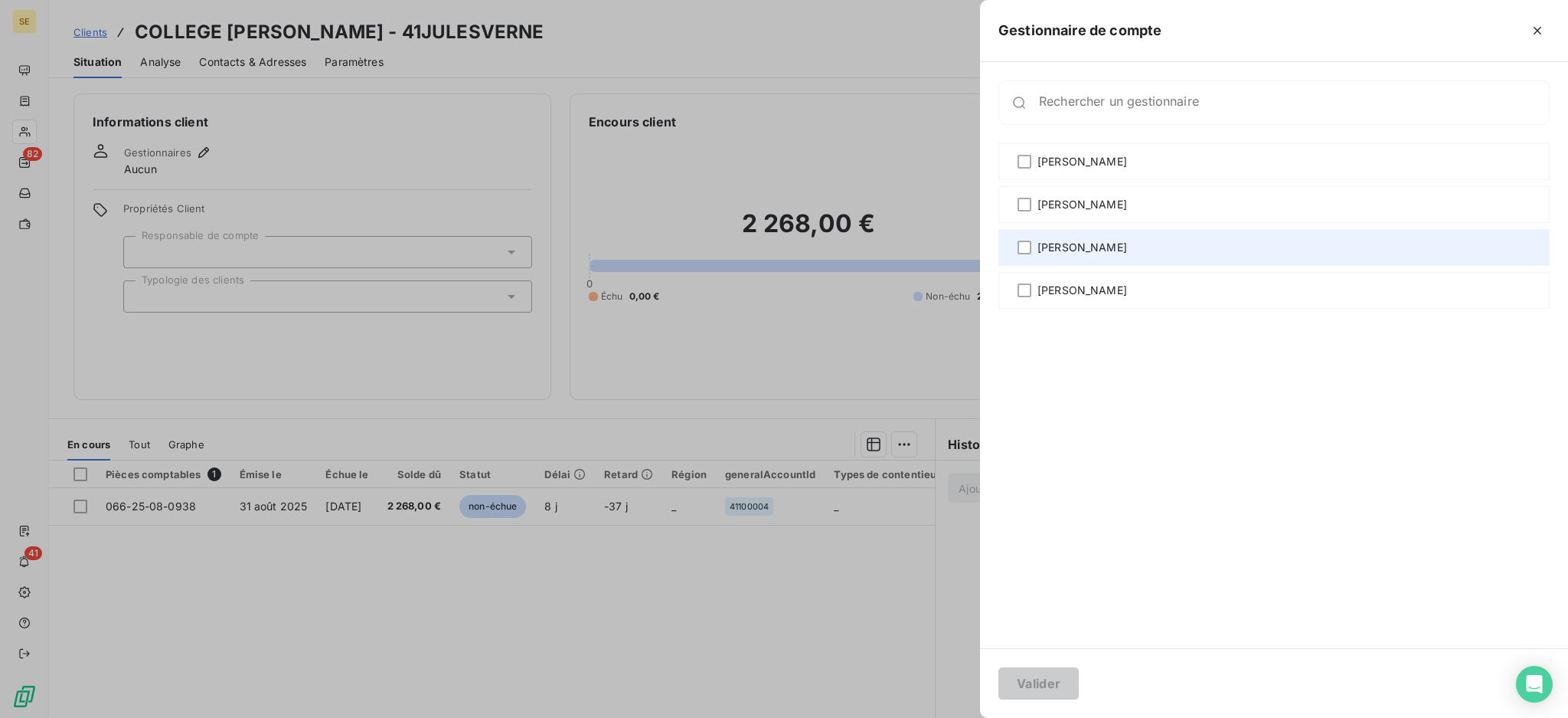
click at [1041, 246] on span "[PERSON_NAME]" at bounding box center [1082, 247] width 89 height 16
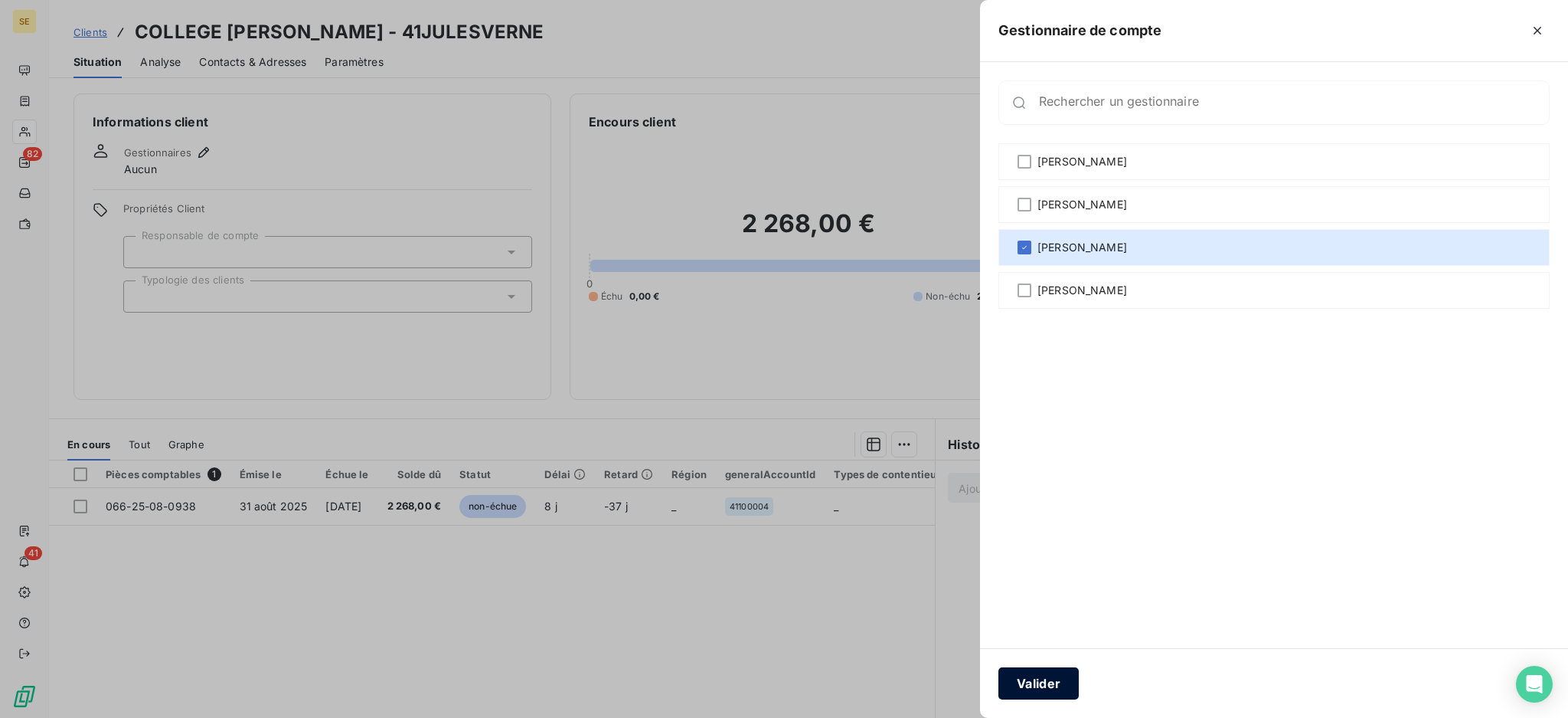
click at [1022, 685] on button "Valider" at bounding box center [1039, 682] width 80 height 32
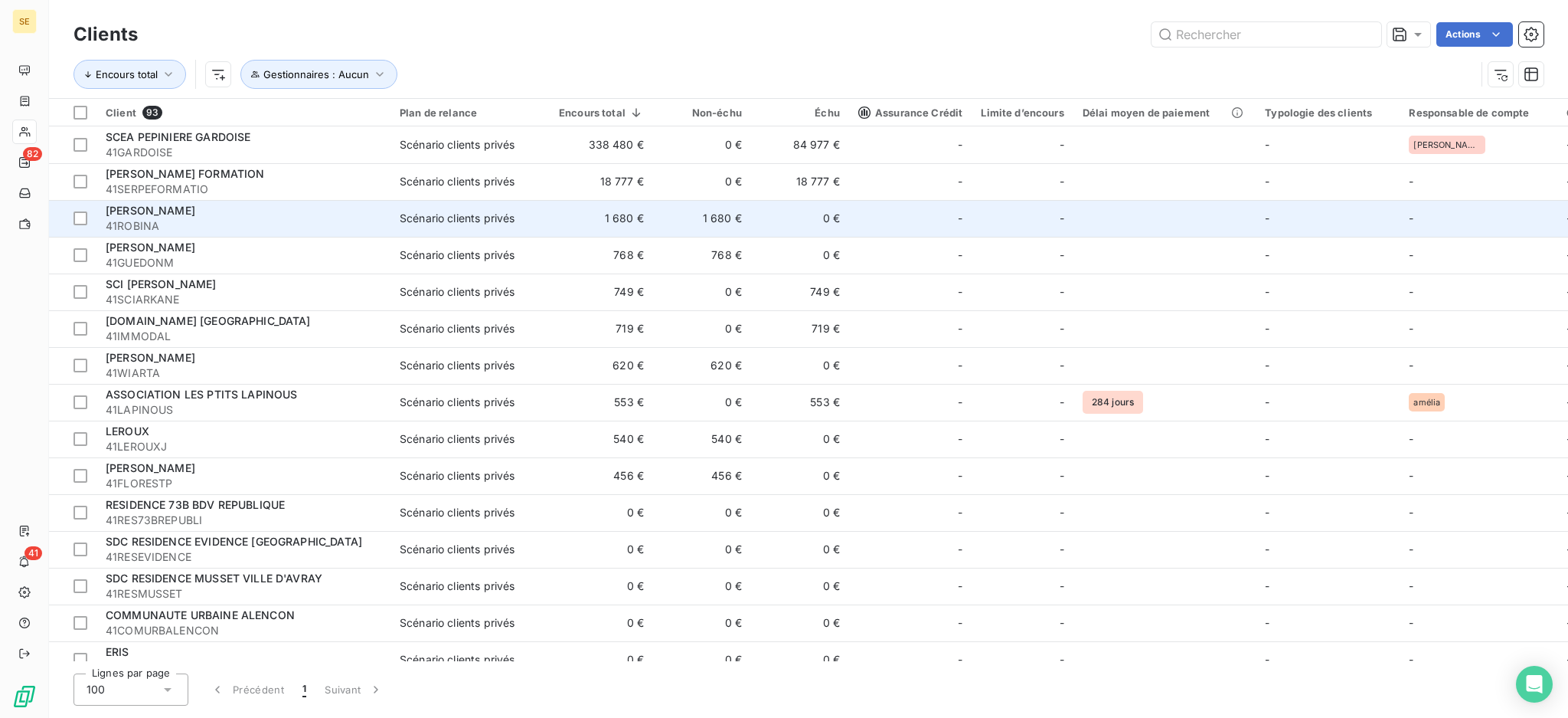
click at [127, 228] on span "41ROBINA" at bounding box center [244, 226] width 276 height 16
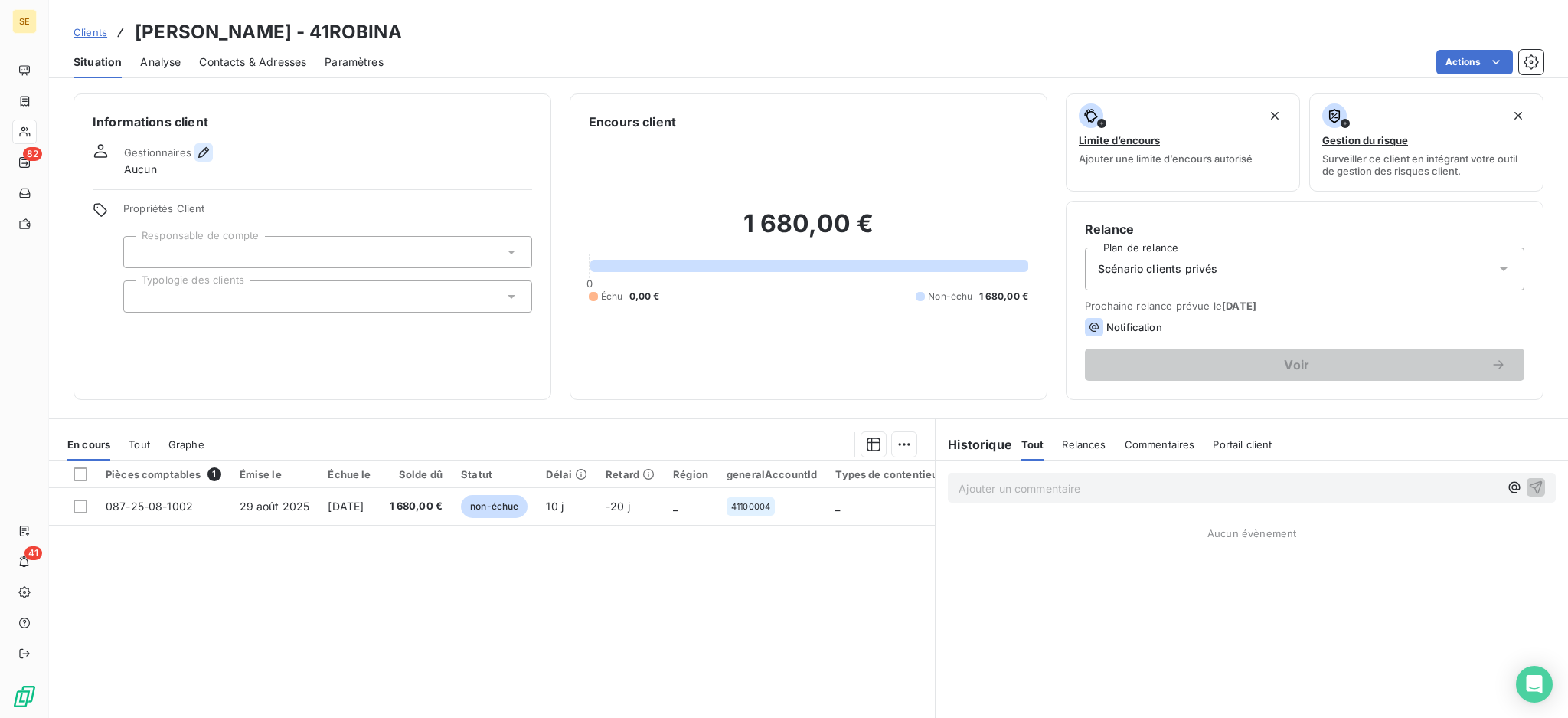
click at [202, 153] on icon "button" at bounding box center [204, 152] width 16 height 16
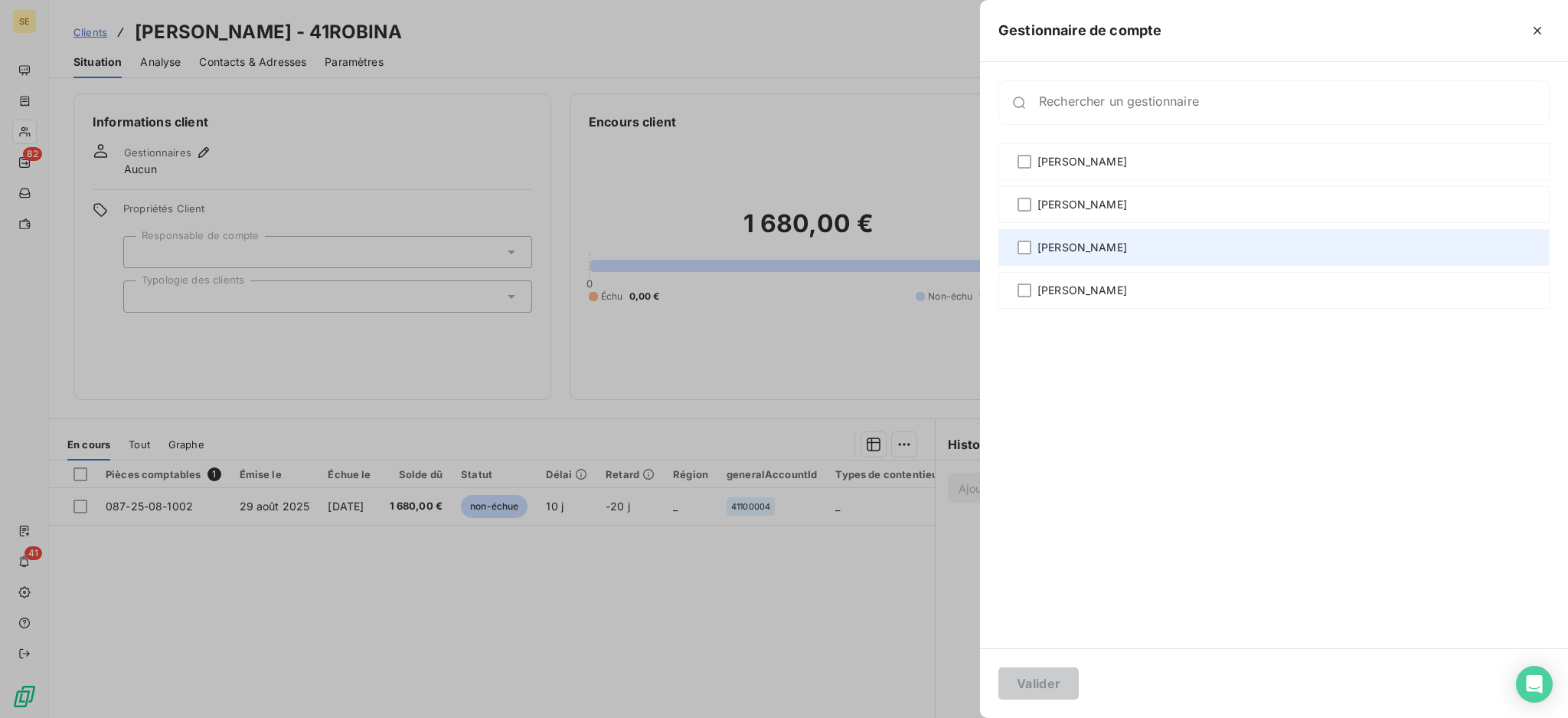
click at [1058, 239] on span "[PERSON_NAME]" at bounding box center [1082, 247] width 89 height 16
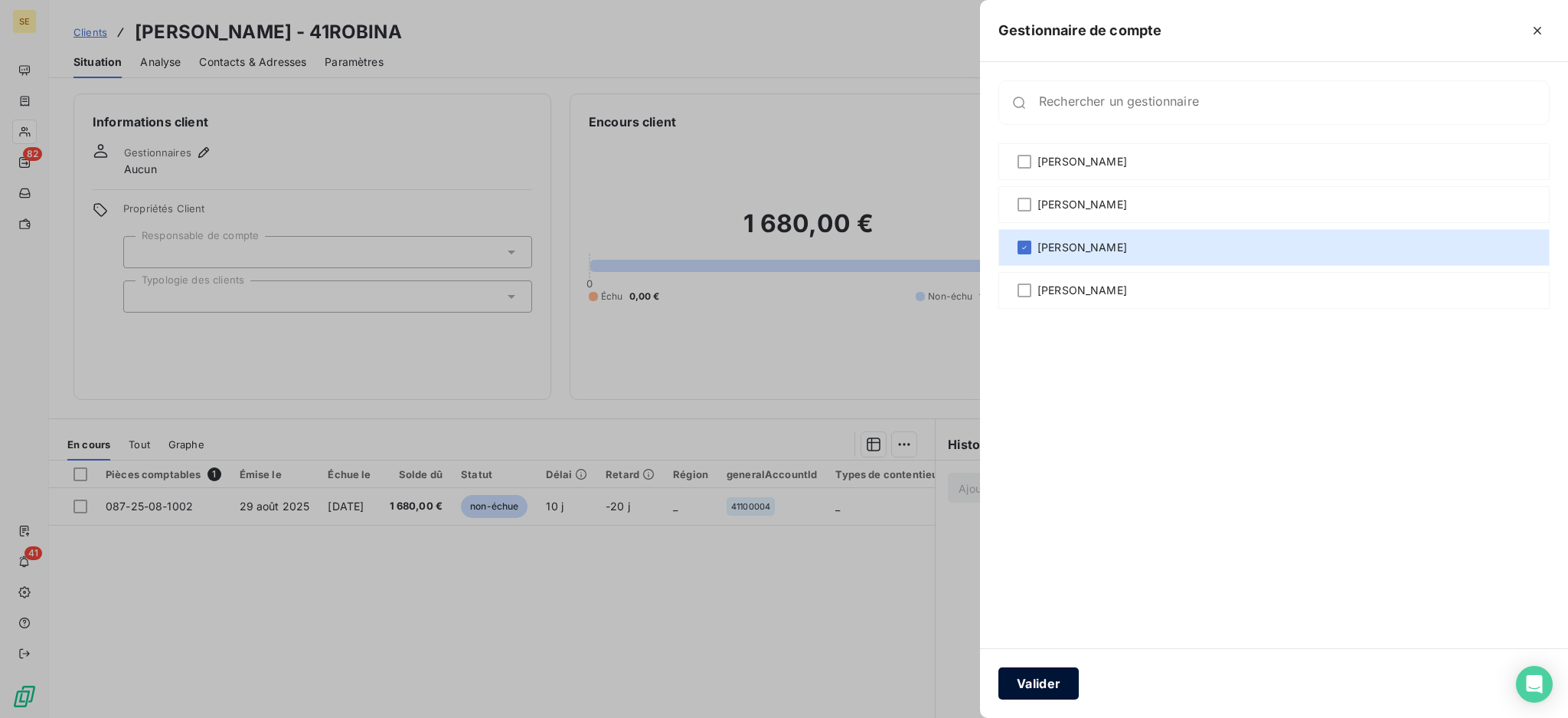
click at [1063, 691] on button "Valider" at bounding box center [1039, 682] width 80 height 32
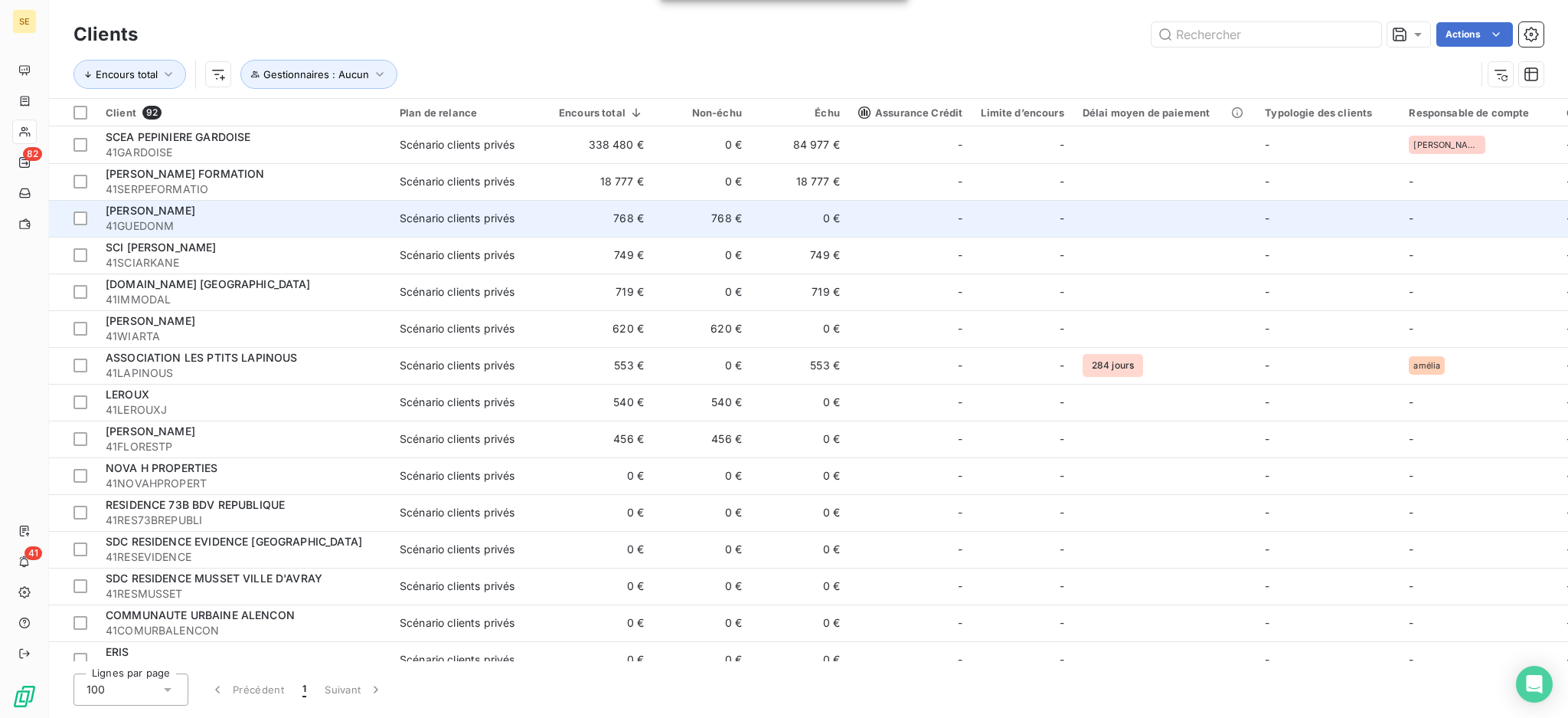
click at [116, 226] on span "41GUEDONM" at bounding box center [244, 226] width 276 height 16
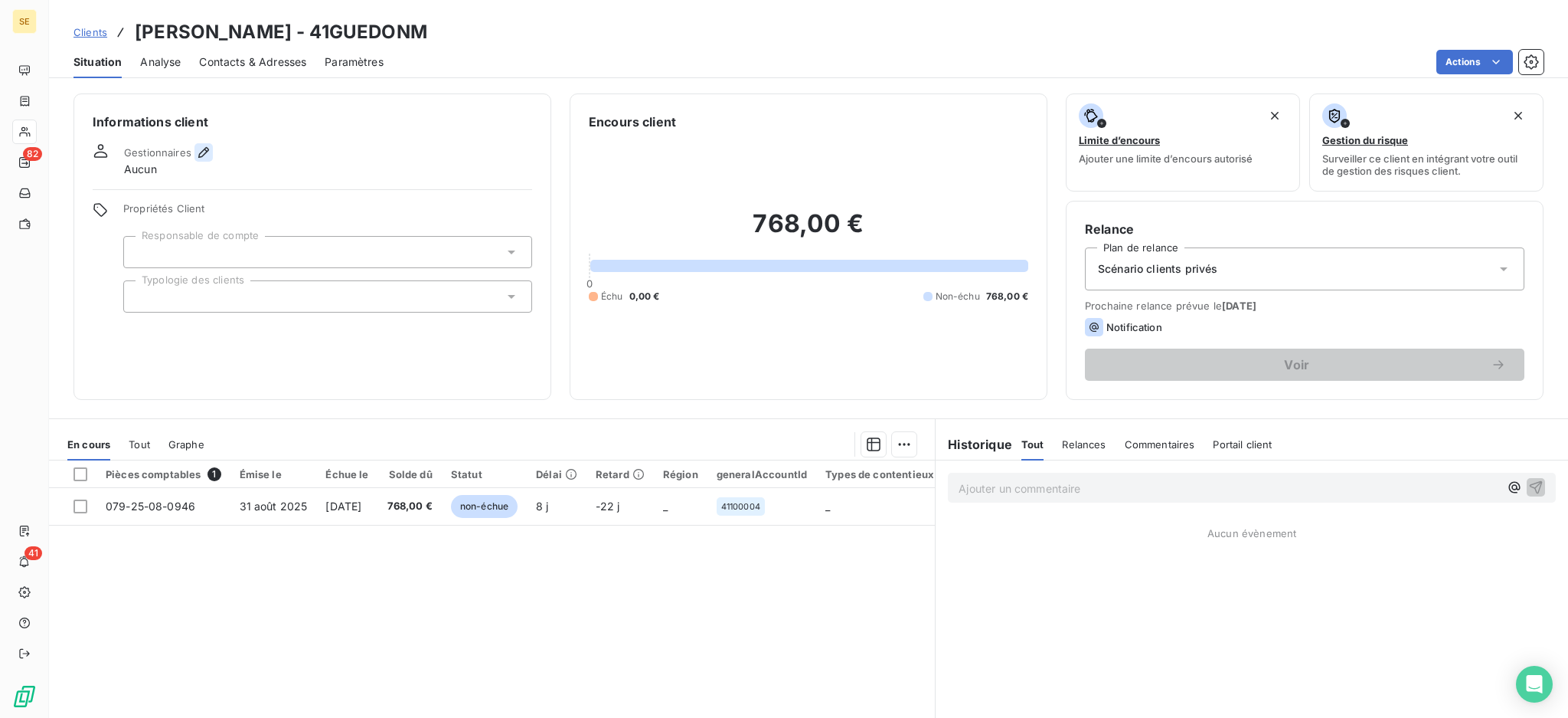
click at [205, 148] on icon "button" at bounding box center [204, 152] width 16 height 16
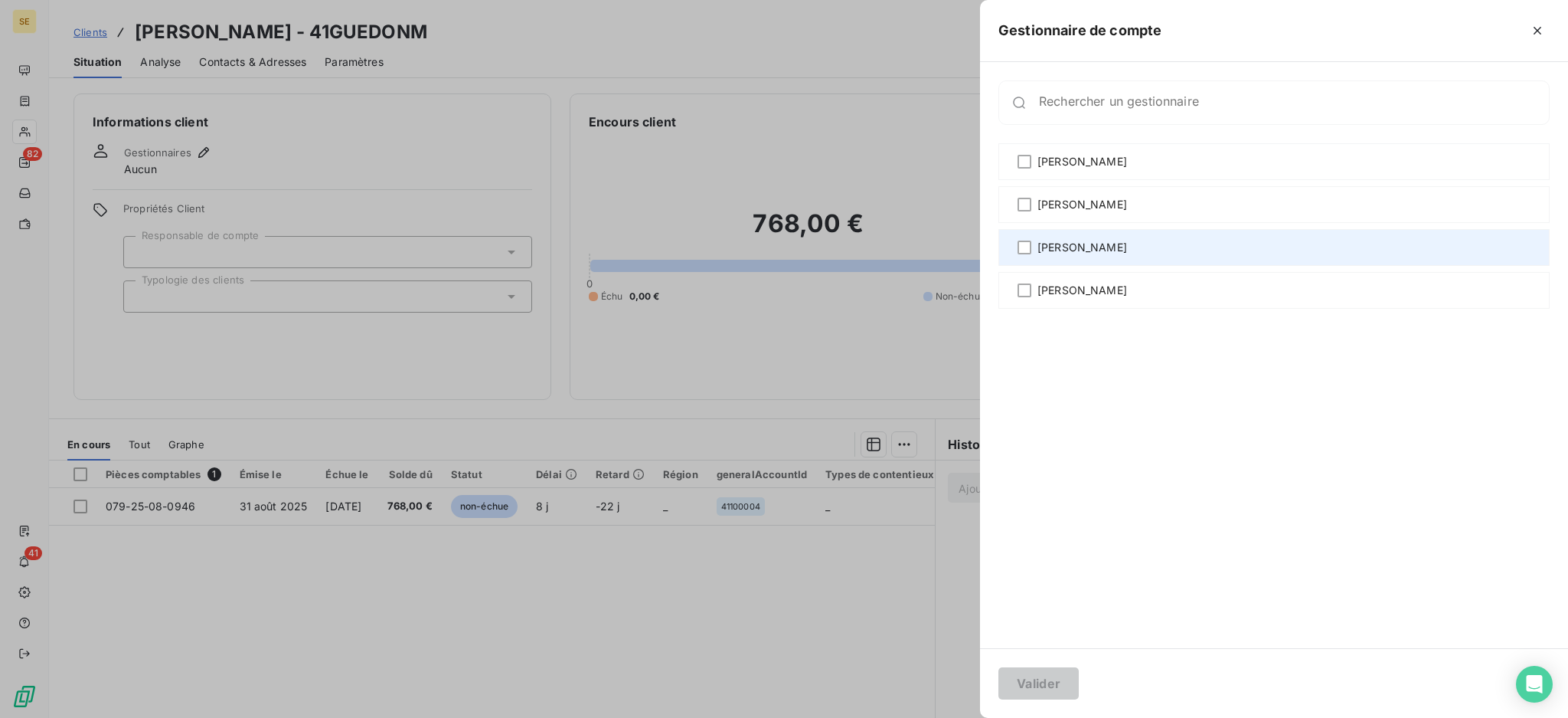
click at [1087, 246] on span "[PERSON_NAME]" at bounding box center [1082, 247] width 89 height 16
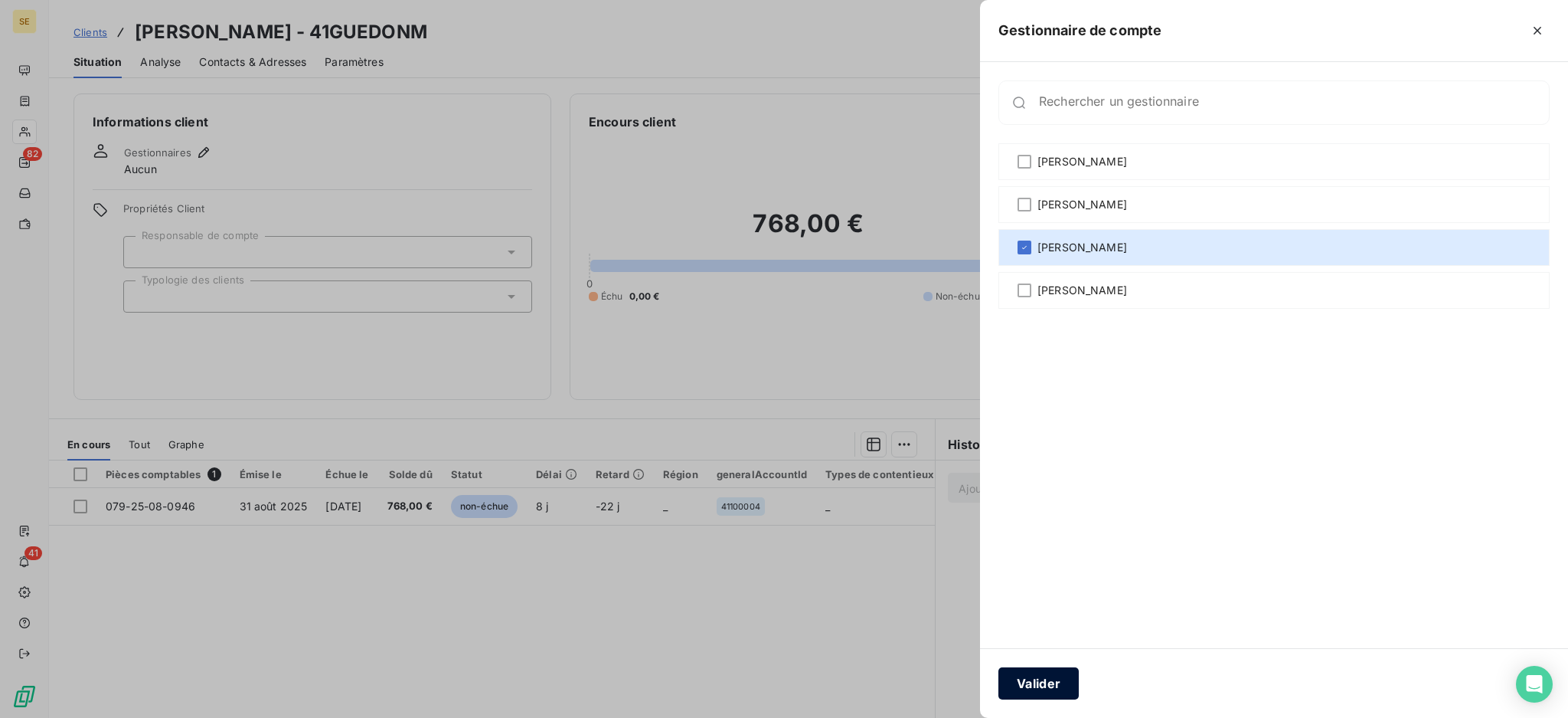
click at [1041, 691] on button "Valider" at bounding box center [1039, 682] width 80 height 32
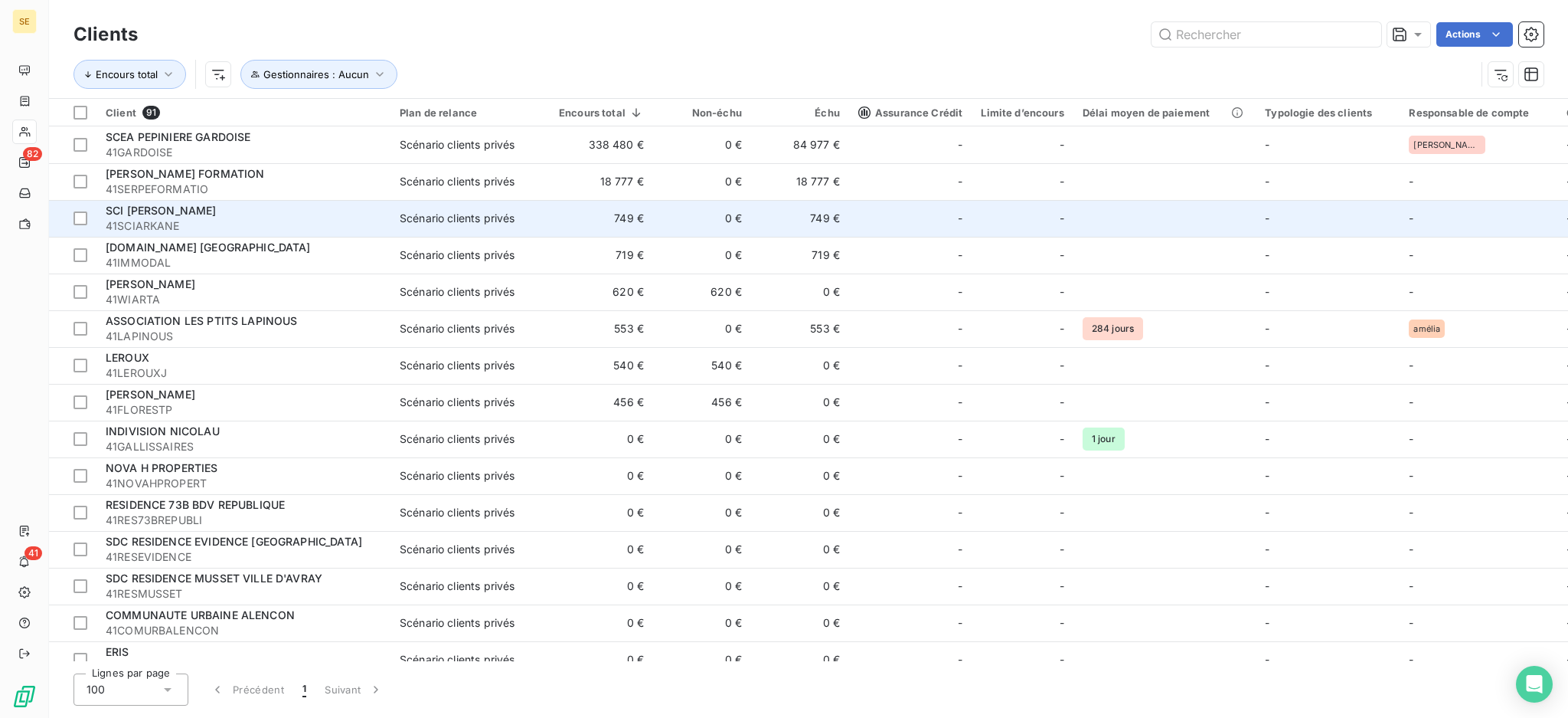
click at [148, 211] on span "SCI [PERSON_NAME]" at bounding box center [162, 210] width 111 height 13
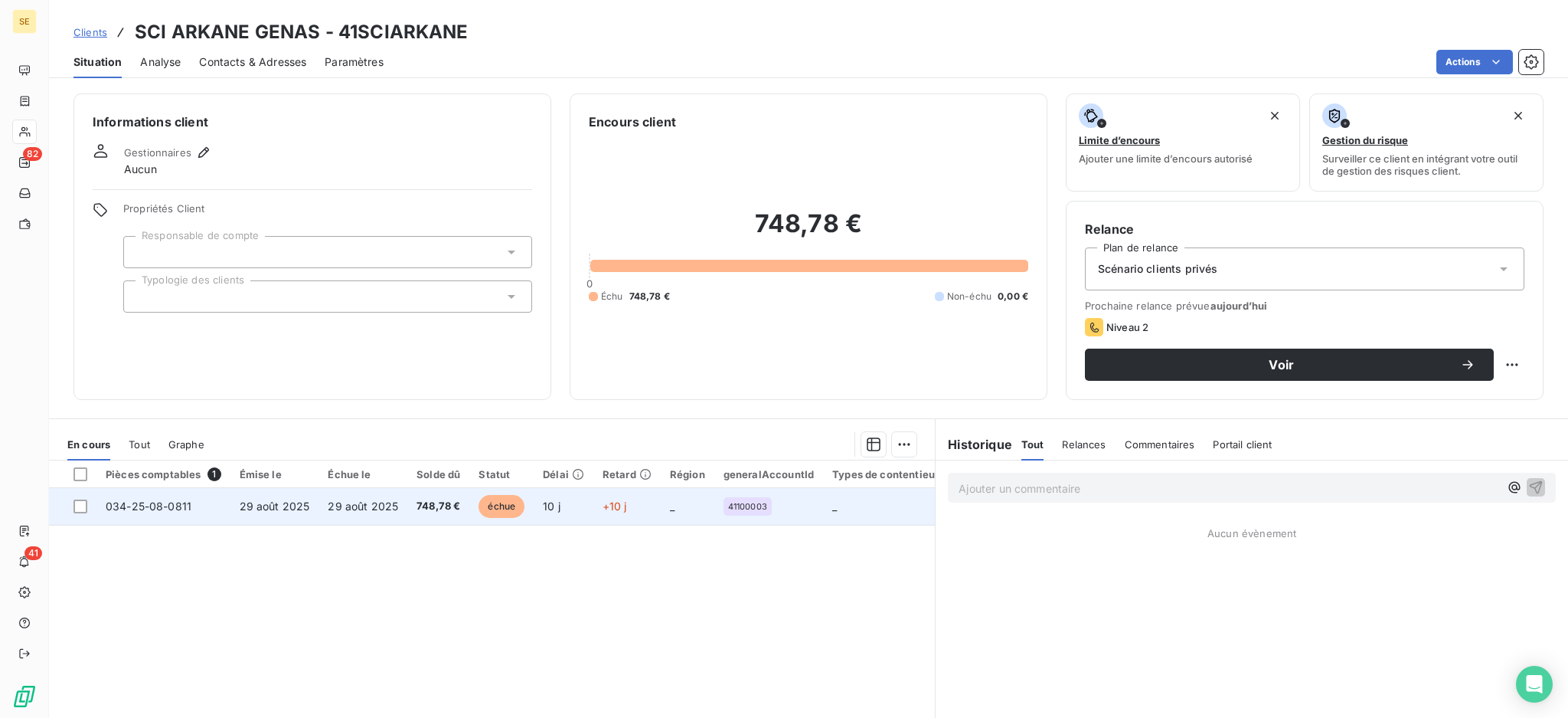
click at [363, 515] on td "29 août 2025" at bounding box center [363, 506] width 89 height 37
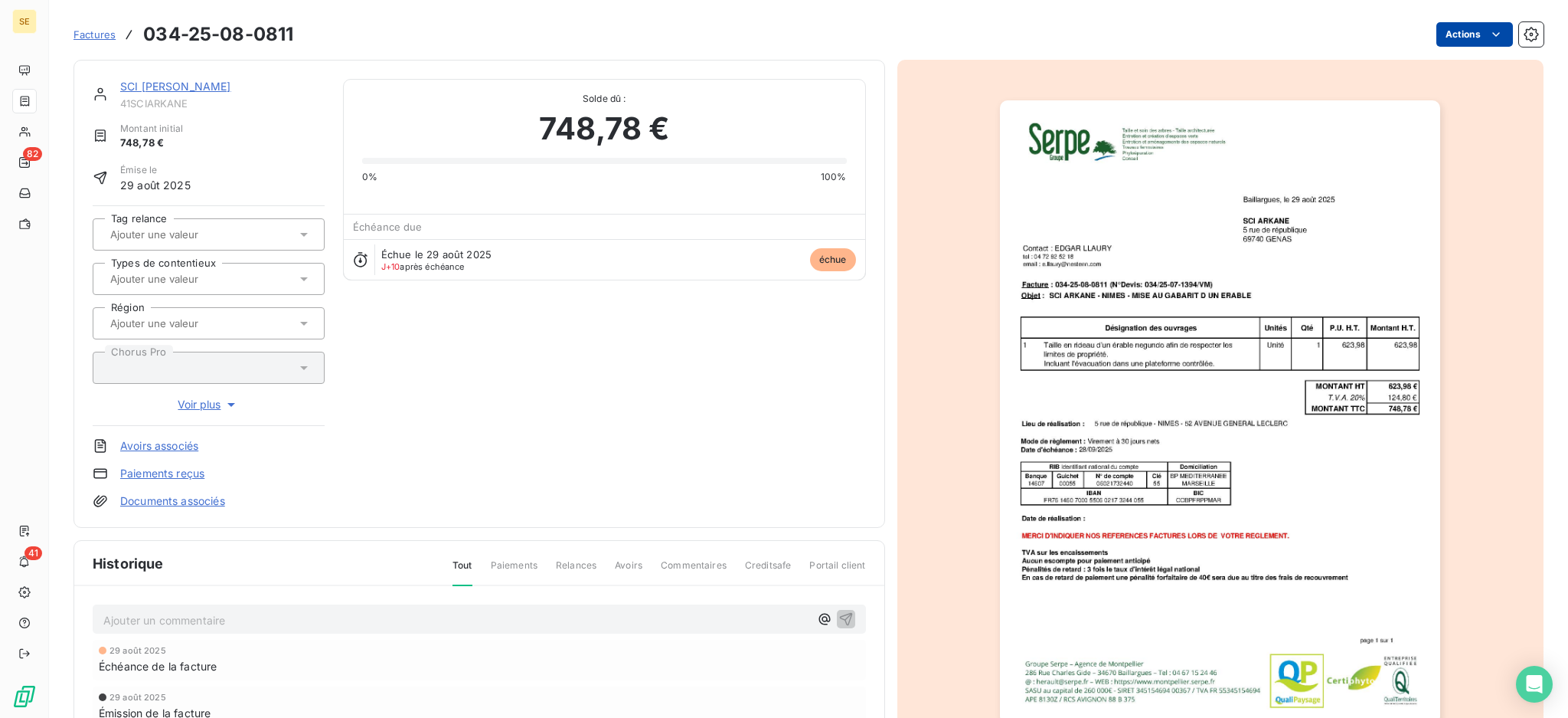
click at [1447, 35] on html "SE 82 41 Factures 034-25-08-0811 Actions SCI ARKANE GENAS 41SCIARKANE Montant i…" at bounding box center [784, 359] width 1568 height 718
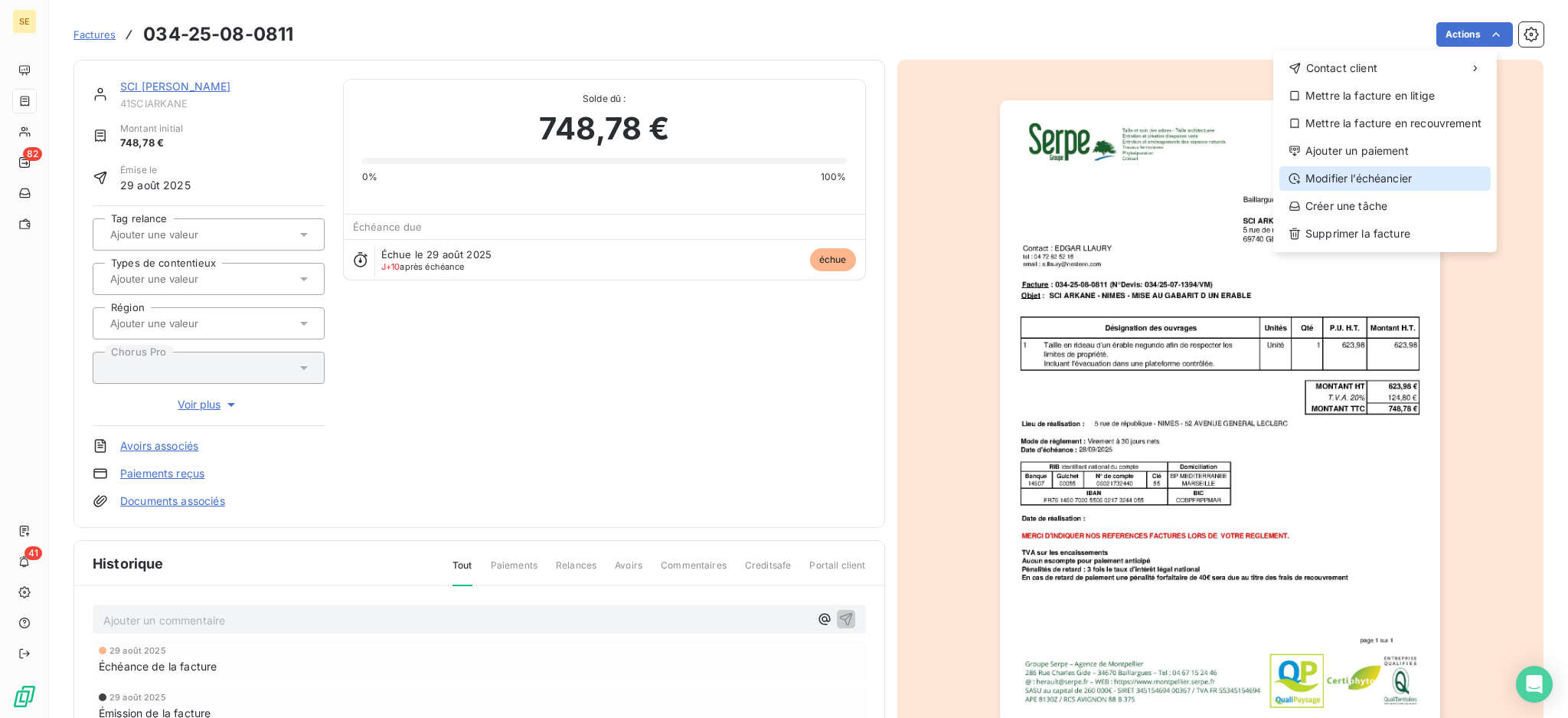
click at [1366, 180] on div "Modifier l’échéancier" at bounding box center [1384, 178] width 211 height 25
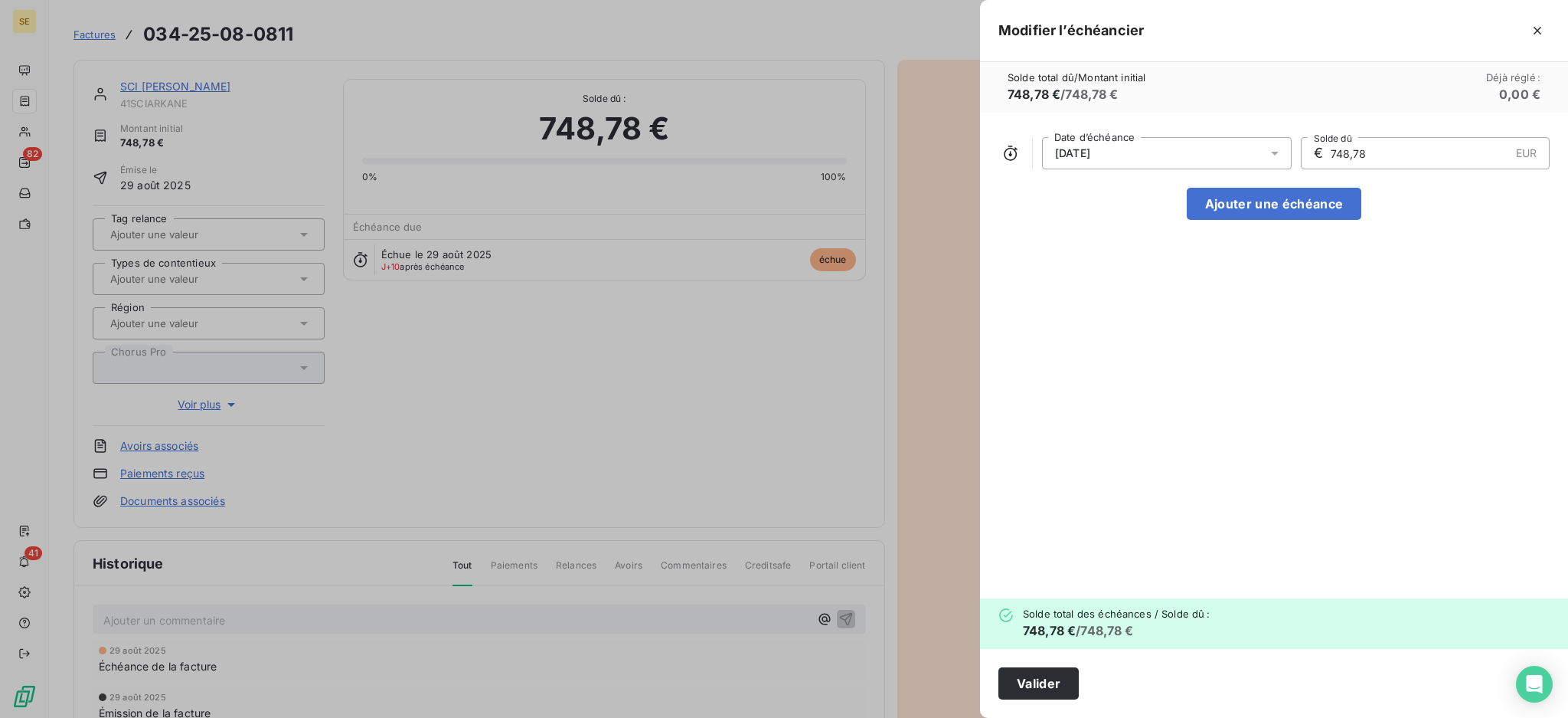
click at [1278, 153] on icon at bounding box center [1275, 153] width 16 height 16
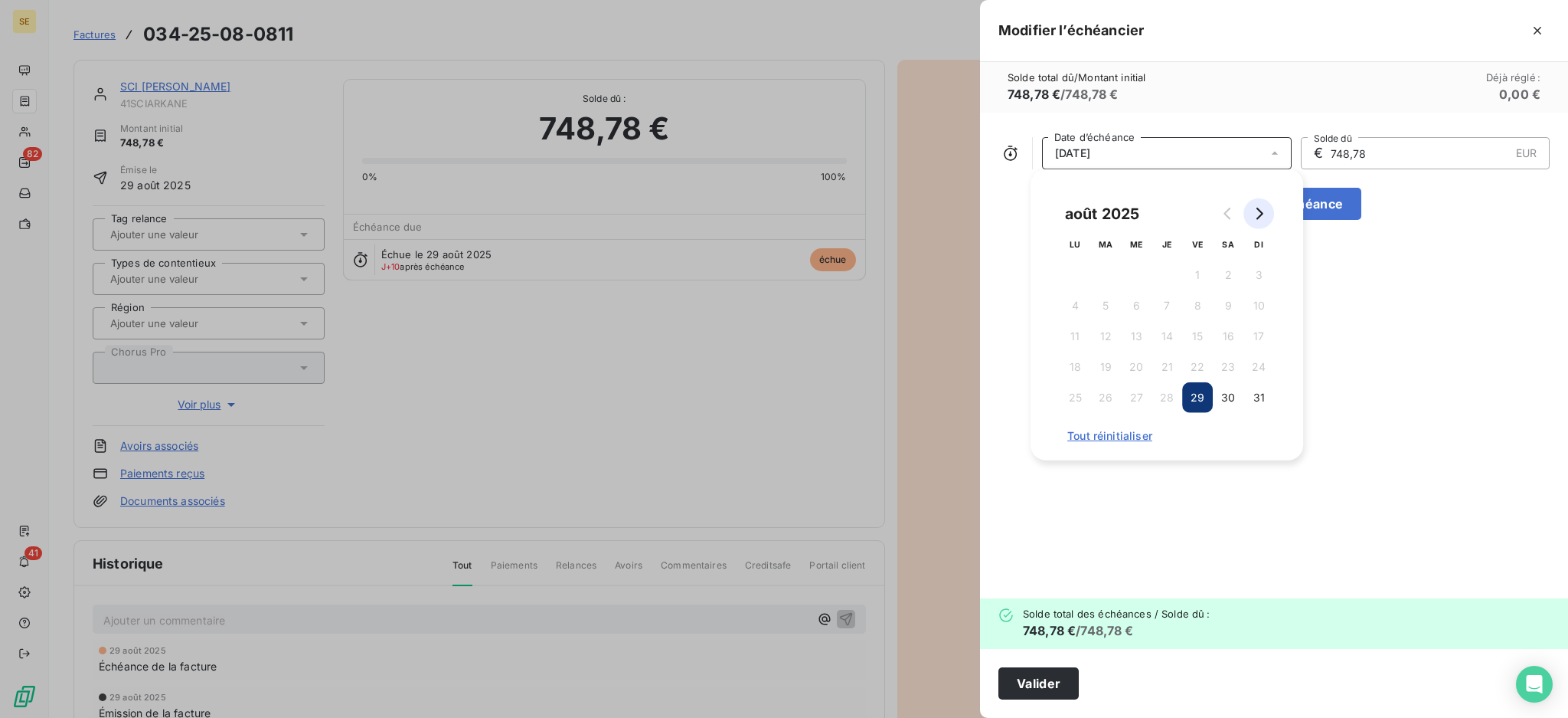
click at [1253, 212] on icon "Go to next month" at bounding box center [1258, 213] width 12 height 12
click at [1106, 396] on button "30" at bounding box center [1106, 397] width 31 height 31
click at [1012, 680] on button "Valider" at bounding box center [1039, 682] width 80 height 32
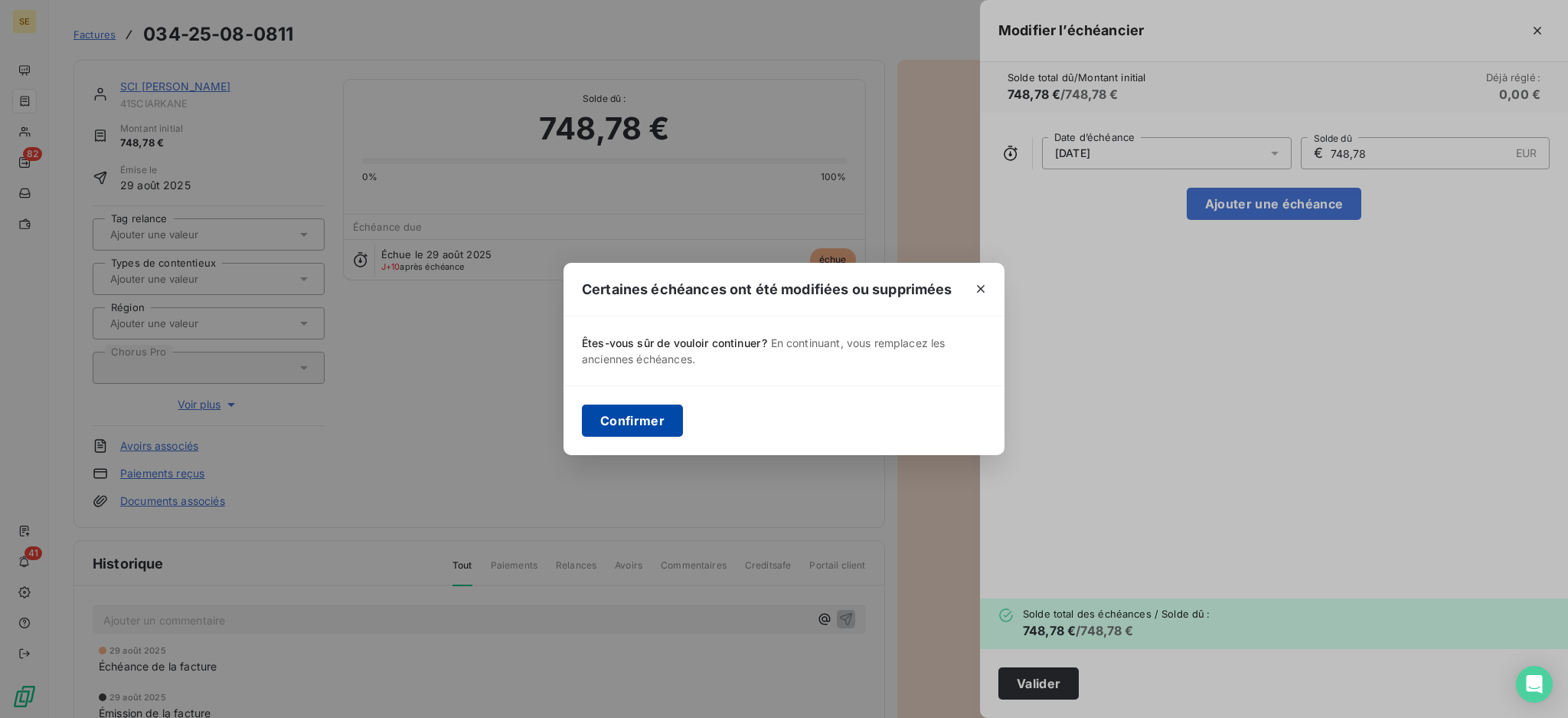
click at [631, 411] on button "Confirmer" at bounding box center [632, 420] width 101 height 32
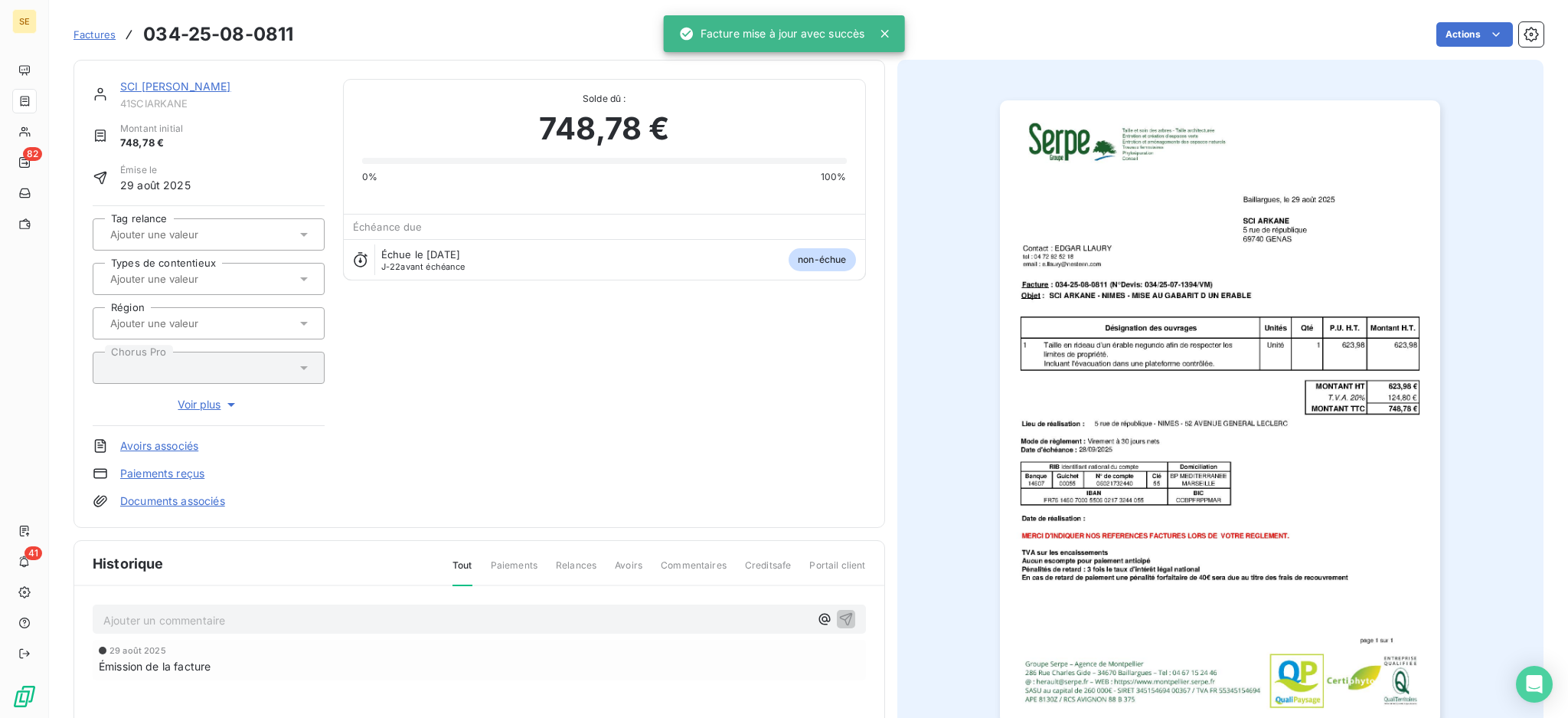
click at [150, 88] on link "SCI [PERSON_NAME]" at bounding box center [176, 86] width 111 height 13
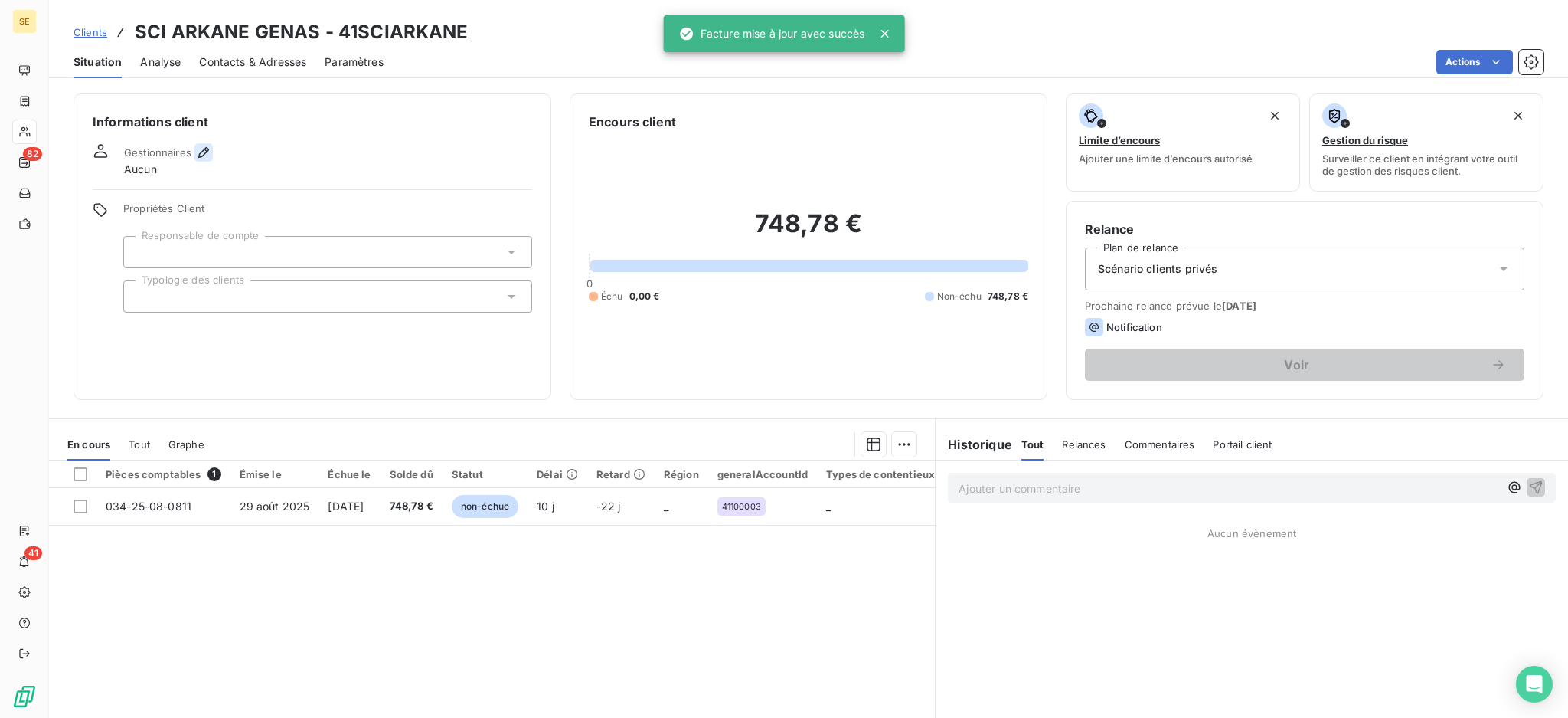
click at [199, 150] on icon "button" at bounding box center [204, 152] width 16 height 16
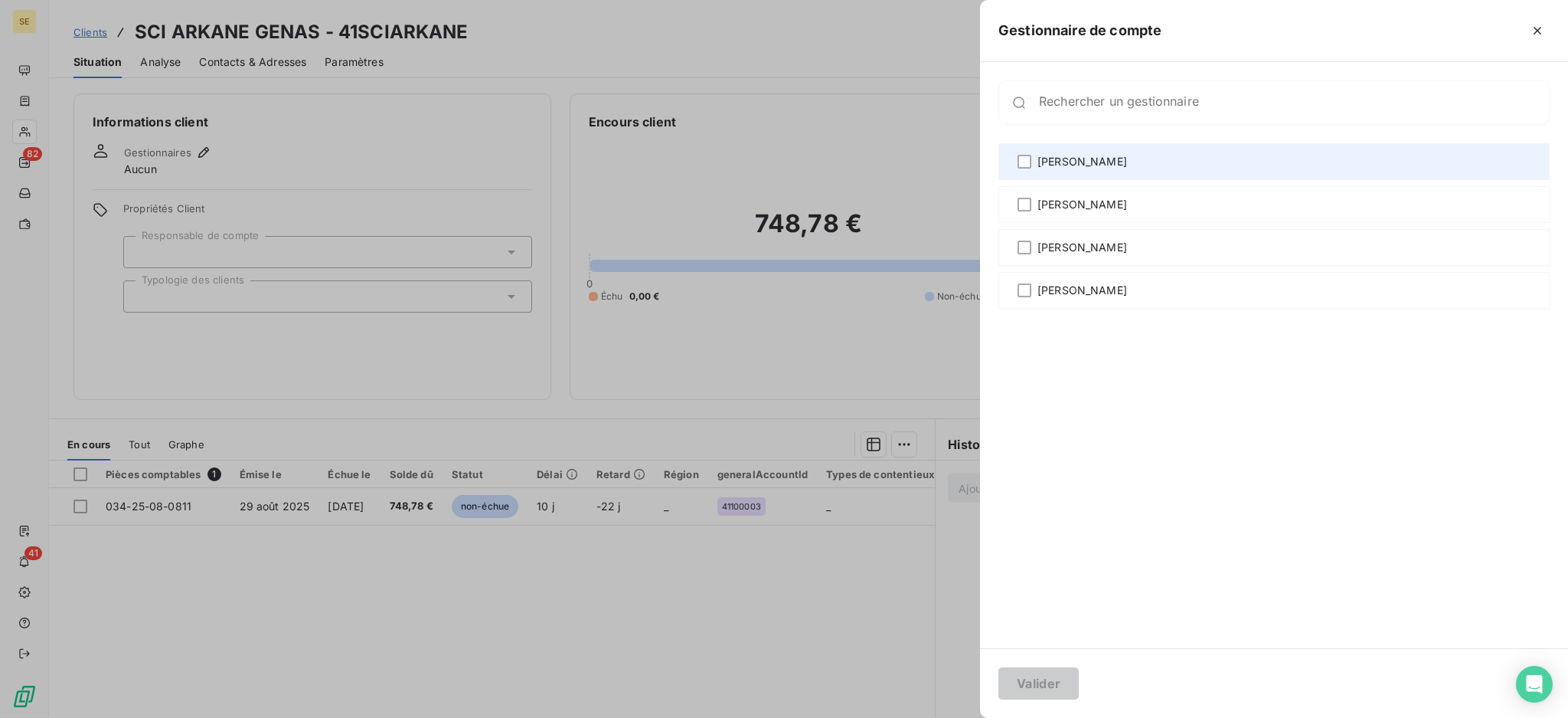
click at [1109, 164] on div "[PERSON_NAME]" at bounding box center [1275, 162] width 552 height 37
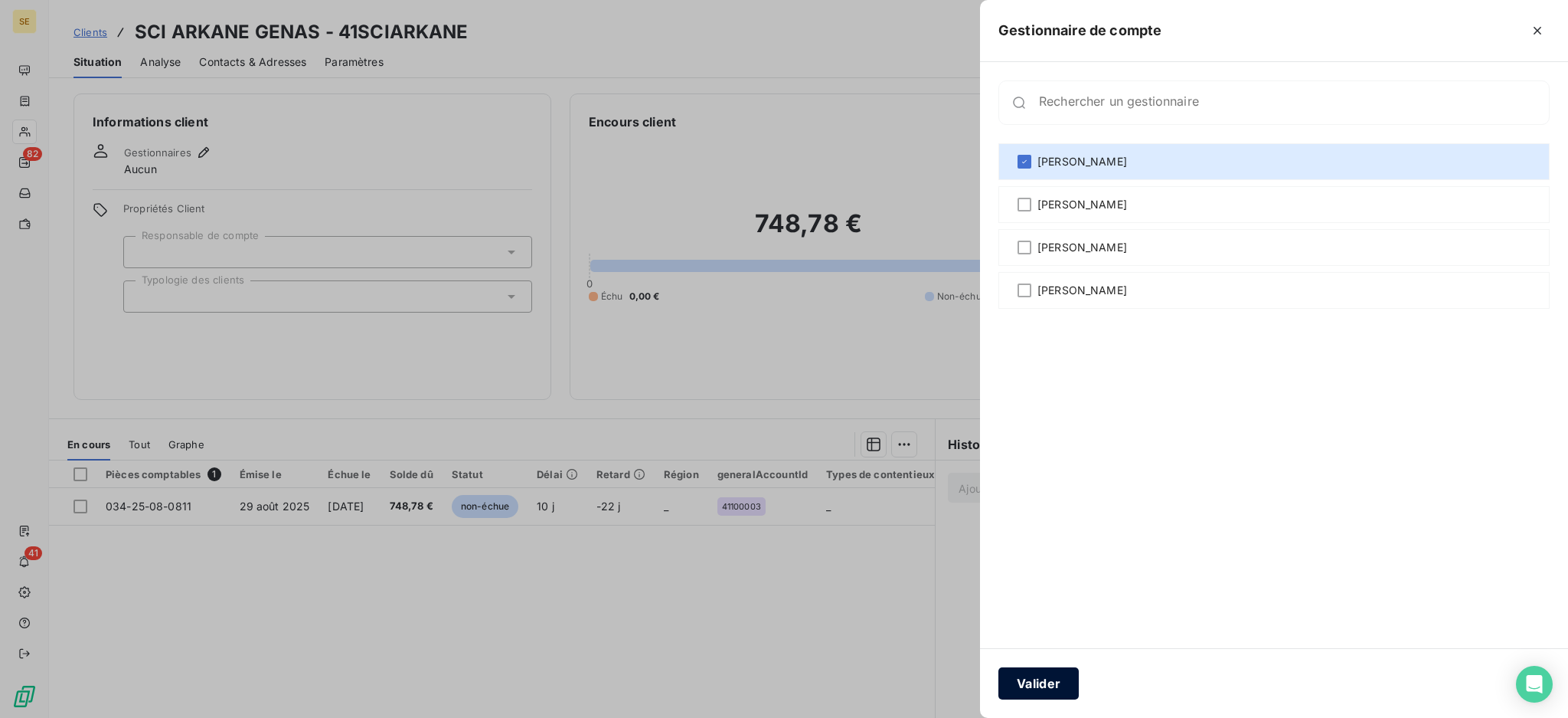
click at [1060, 676] on button "Valider" at bounding box center [1039, 682] width 80 height 32
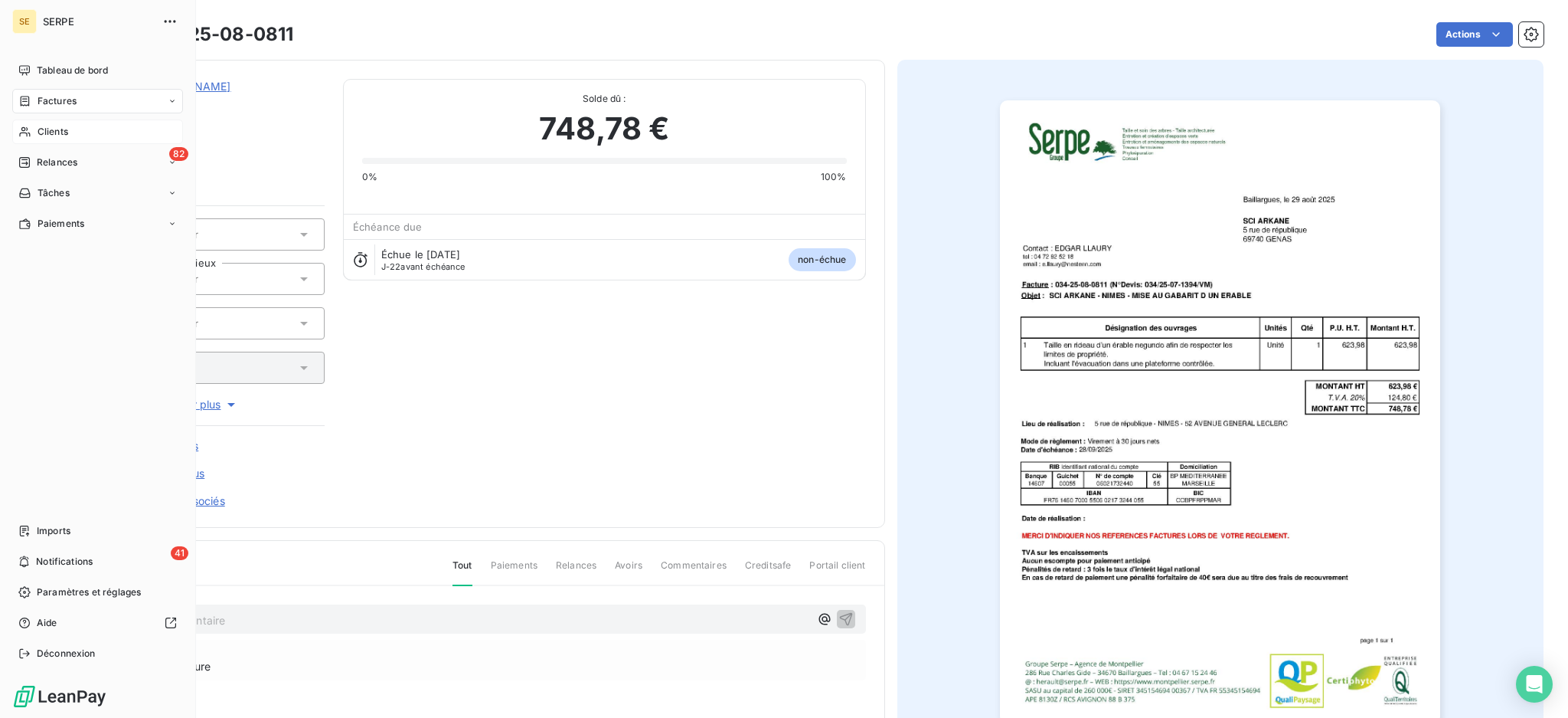
click at [58, 131] on span "Clients" at bounding box center [53, 132] width 31 height 14
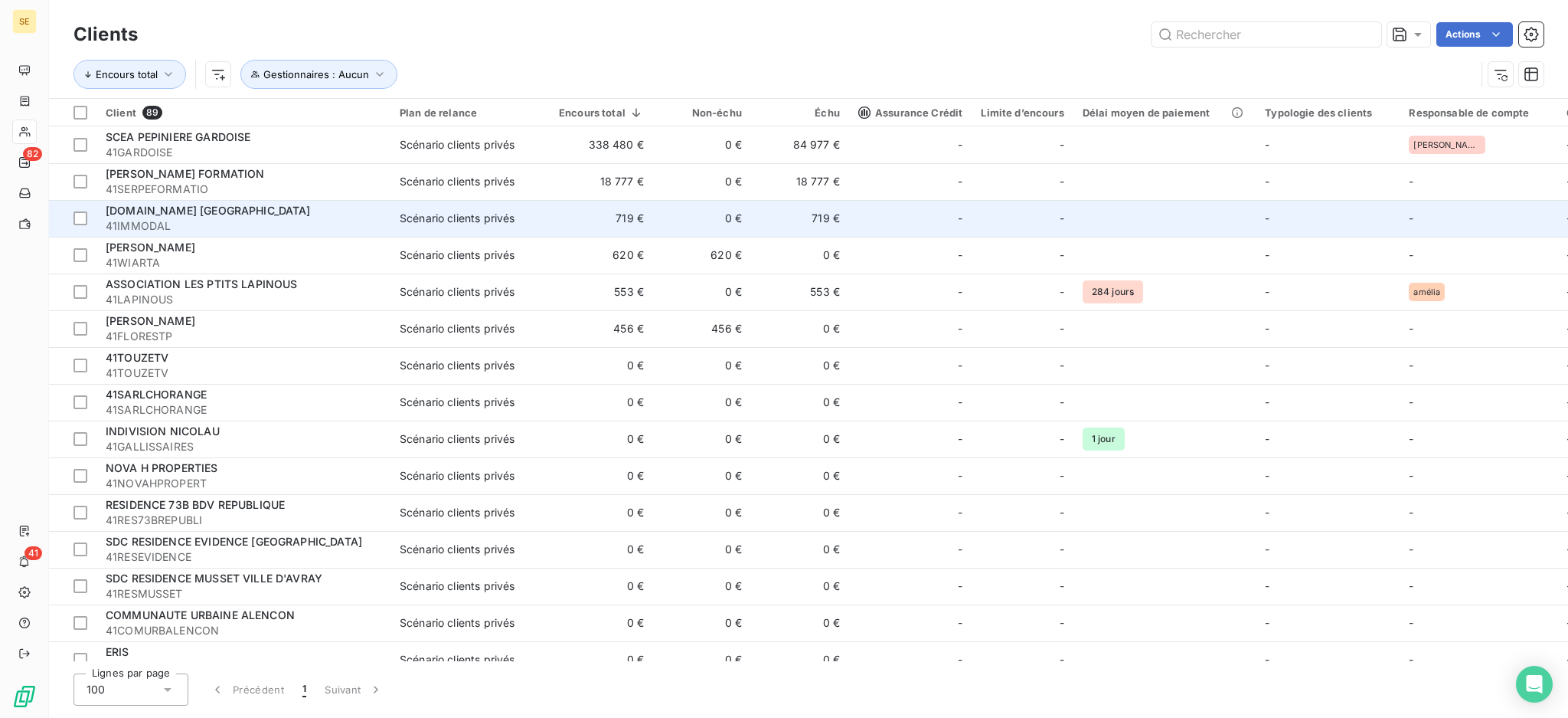
click at [178, 221] on span "41IMMODAL" at bounding box center [244, 226] width 276 height 16
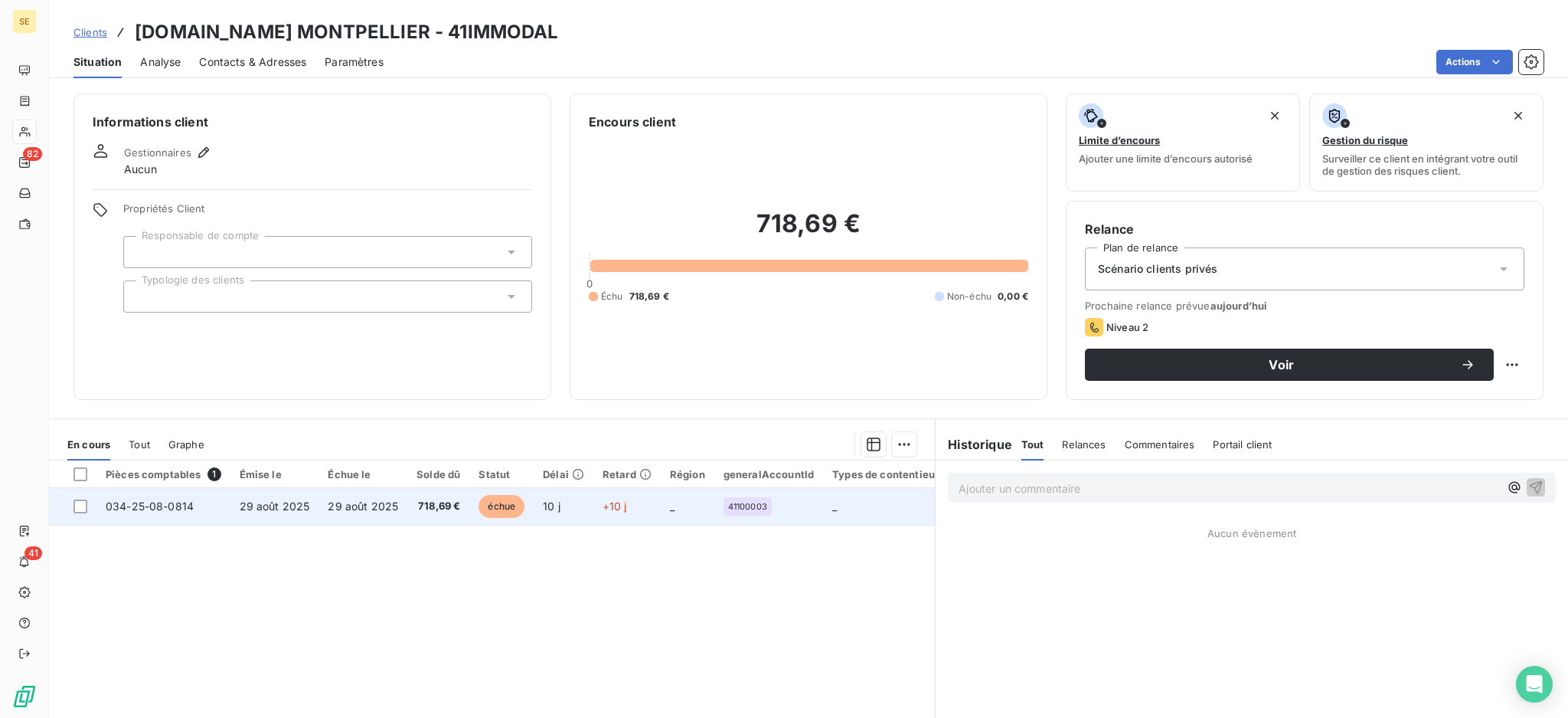
click at [382, 511] on span "29 août 2025" at bounding box center [363, 506] width 70 height 13
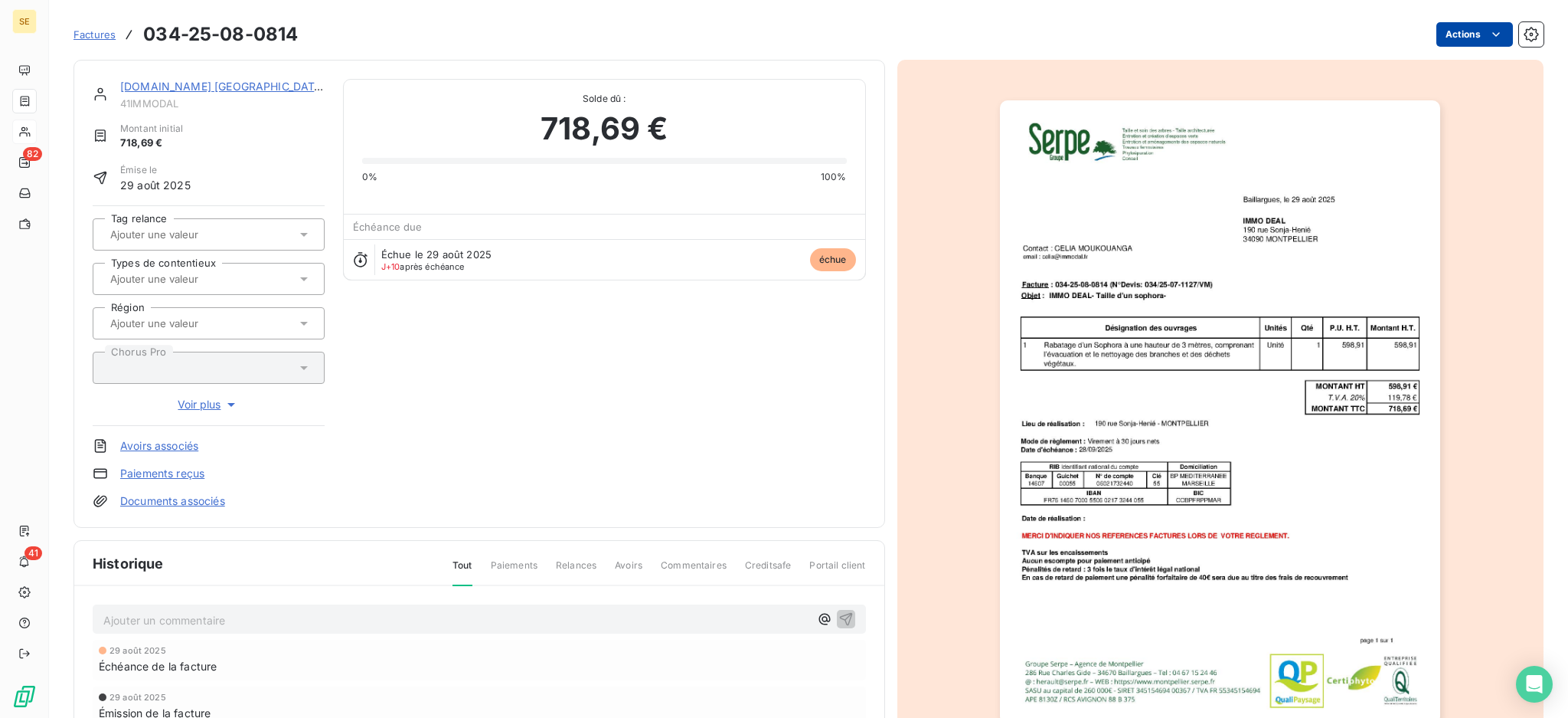
click at [1426, 28] on html "SE 82 41 Factures 034-25-08-0814 Actions [DOMAIN_NAME] MONTPELLIER 41IMMODAL Mo…" at bounding box center [784, 359] width 1568 height 718
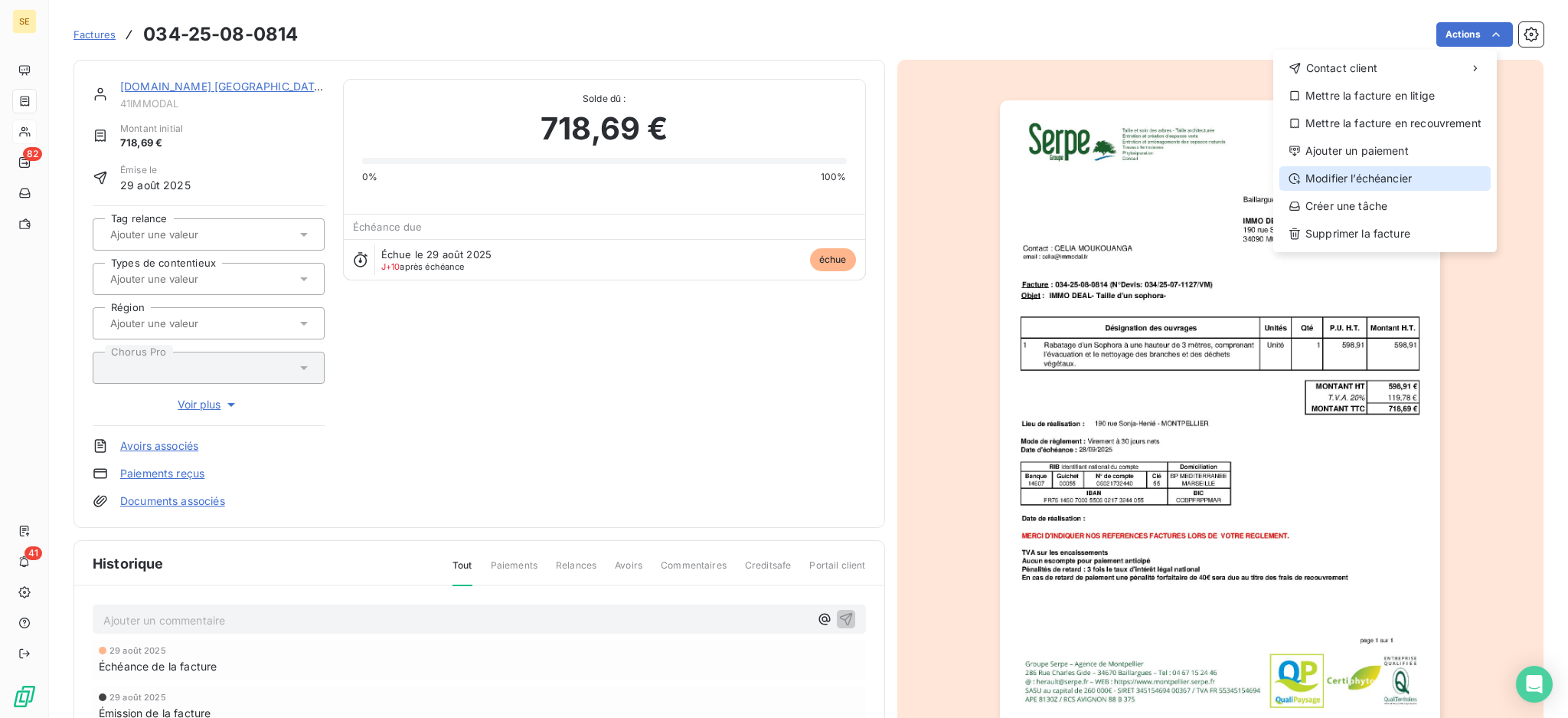
click at [1429, 174] on div "Modifier l’échéancier" at bounding box center [1384, 178] width 211 height 25
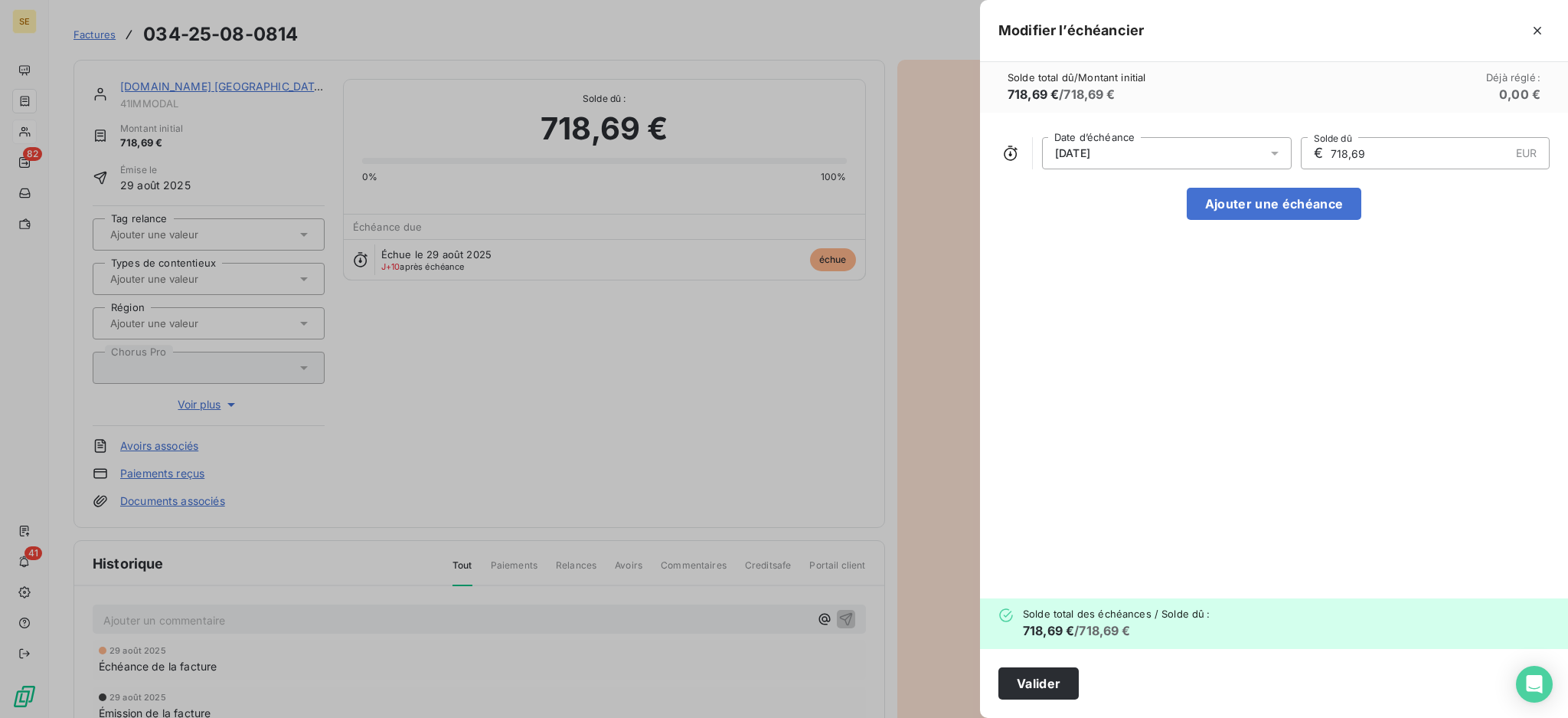
click at [1271, 152] on icon at bounding box center [1275, 153] width 7 height 4
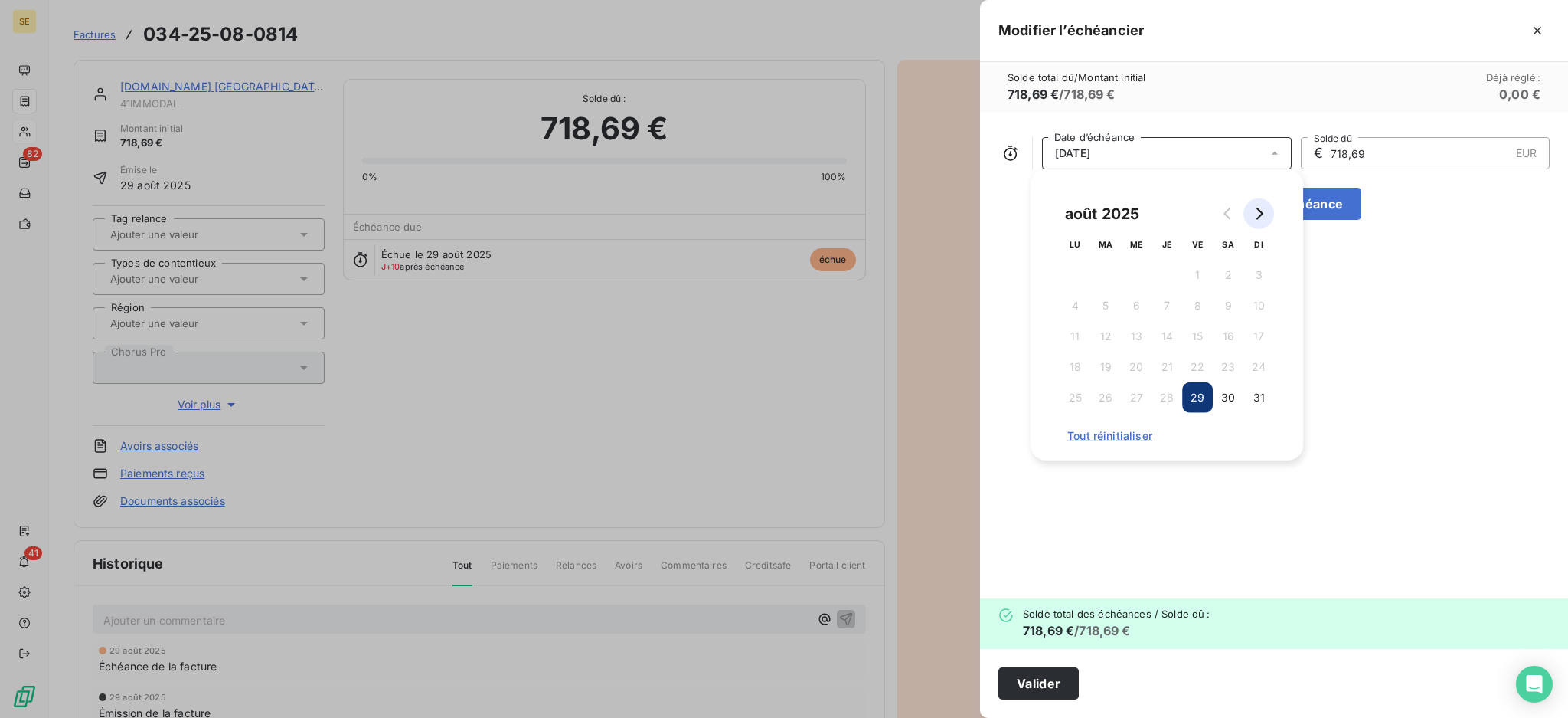
click at [1267, 225] on button "Go to next month" at bounding box center [1259, 214] width 31 height 31
click at [1104, 396] on button "30" at bounding box center [1106, 397] width 31 height 31
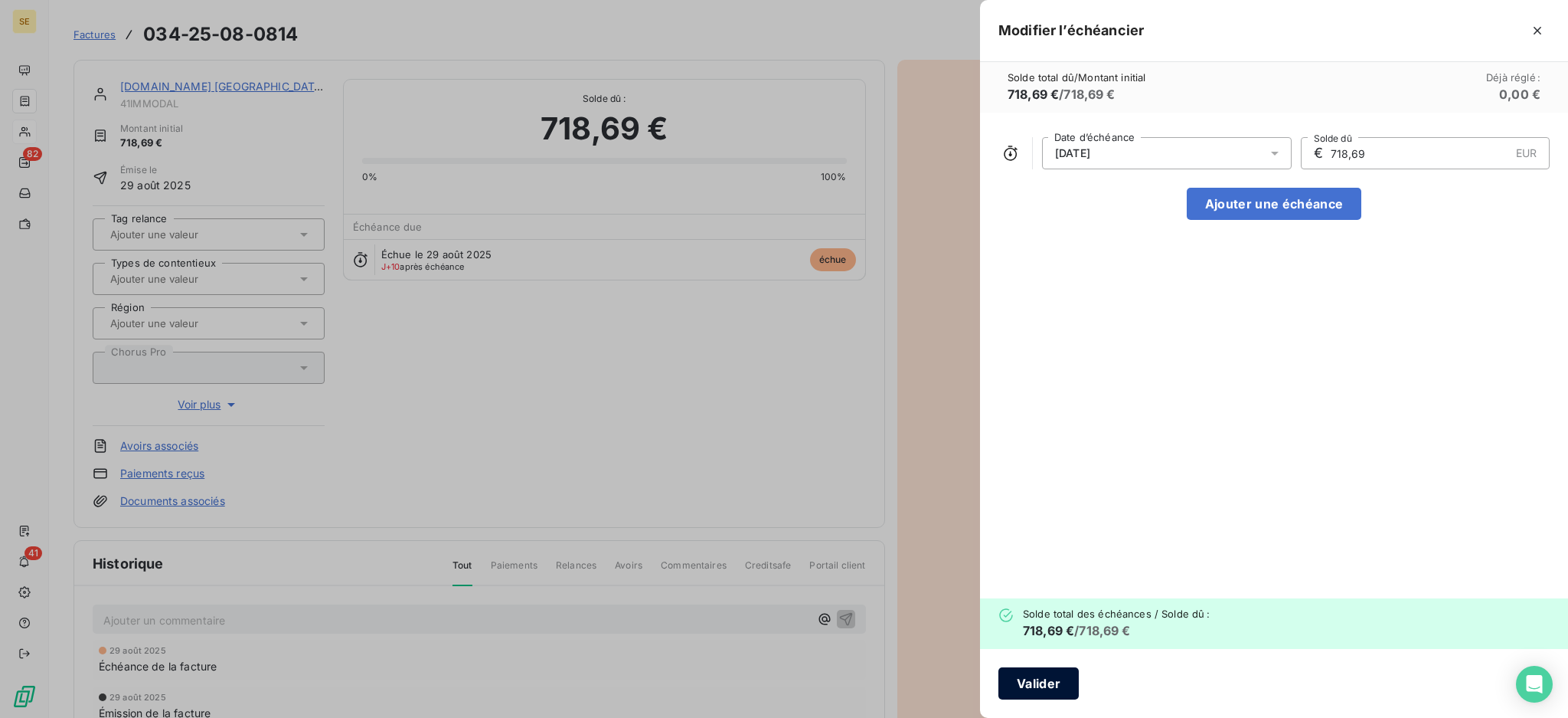
click at [1057, 681] on button "Valider" at bounding box center [1039, 682] width 80 height 32
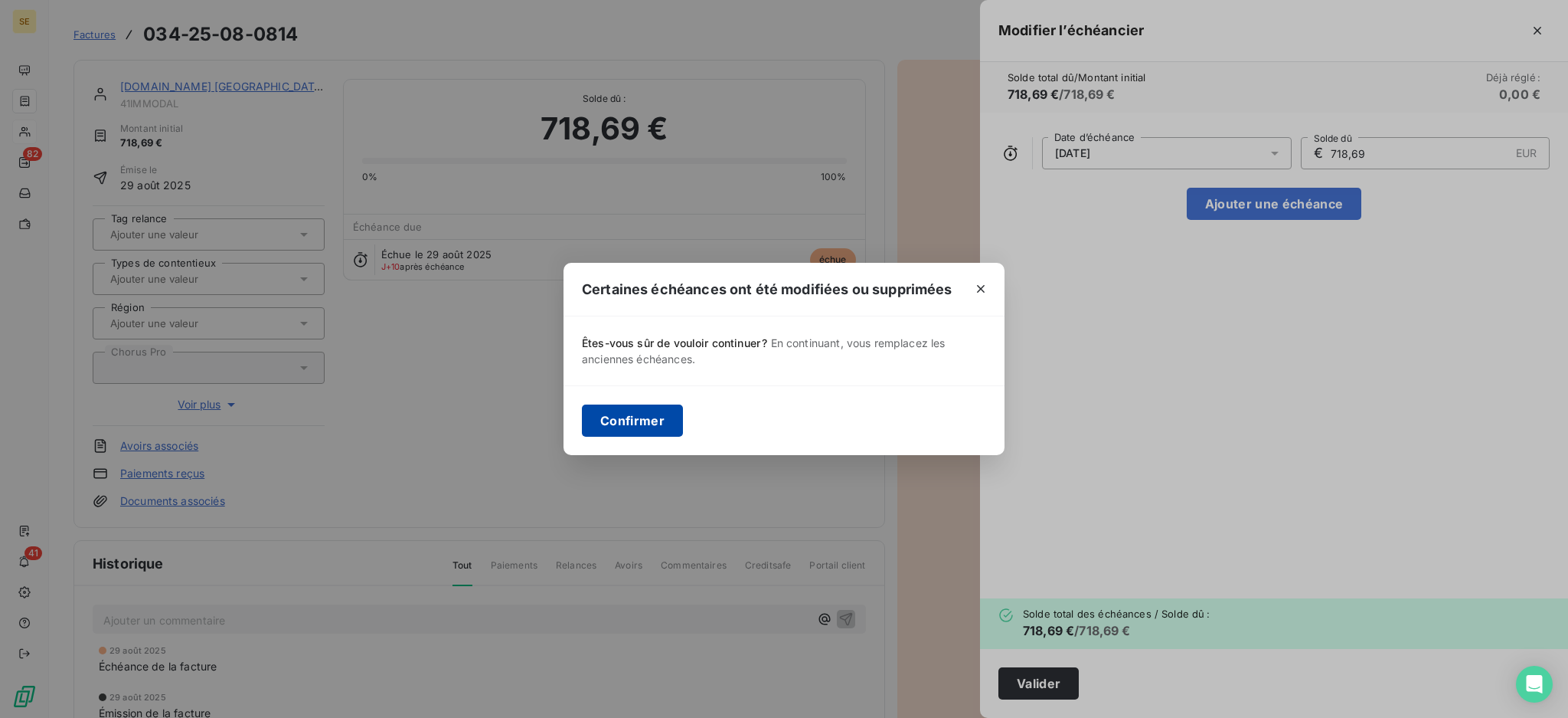
click at [650, 420] on button "Confirmer" at bounding box center [632, 420] width 101 height 32
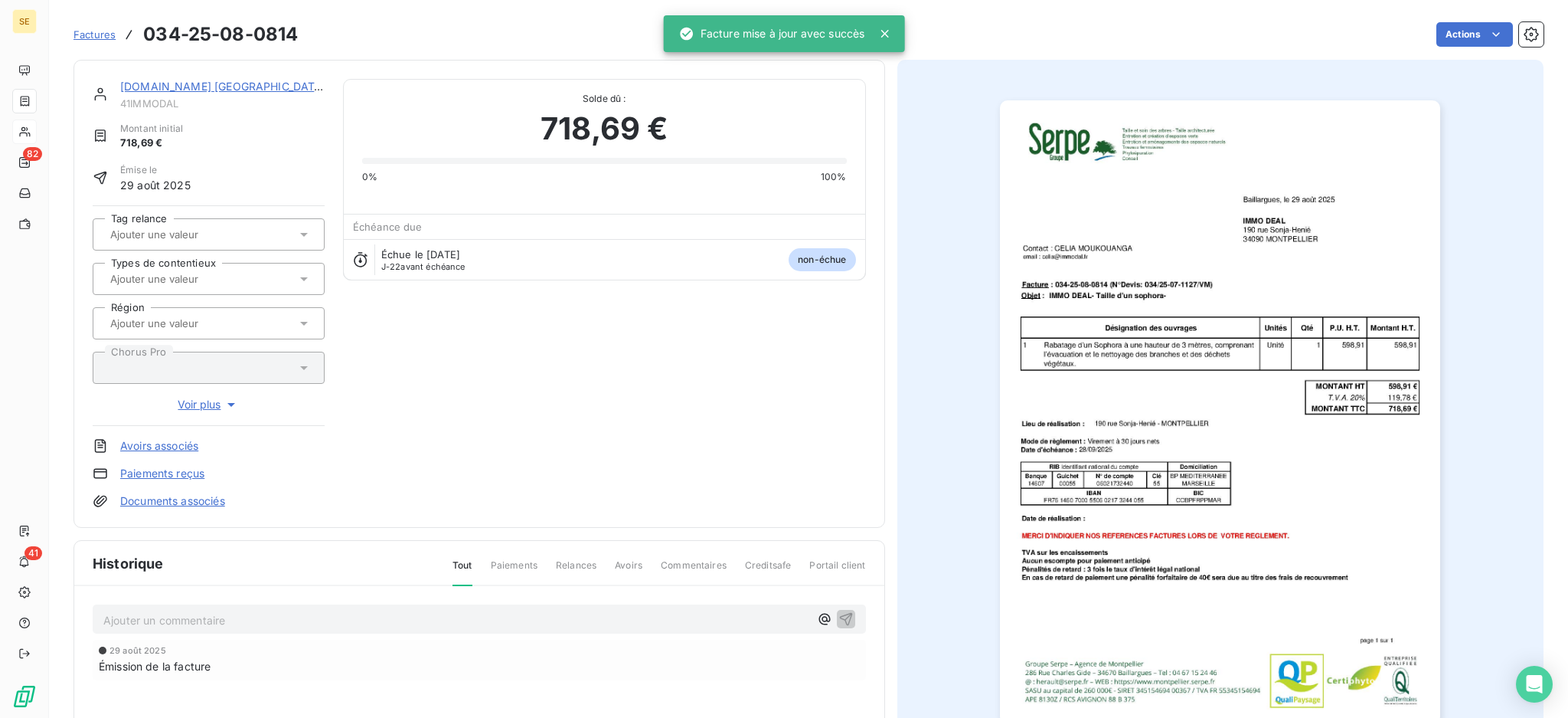
click at [205, 82] on link "[DOMAIN_NAME] [GEOGRAPHIC_DATA]" at bounding box center [224, 86] width 206 height 13
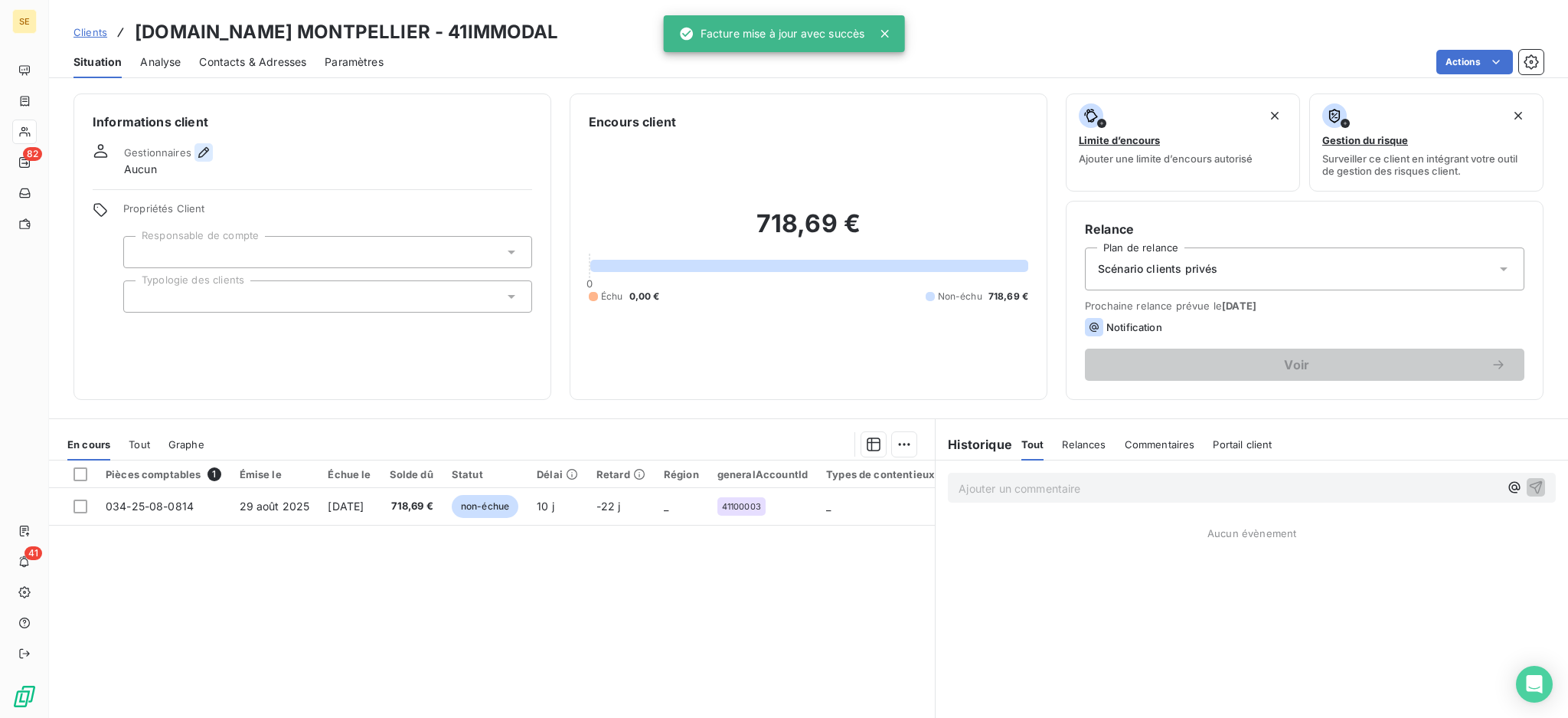
click at [199, 148] on icon "button" at bounding box center [204, 152] width 16 height 16
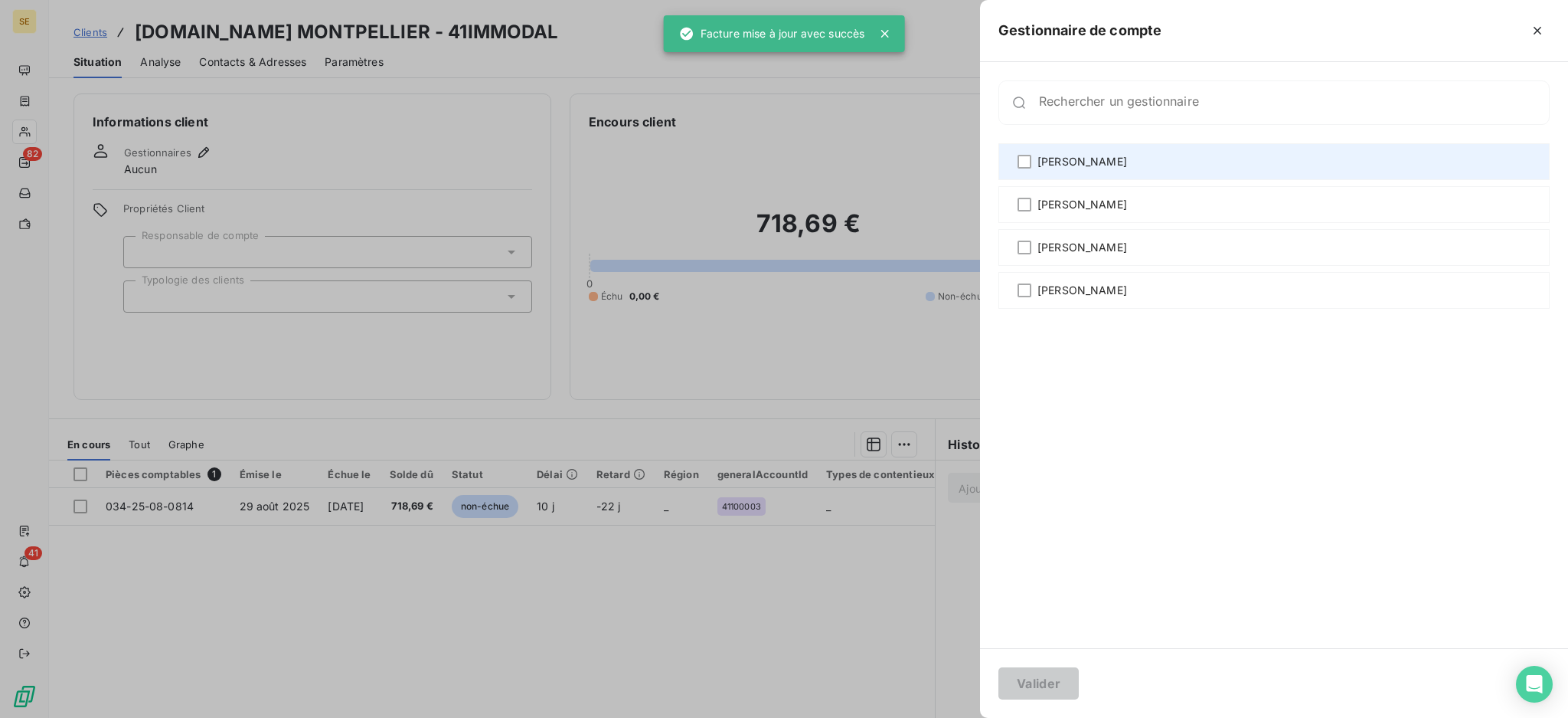
click at [1083, 150] on div "[PERSON_NAME]" at bounding box center [1275, 162] width 552 height 37
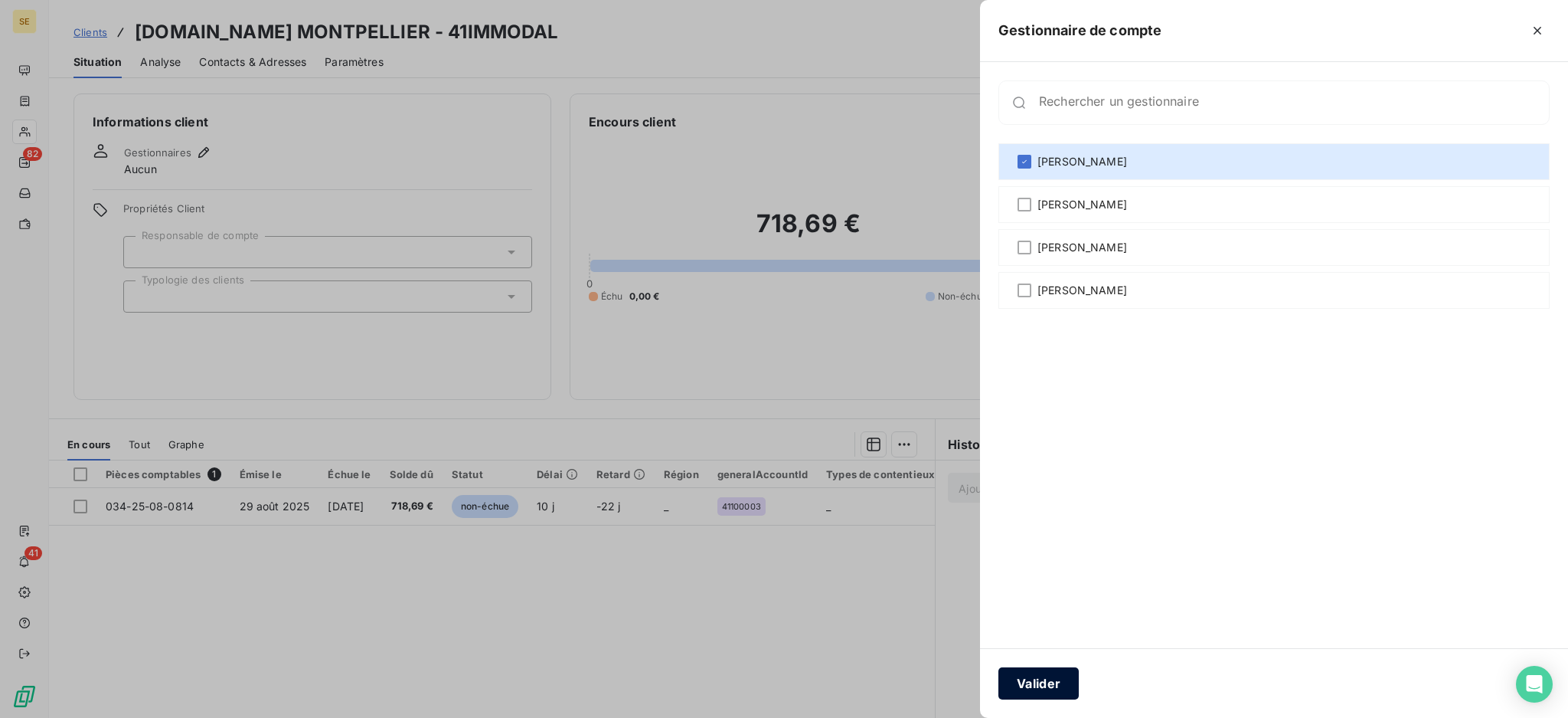
click at [1029, 677] on button "Valider" at bounding box center [1039, 682] width 80 height 32
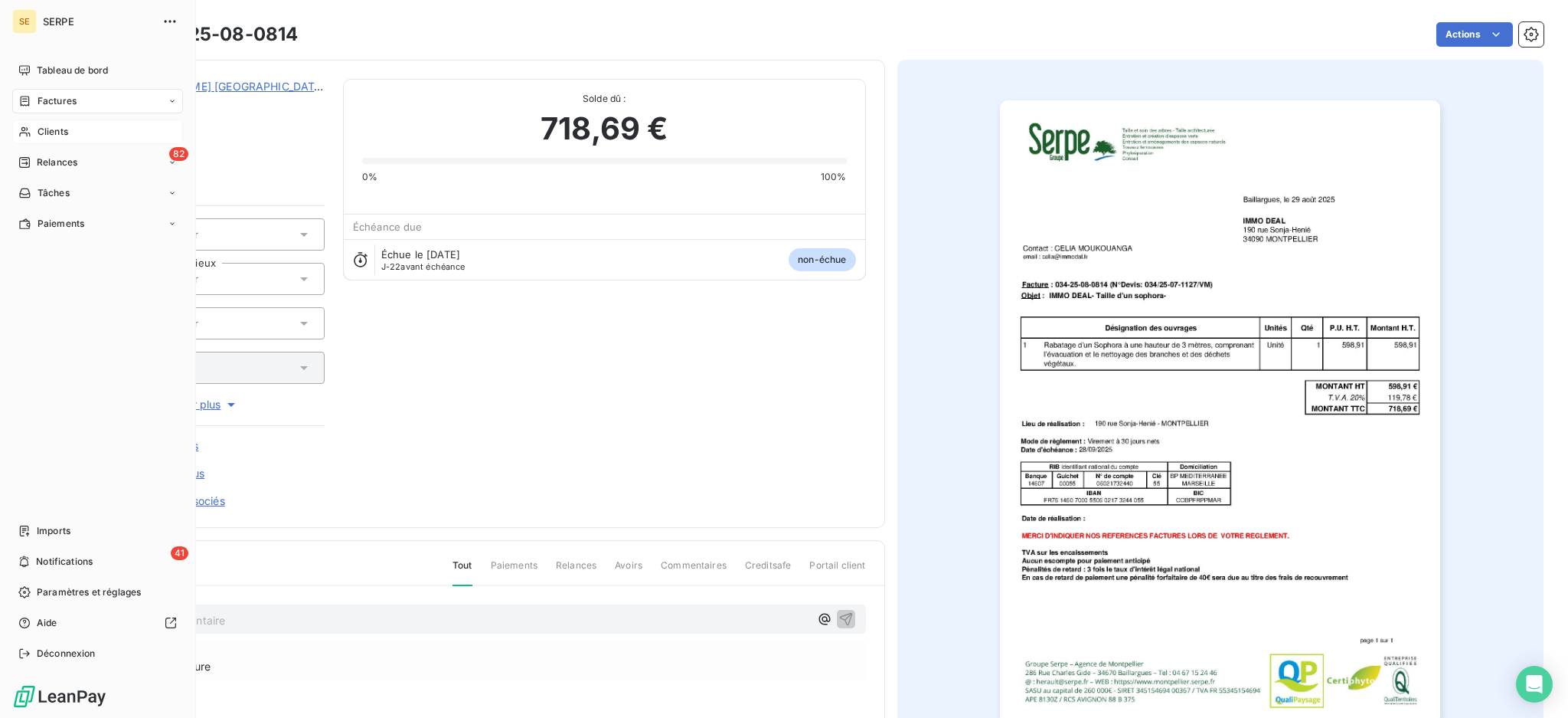
click at [47, 126] on span "Clients" at bounding box center [53, 132] width 31 height 14
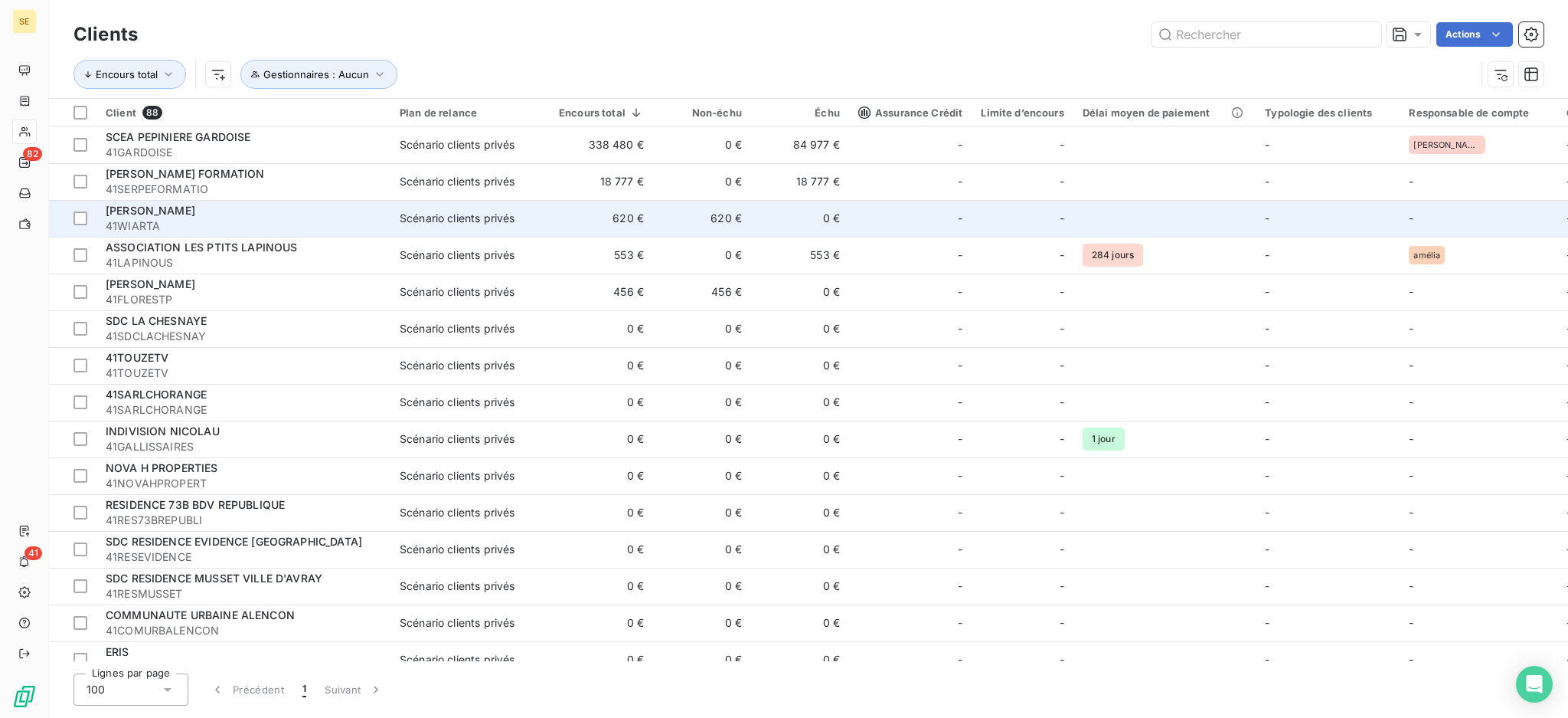
click at [145, 216] on span "[PERSON_NAME]" at bounding box center [151, 210] width 89 height 13
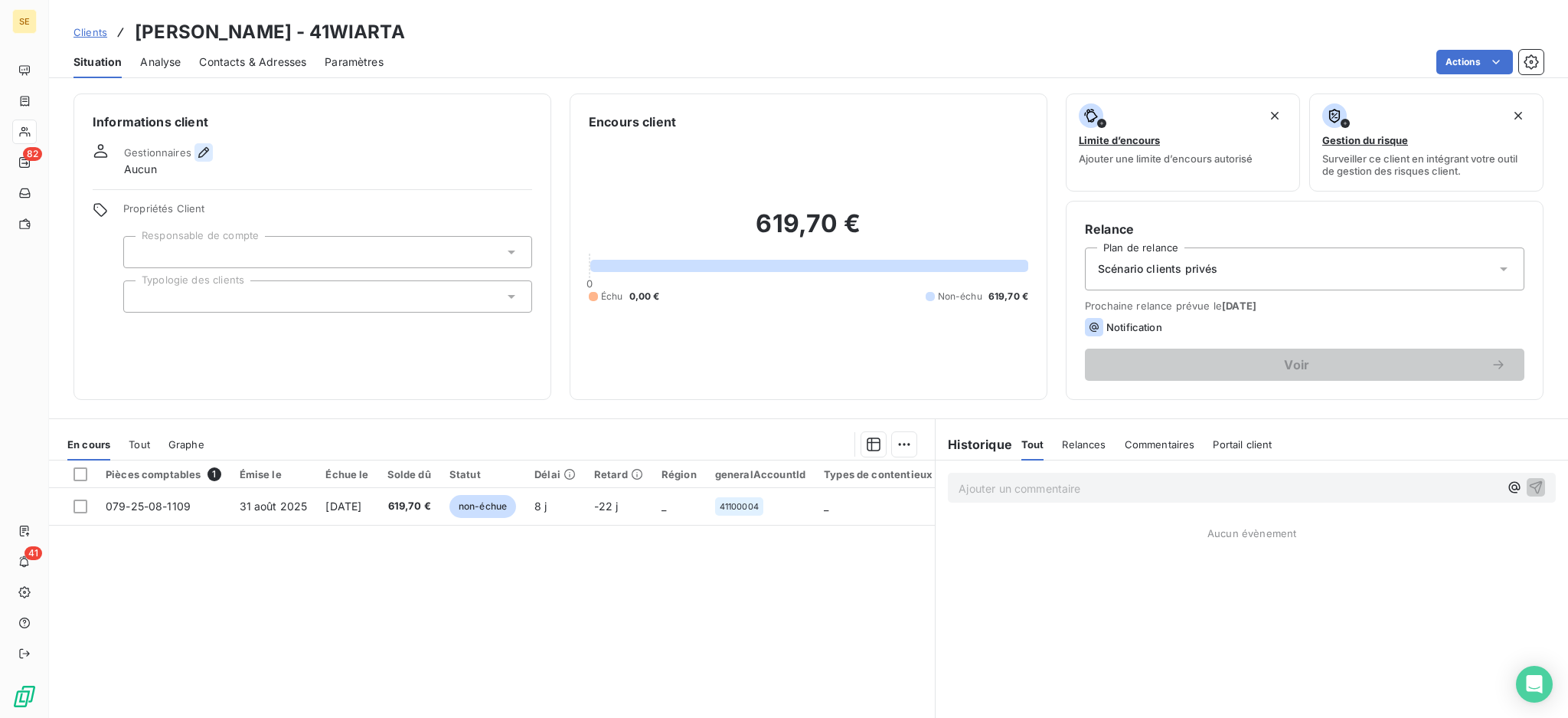
click at [201, 154] on icon "button" at bounding box center [204, 152] width 16 height 16
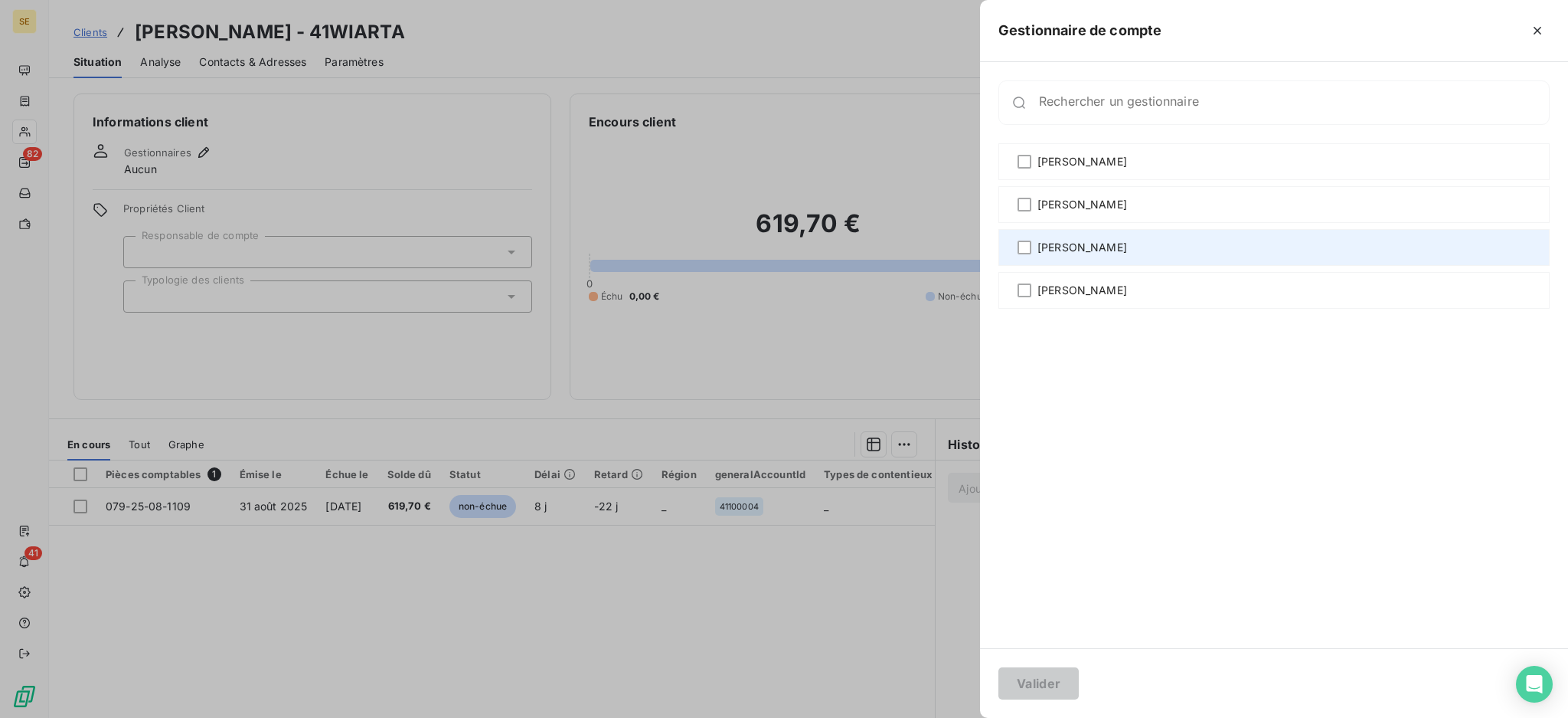
click at [1093, 234] on div "[PERSON_NAME]" at bounding box center [1275, 248] width 552 height 37
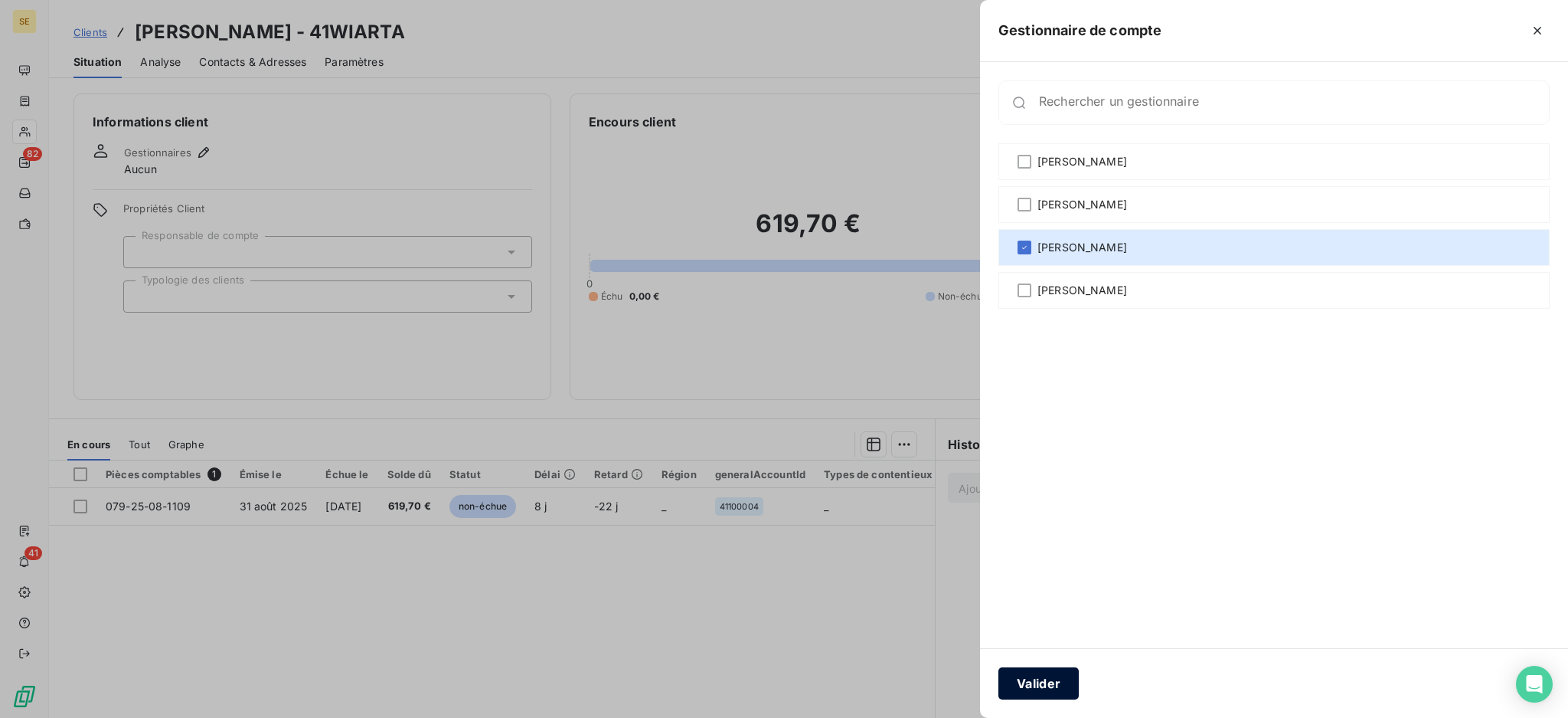
click at [1035, 685] on button "Valider" at bounding box center [1039, 682] width 80 height 32
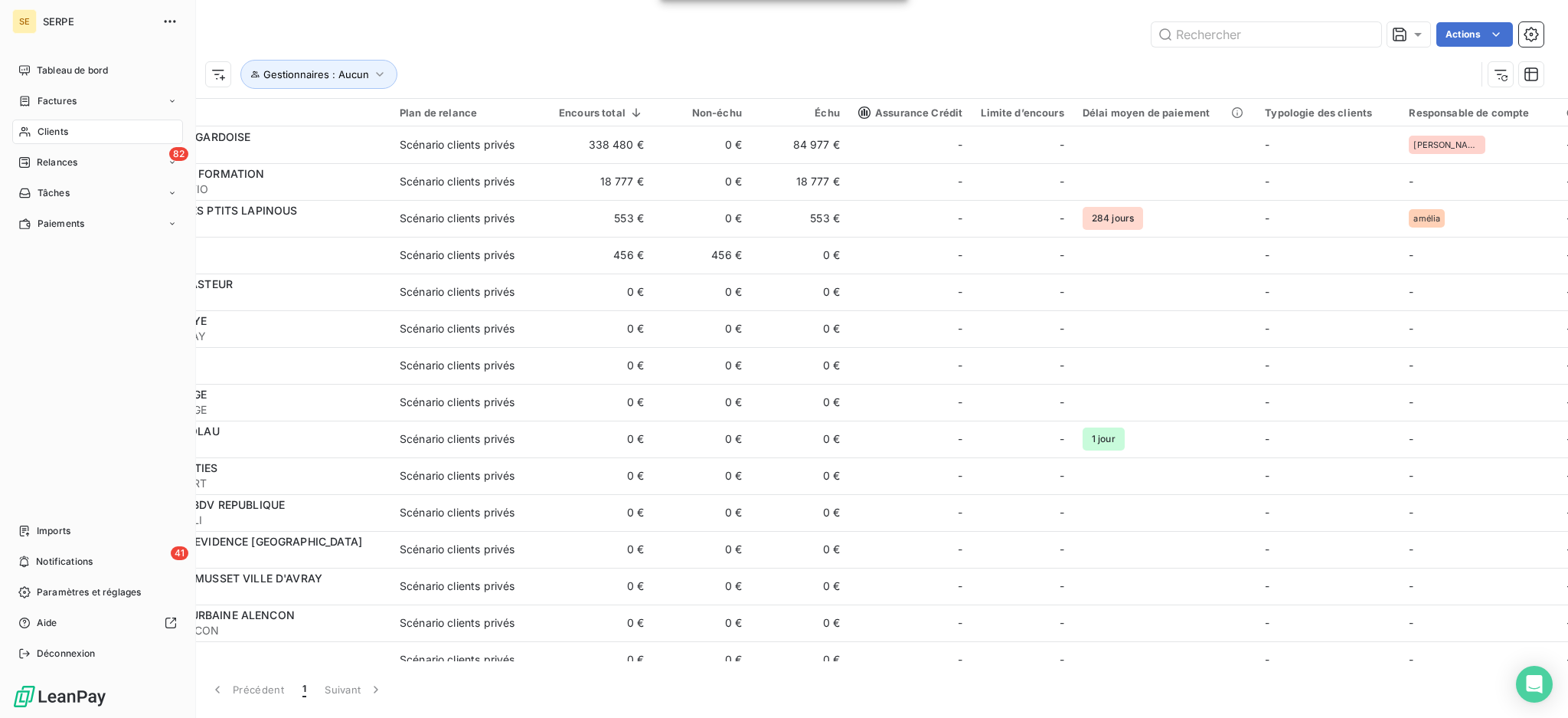
click at [47, 126] on span "Clients" at bounding box center [53, 132] width 31 height 14
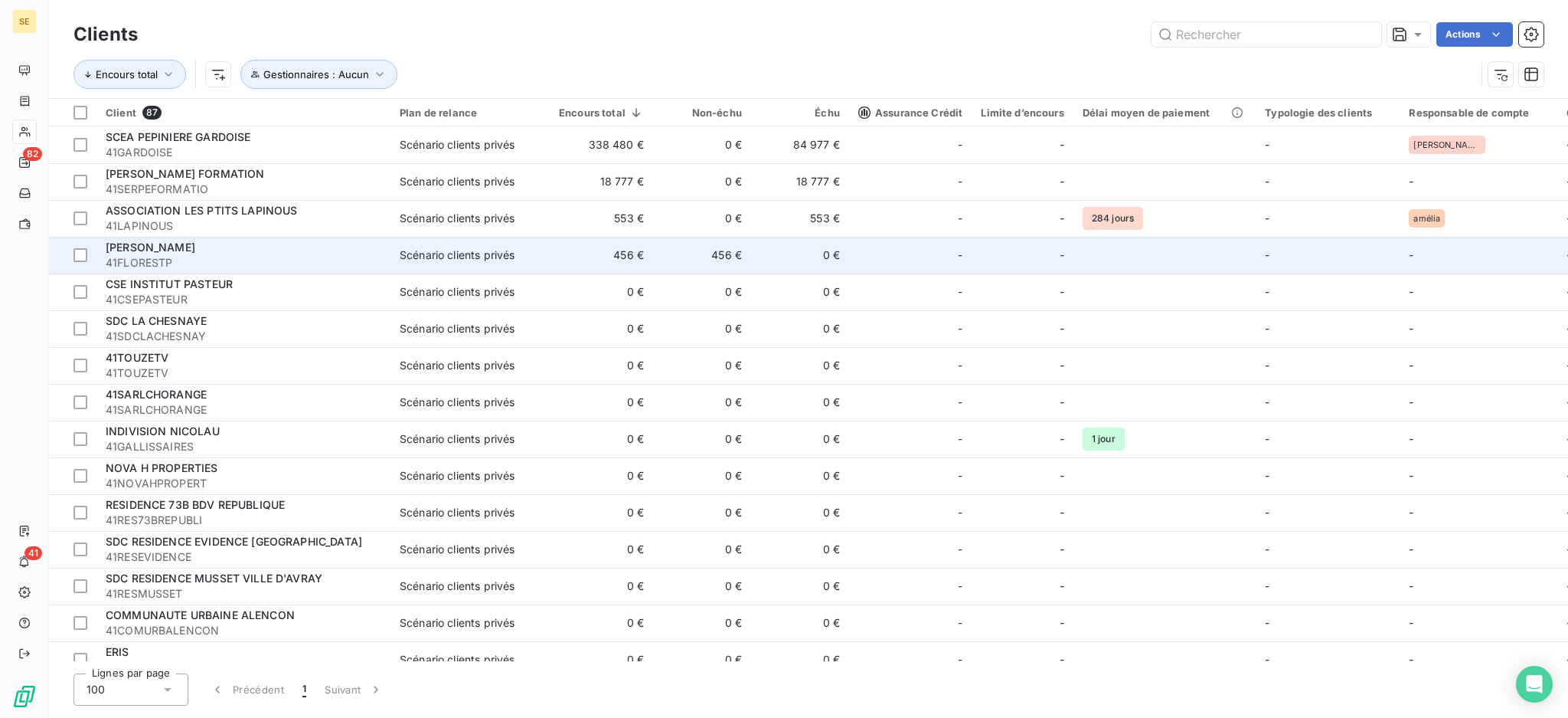
click at [221, 255] on span "41FLORESTP" at bounding box center [244, 262] width 276 height 16
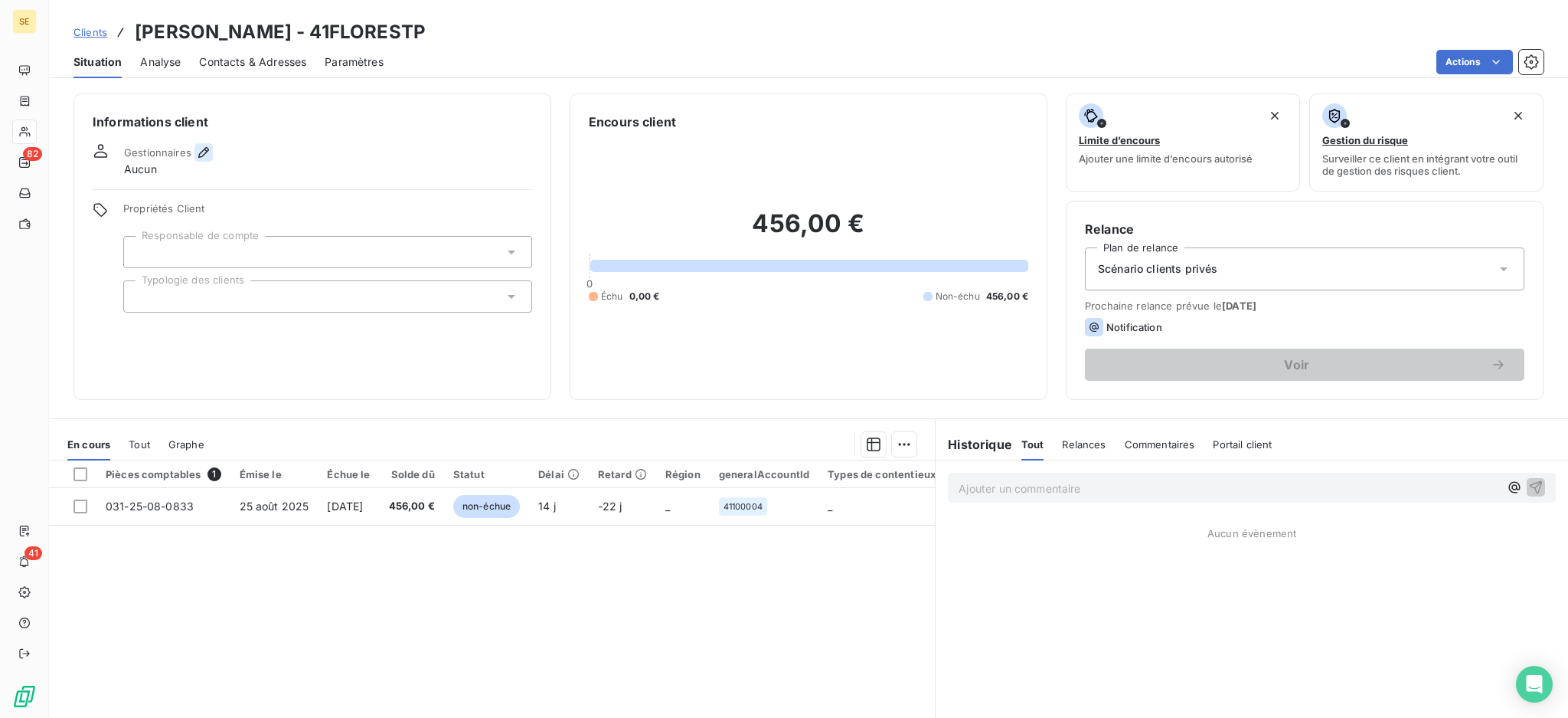
click at [202, 144] on icon "button" at bounding box center [204, 152] width 16 height 16
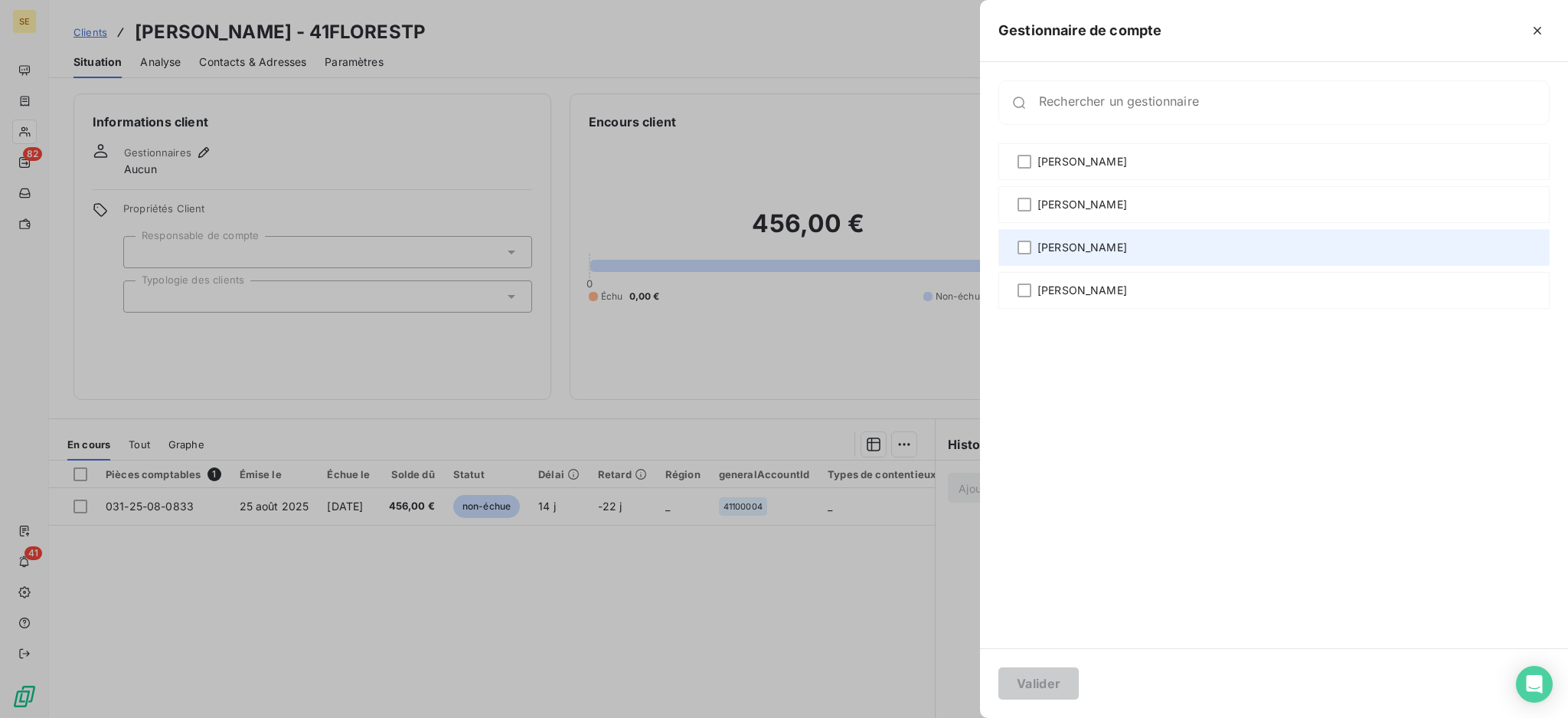
click at [1058, 247] on span "[PERSON_NAME]" at bounding box center [1082, 247] width 89 height 16
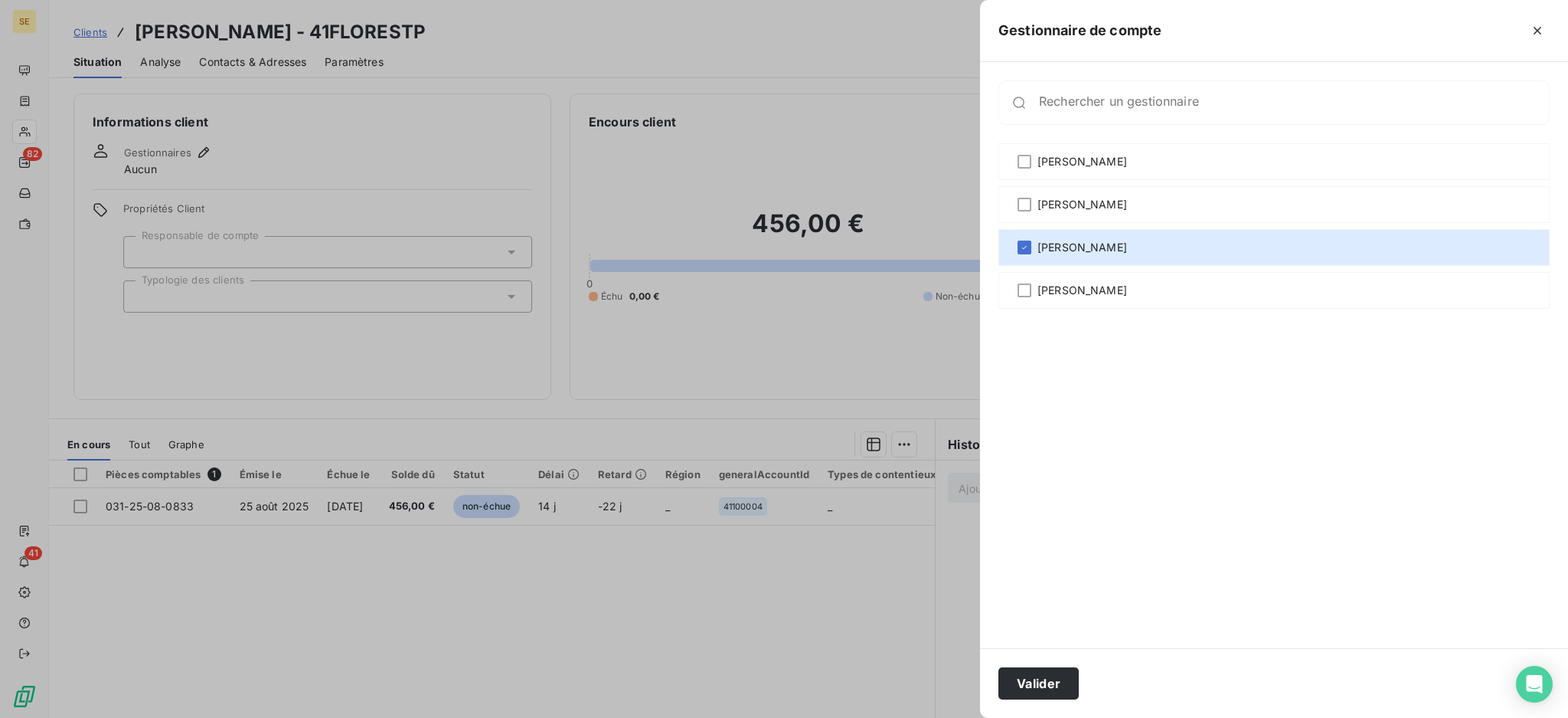
drag, startPoint x: 1066, startPoint y: 669, endPoint x: 1000, endPoint y: 653, distance: 67.9
click at [1066, 668] on button "Valider" at bounding box center [1039, 682] width 80 height 32
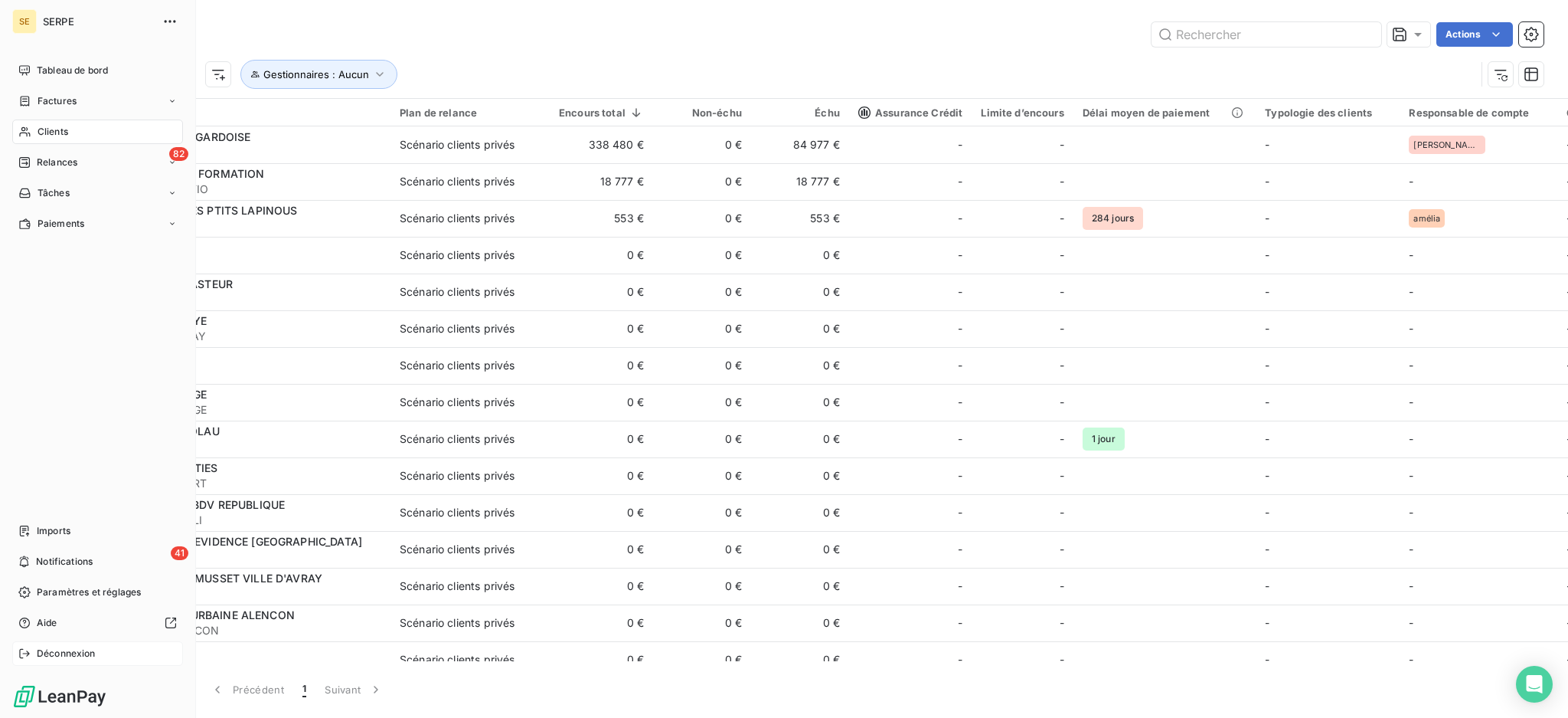
click at [64, 650] on span "Déconnexion" at bounding box center [66, 653] width 59 height 14
